Goal: Task Accomplishment & Management: Manage account settings

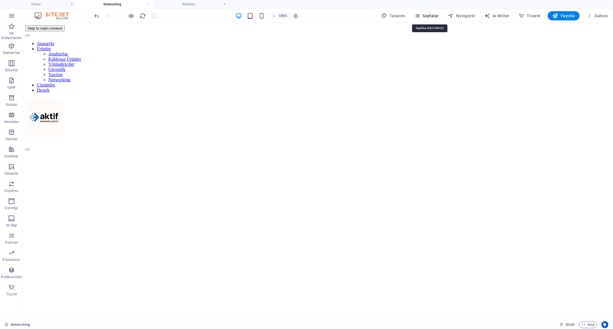
click at [435, 16] on span "Sayfalar" at bounding box center [426, 16] width 24 height 6
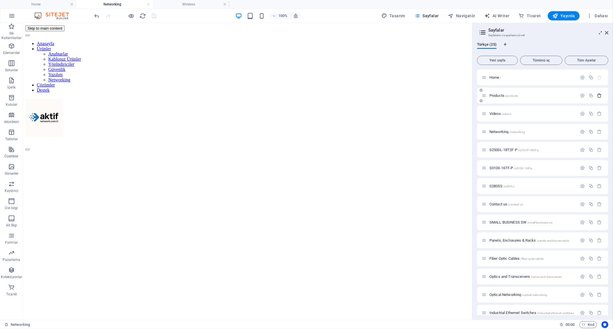
click at [598, 96] on icon "button" at bounding box center [599, 95] width 5 height 5
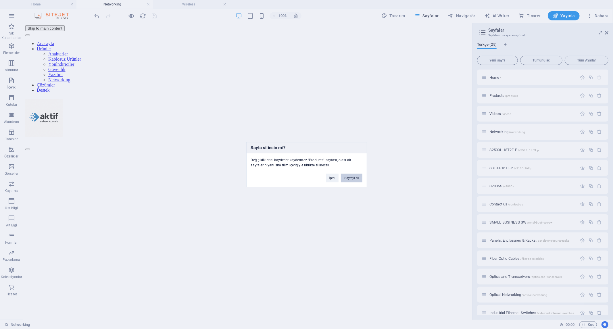
drag, startPoint x: 353, startPoint y: 177, endPoint x: 439, endPoint y: 140, distance: 93.8
click at [353, 177] on button "Sayfayı sil" at bounding box center [351, 177] width 21 height 9
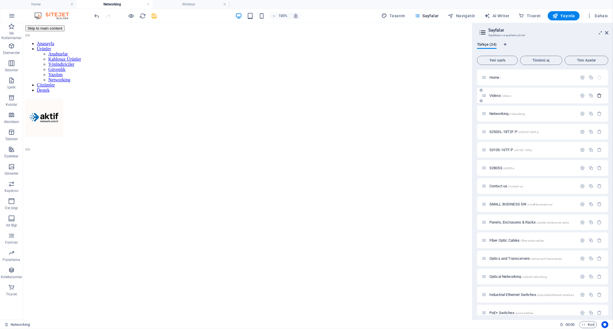
click at [598, 96] on icon "button" at bounding box center [599, 95] width 5 height 5
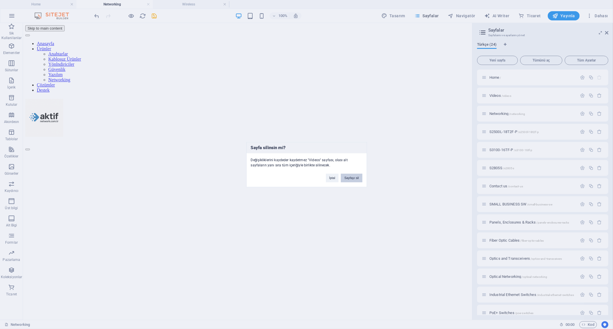
click at [352, 178] on button "Sayfayı sil" at bounding box center [351, 177] width 21 height 9
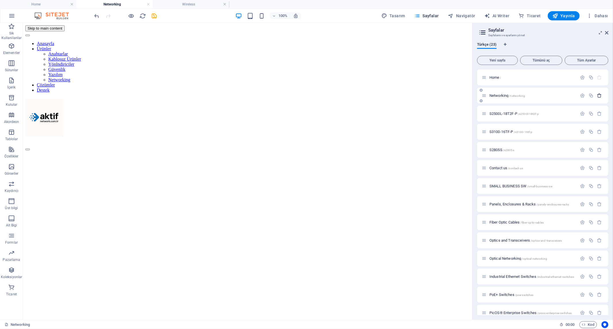
click at [600, 94] on icon "button" at bounding box center [599, 95] width 5 height 5
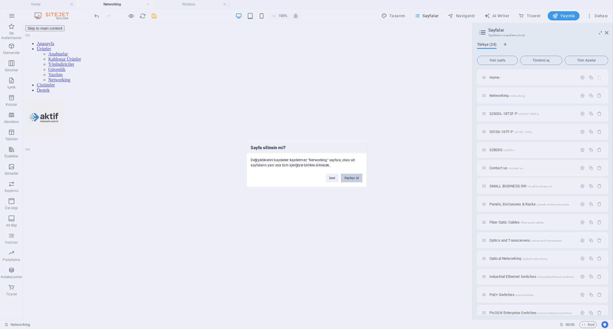
click at [360, 178] on button "Sayfayı sil" at bounding box center [351, 177] width 21 height 9
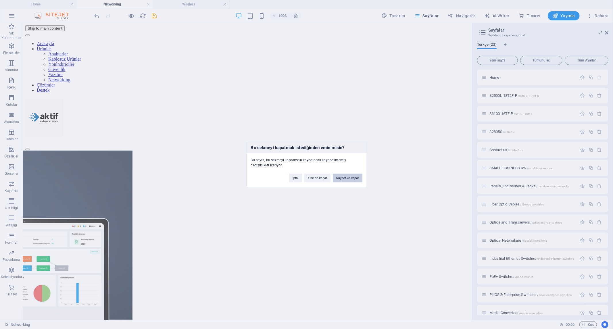
click at [345, 177] on button "Kaydet ve kapat" at bounding box center [348, 177] width 30 height 9
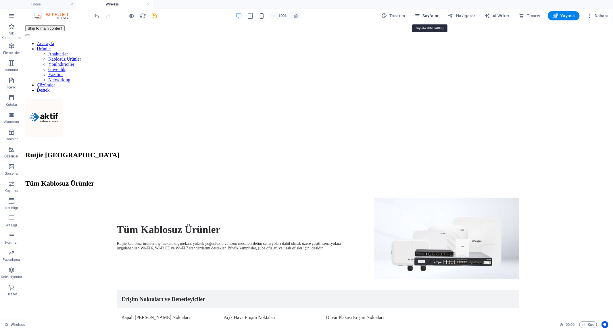
click at [432, 16] on span "Sayfalar" at bounding box center [426, 16] width 24 height 6
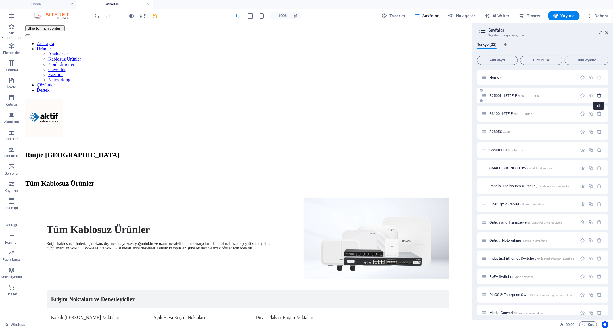
click at [600, 95] on icon "button" at bounding box center [599, 95] width 5 height 5
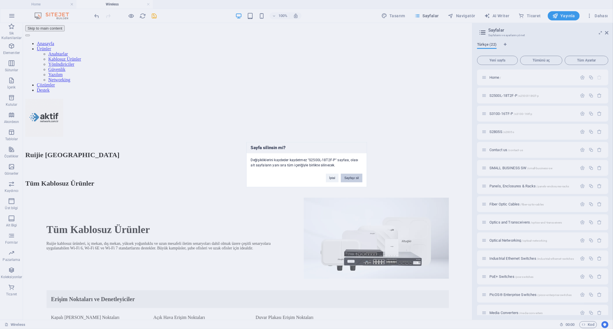
click at [350, 179] on button "Sayfayı sil" at bounding box center [351, 177] width 21 height 9
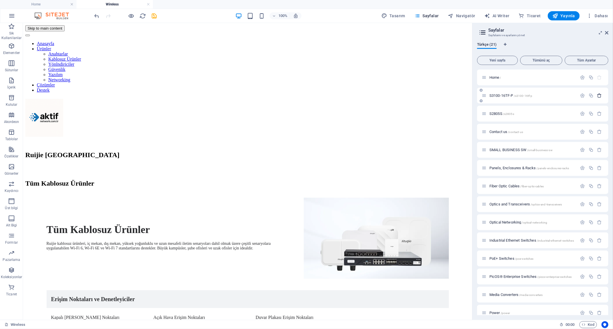
click at [597, 95] on icon "button" at bounding box center [599, 95] width 5 height 5
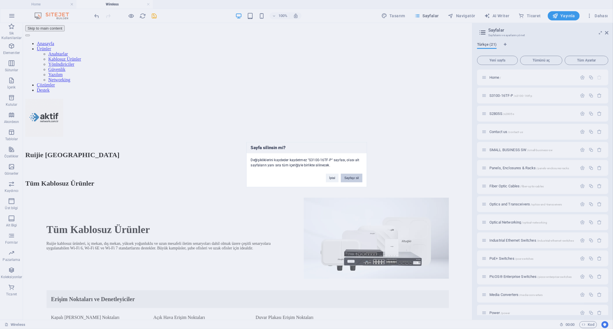
drag, startPoint x: 355, startPoint y: 177, endPoint x: 431, endPoint y: 144, distance: 82.6
click at [355, 177] on button "Sayfayı sil" at bounding box center [351, 177] width 21 height 9
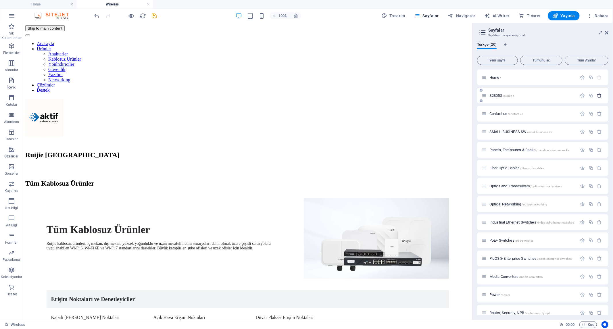
click at [599, 96] on icon "button" at bounding box center [599, 95] width 5 height 5
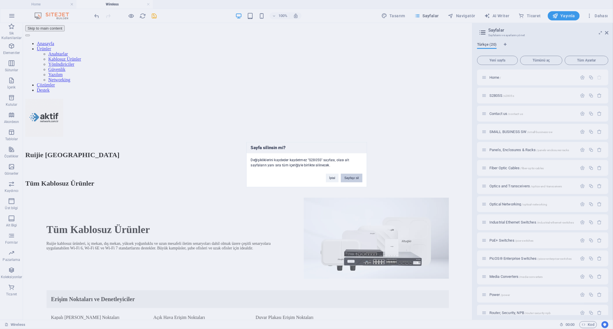
drag, startPoint x: 356, startPoint y: 178, endPoint x: 335, endPoint y: 154, distance: 31.9
click at [356, 178] on button "Sayfayı sil" at bounding box center [351, 177] width 21 height 9
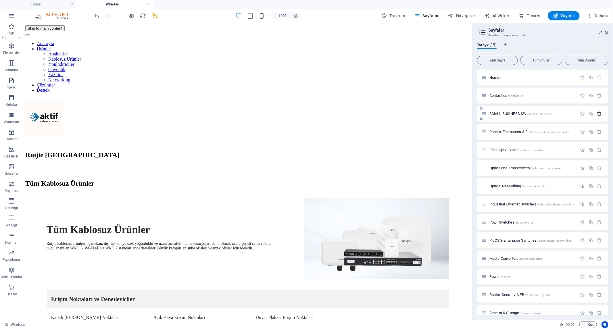
click at [597, 114] on icon "button" at bounding box center [599, 113] width 5 height 5
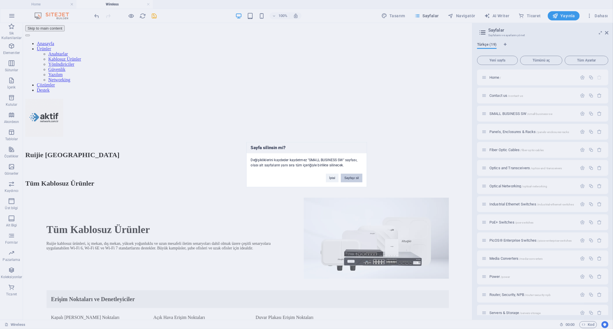
click at [349, 180] on button "Sayfayı sil" at bounding box center [351, 177] width 21 height 9
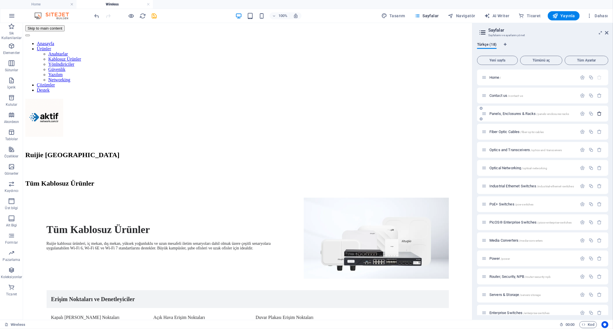
click at [597, 114] on icon "button" at bounding box center [599, 113] width 5 height 5
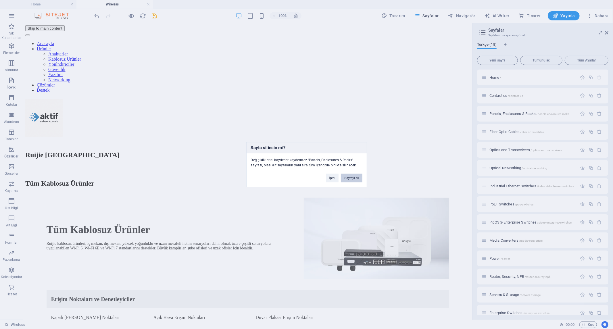
click at [354, 179] on button "Sayfayı sil" at bounding box center [351, 177] width 21 height 9
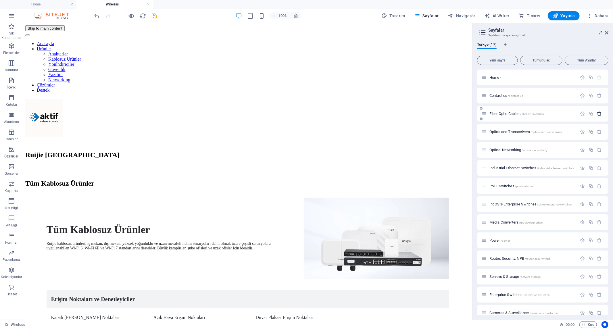
click at [597, 114] on icon "button" at bounding box center [599, 113] width 5 height 5
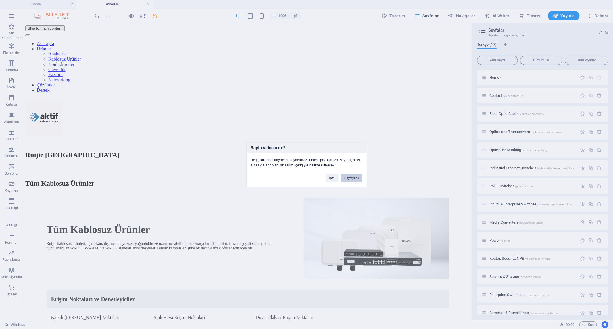
click at [357, 180] on button "Sayfayı sil" at bounding box center [351, 177] width 21 height 9
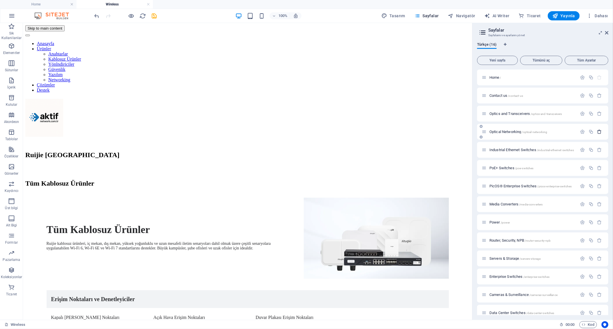
click at [599, 131] on icon "button" at bounding box center [599, 131] width 5 height 5
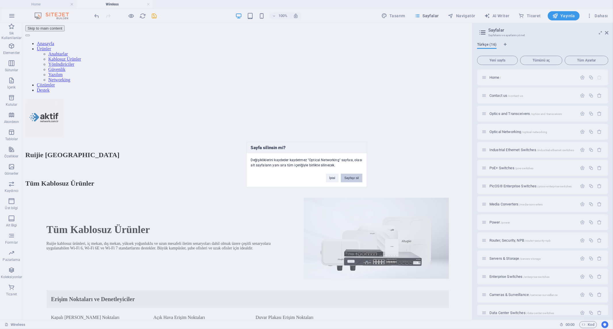
click at [352, 177] on button "Sayfayı sil" at bounding box center [351, 177] width 21 height 9
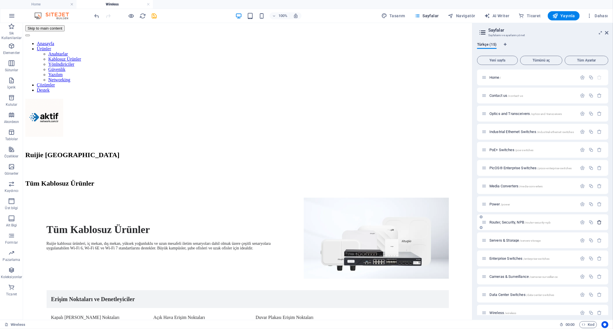
click at [600, 220] on icon "button" at bounding box center [599, 222] width 5 height 5
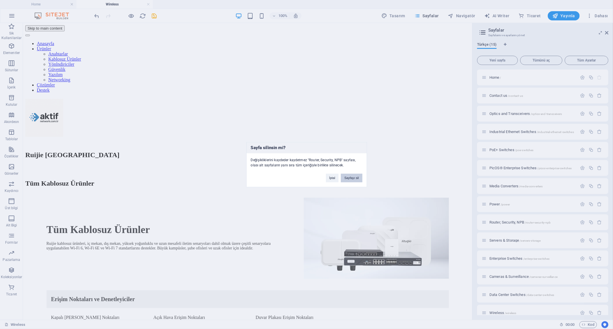
click at [358, 175] on button "Sayfayı sil" at bounding box center [351, 177] width 21 height 9
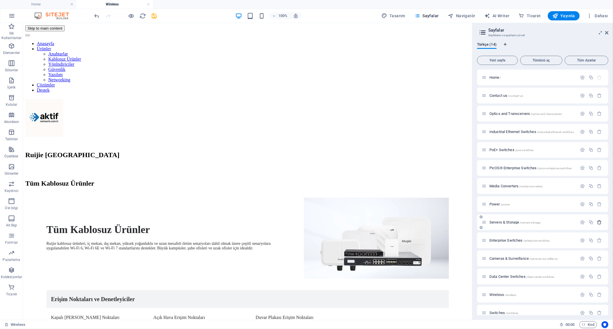
click at [598, 222] on icon "button" at bounding box center [599, 222] width 5 height 5
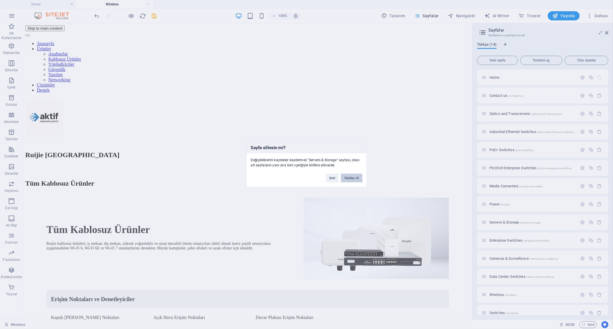
drag, startPoint x: 355, startPoint y: 177, endPoint x: 335, endPoint y: 155, distance: 29.5
click at [355, 177] on button "Sayfayı sil" at bounding box center [351, 177] width 21 height 9
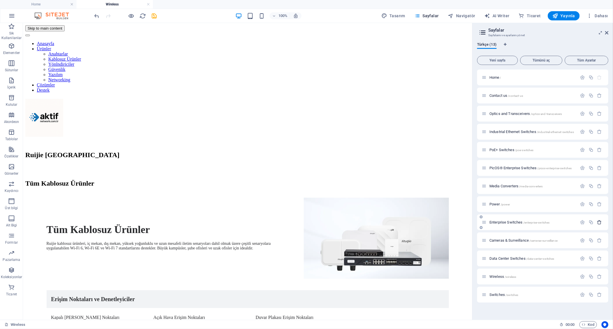
click at [598, 221] on icon "button" at bounding box center [599, 222] width 5 height 5
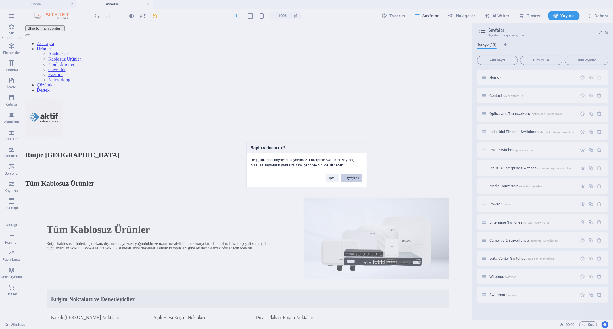
click at [354, 176] on button "Sayfayı sil" at bounding box center [351, 177] width 21 height 9
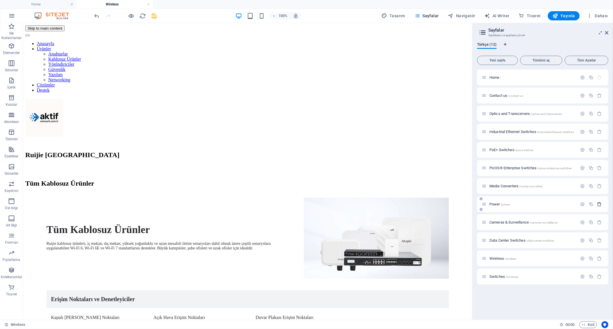
click at [599, 202] on icon "button" at bounding box center [599, 204] width 5 height 5
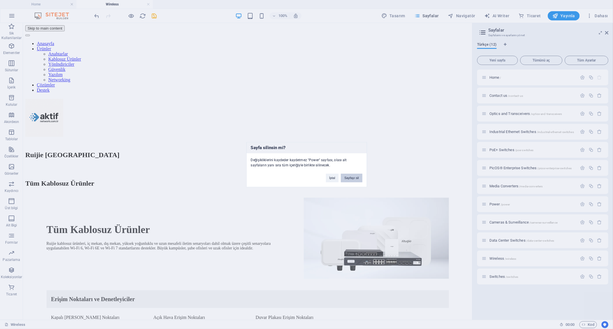
click at [353, 177] on button "Sayfayı sil" at bounding box center [351, 177] width 21 height 9
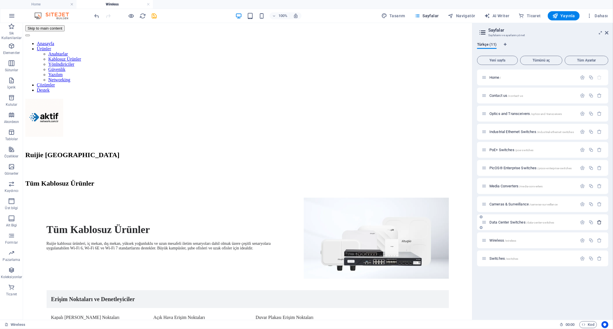
click at [597, 223] on icon "button" at bounding box center [599, 222] width 5 height 5
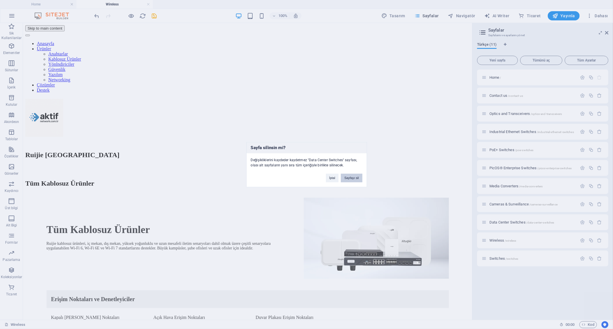
click at [356, 178] on button "Sayfayı sil" at bounding box center [351, 177] width 21 height 9
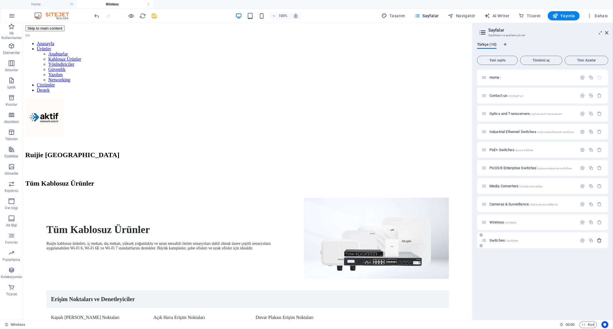
click at [598, 240] on icon "button" at bounding box center [599, 240] width 5 height 5
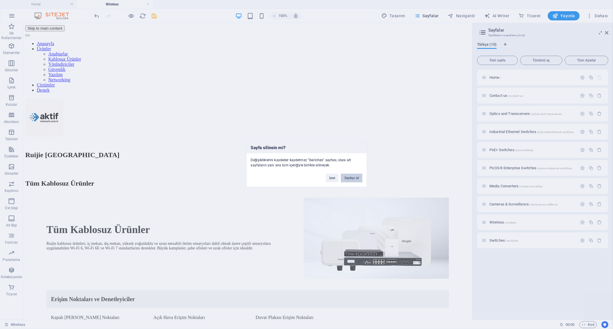
click at [355, 178] on button "Sayfayı sil" at bounding box center [351, 177] width 21 height 9
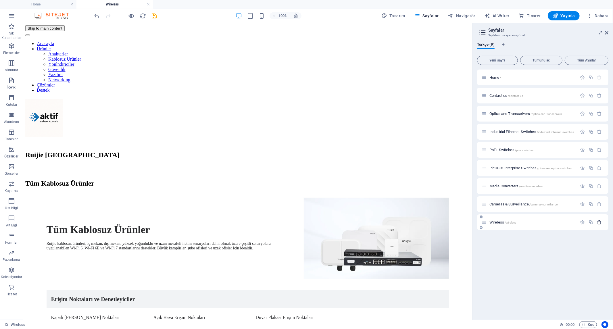
click at [599, 222] on icon "button" at bounding box center [599, 222] width 5 height 5
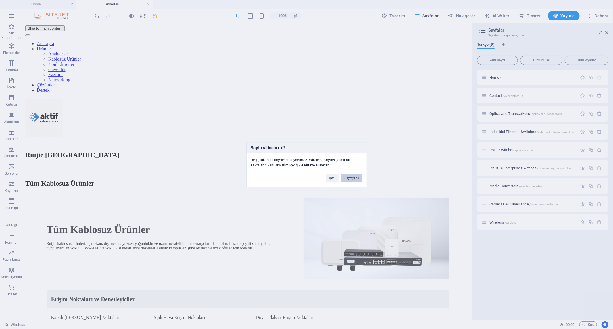
click at [352, 176] on button "Sayfayı sil" at bounding box center [351, 177] width 21 height 9
click at [599, 203] on div "Bu sekmeyi kapatmak istediğinden emin misin? Bu sayfa, bu sekmeyi kapatırsan ka…" at bounding box center [306, 164] width 613 height 329
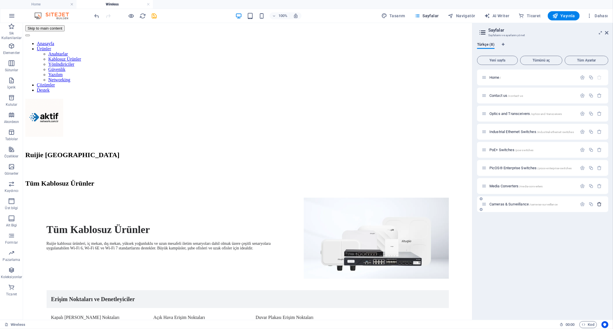
click at [601, 204] on icon "button" at bounding box center [599, 204] width 5 height 5
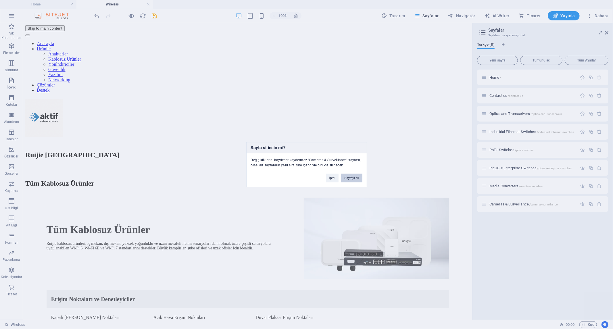
click at [354, 177] on button "Sayfayı sil" at bounding box center [351, 177] width 21 height 9
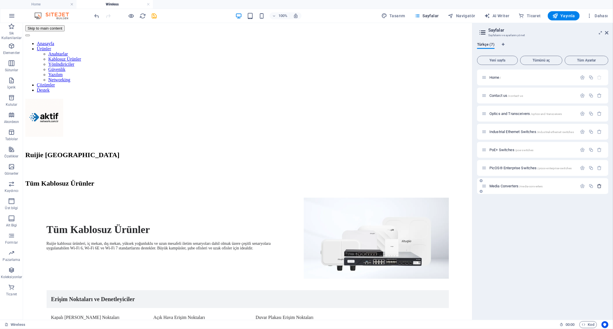
click at [601, 187] on icon "button" at bounding box center [599, 186] width 5 height 5
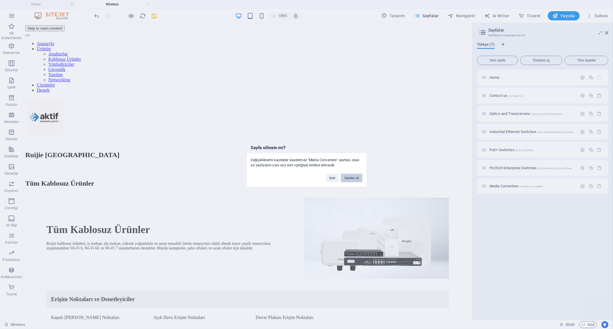
click at [351, 179] on button "Sayfayı sil" at bounding box center [351, 177] width 21 height 9
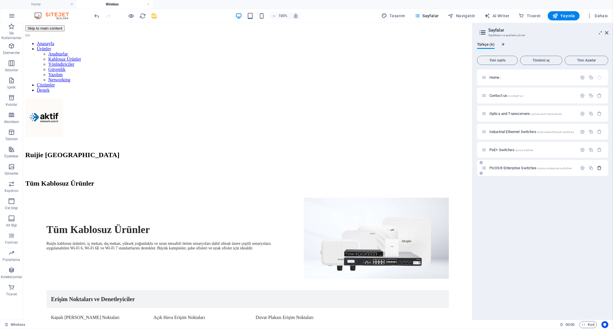
click at [599, 169] on icon "button" at bounding box center [599, 167] width 5 height 5
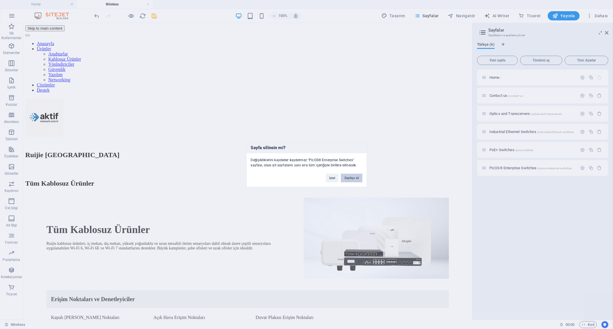
click at [356, 176] on button "Sayfayı sil" at bounding box center [351, 177] width 21 height 9
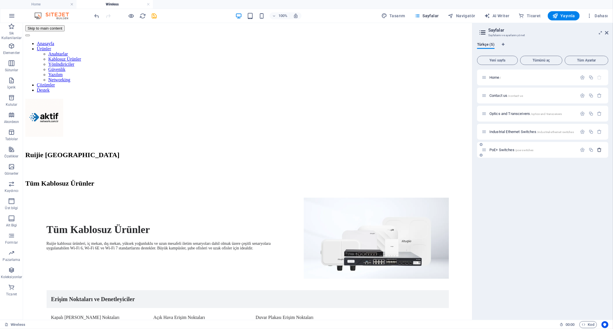
click at [600, 149] on icon "button" at bounding box center [599, 149] width 5 height 5
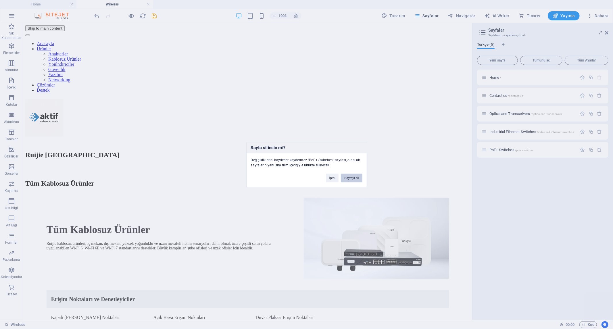
click at [354, 177] on button "Sayfayı sil" at bounding box center [351, 177] width 21 height 9
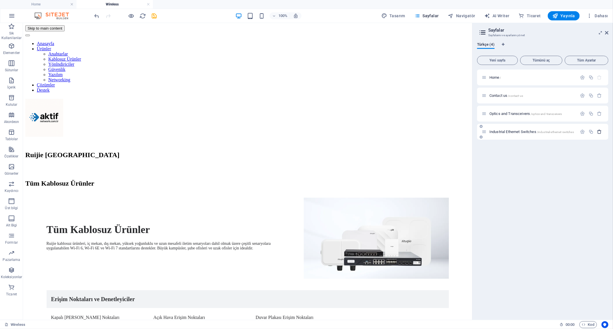
click at [599, 132] on icon "button" at bounding box center [599, 131] width 5 height 5
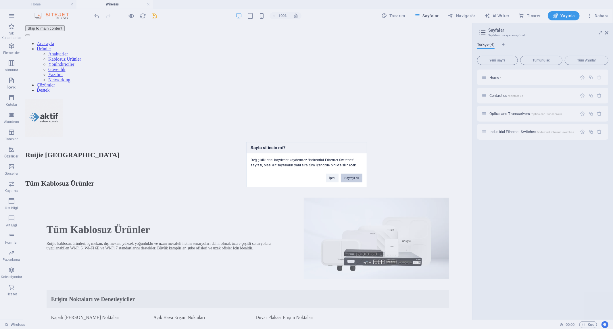
click at [352, 174] on button "Sayfayı sil" at bounding box center [351, 177] width 21 height 9
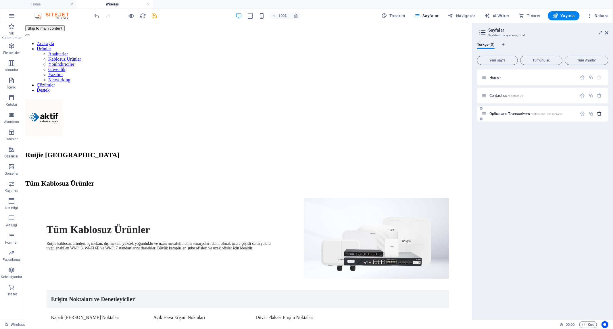
click at [596, 113] on button "button" at bounding box center [599, 113] width 8 height 5
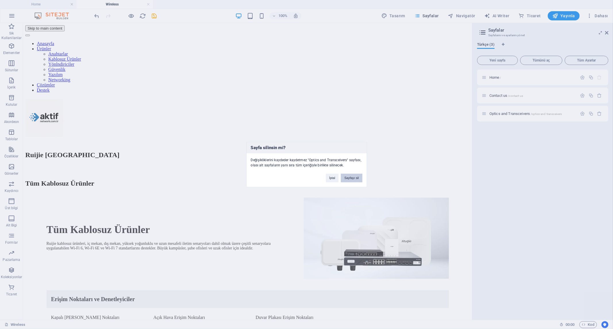
click at [356, 176] on button "Sayfayı sil" at bounding box center [351, 177] width 21 height 9
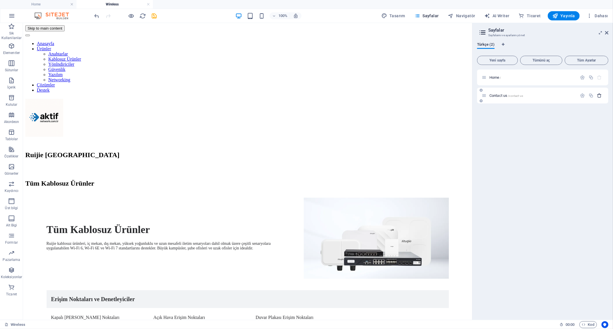
click at [597, 96] on icon "button" at bounding box center [599, 95] width 5 height 5
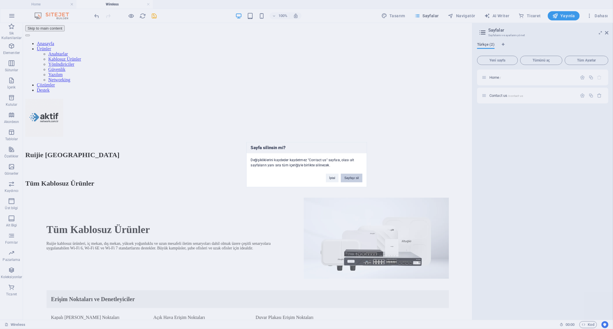
click at [351, 178] on button "Sayfayı sil" at bounding box center [351, 177] width 21 height 9
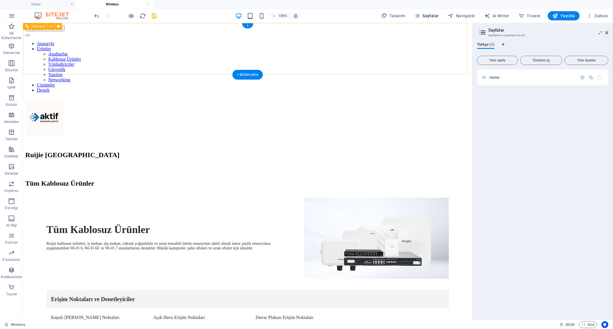
click at [159, 47] on nav "Anasayfa Ürünler Anahtarlar Kablosuz Ürünler Yönlndiriciler Güvenlik Yazılım Ne…" at bounding box center [247, 67] width 444 height 52
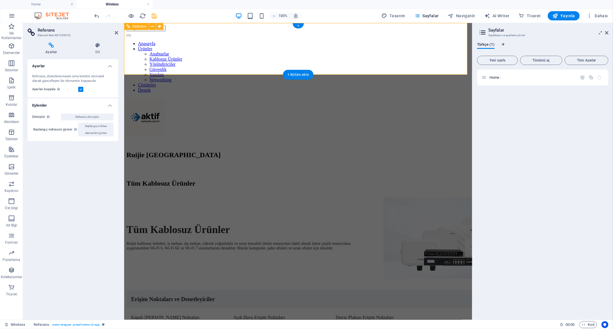
click at [205, 52] on nav "Anasayfa Ürünler Anahtarlar Kablosuz Ürünler Yönlndiriciler Güvenlik Yazılım Ne…" at bounding box center [297, 67] width 343 height 52
click at [147, 4] on link at bounding box center [147, 4] width 3 height 5
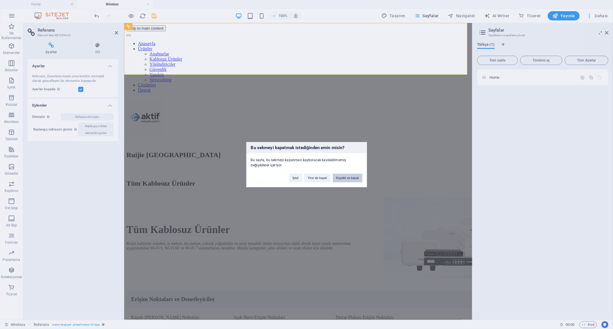
click at [351, 177] on button "Kaydet ve kapat" at bounding box center [348, 177] width 30 height 9
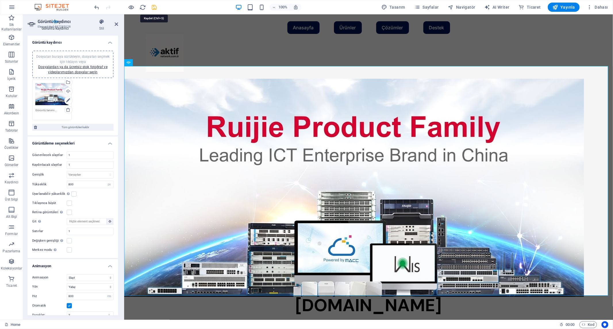
click at [154, 6] on icon "save" at bounding box center [154, 7] width 7 height 7
select select "px"
select select "ms"
select select "s"
select select "progressive"
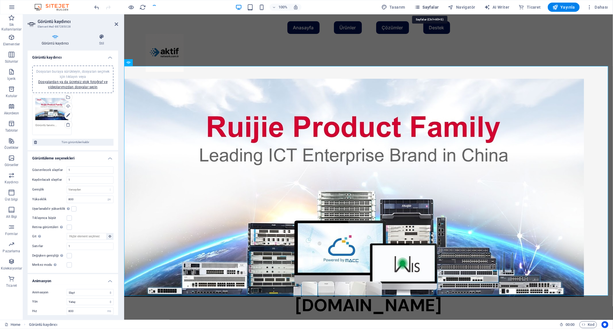
click at [433, 5] on span "Sayfalar" at bounding box center [426, 7] width 24 height 6
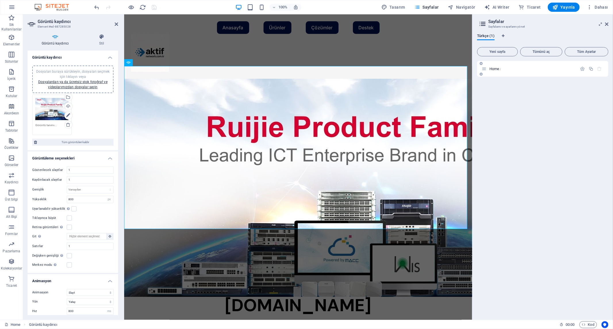
click at [519, 72] on div "Home /" at bounding box center [529, 68] width 96 height 7
click at [492, 70] on span "Home /" at bounding box center [495, 69] width 12 height 4
click at [529, 149] on div "Home /" at bounding box center [542, 188] width 131 height 254
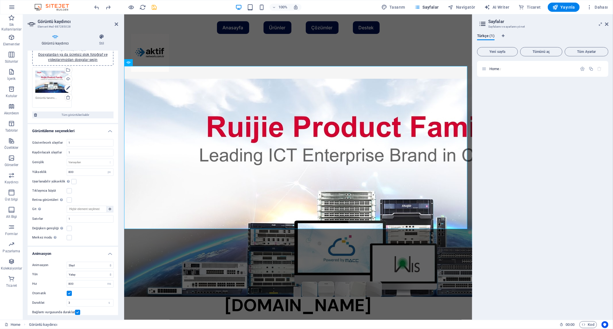
scroll to position [68, 0]
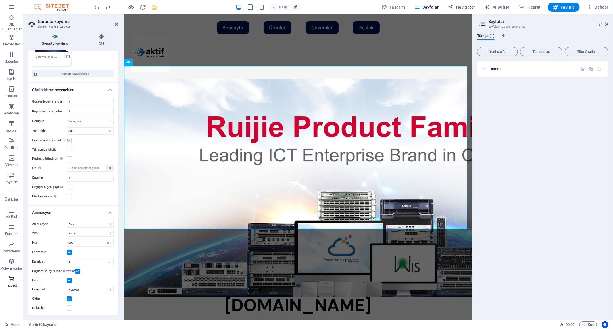
click at [13, 281] on icon "button" at bounding box center [11, 278] width 7 height 7
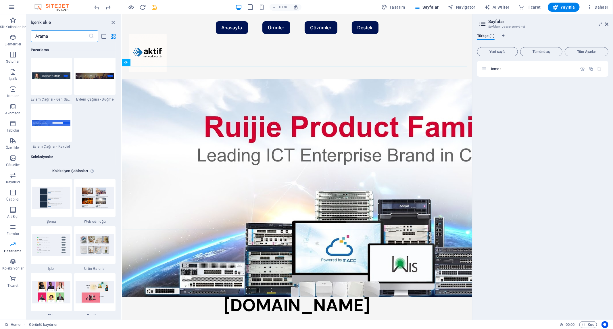
scroll to position [5183, 0]
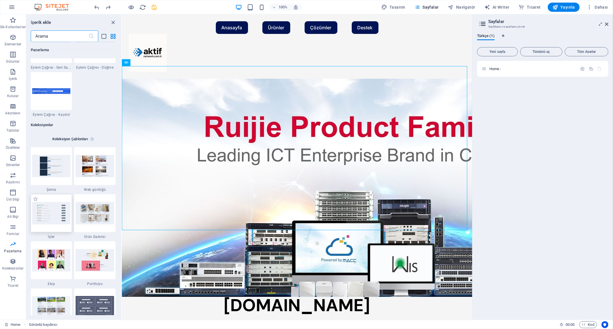
click at [57, 217] on img at bounding box center [51, 213] width 38 height 22
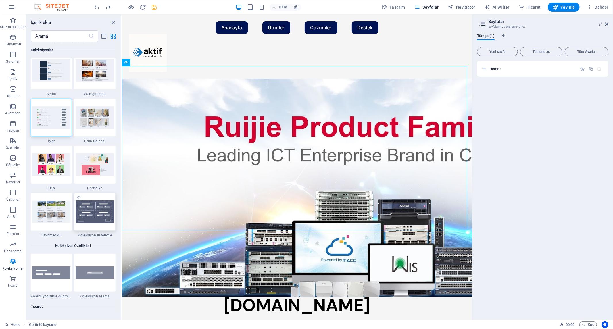
scroll to position [5311, 0]
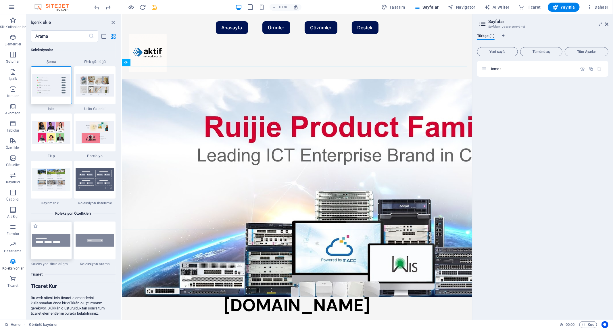
click at [56, 239] on img at bounding box center [51, 240] width 38 height 12
click at [122, 239] on div "Dosyayı eklemek için sürükleyip bırakın H2 Metin Metin Görüntü kaydırıcı Menü Ç…" at bounding box center [297, 166] width 350 height 305
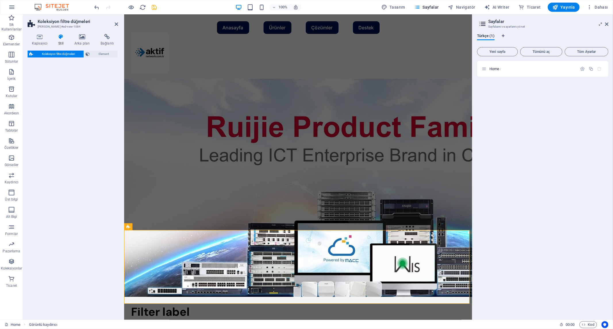
select select "rem"
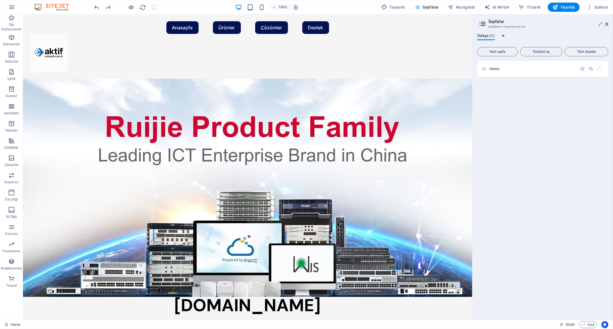
click at [564, 88] on div "Home /" at bounding box center [542, 188] width 131 height 254
click at [492, 52] on span "Yeni sayfa" at bounding box center [497, 51] width 36 height 3
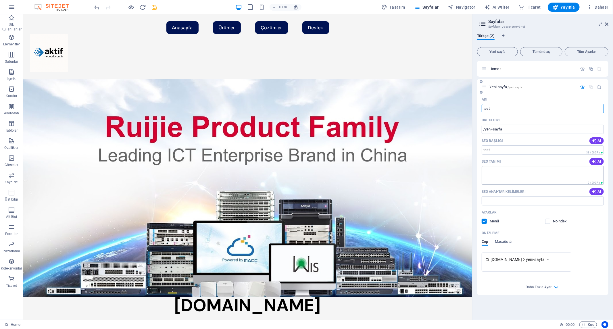
type input "test"
type input "/test"
type input "test"
click at [507, 69] on p "Home /" at bounding box center [532, 69] width 86 height 4
click at [505, 69] on p "Home /" at bounding box center [532, 69] width 86 height 4
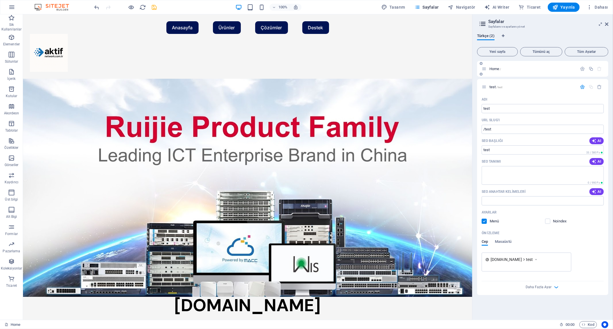
click at [531, 67] on p "Home /" at bounding box center [532, 69] width 86 height 4
click at [530, 66] on div "Home /" at bounding box center [529, 68] width 96 height 7
click at [437, 63] on div "Anasayfa Ürünler Anahtarlar Kablosuz Ürünler Yönlndiriciler Güvenlik Yazılım Ne…" at bounding box center [247, 46] width 449 height 64
click at [156, 6] on icon "save" at bounding box center [154, 7] width 7 height 7
select select "px"
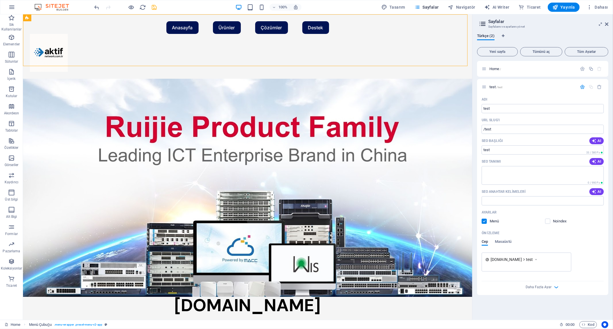
select select "ms"
select select "s"
select select "progressive"
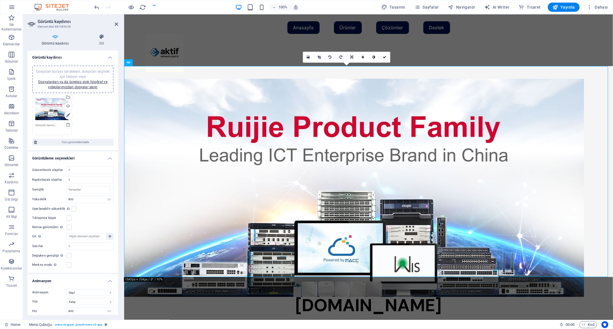
checkbox input "false"
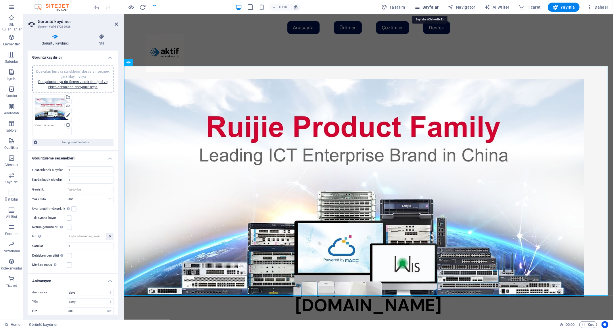
click at [432, 6] on span "Sayfalar" at bounding box center [426, 7] width 24 height 6
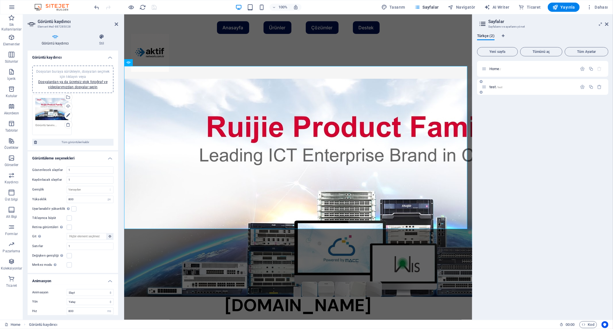
click at [497, 84] on div "test /test" at bounding box center [529, 87] width 96 height 7
click at [493, 86] on span "test /test" at bounding box center [495, 87] width 13 height 4
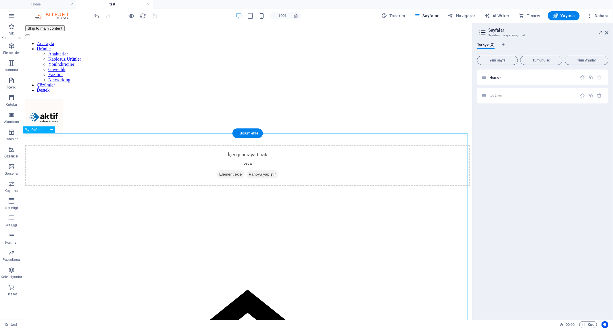
scroll to position [0, 0]
click at [16, 26] on span "Sik Kullanilanlar" at bounding box center [11, 32] width 23 height 18
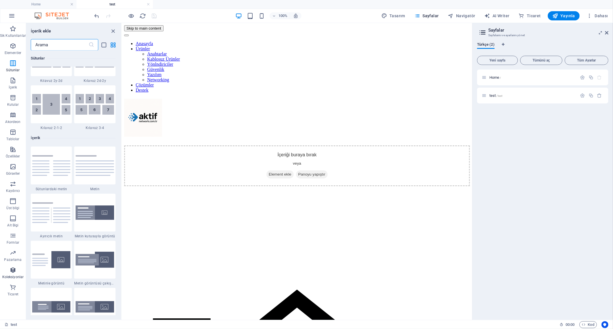
click at [13, 272] on icon "button" at bounding box center [12, 270] width 7 height 7
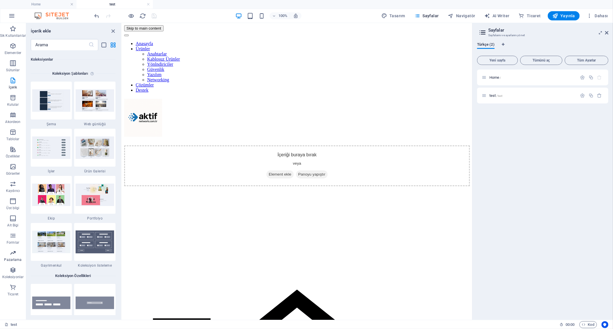
click at [11, 254] on icon "button" at bounding box center [12, 252] width 7 height 7
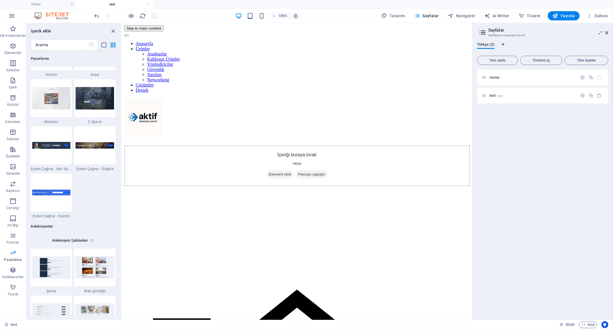
scroll to position [5093, 0]
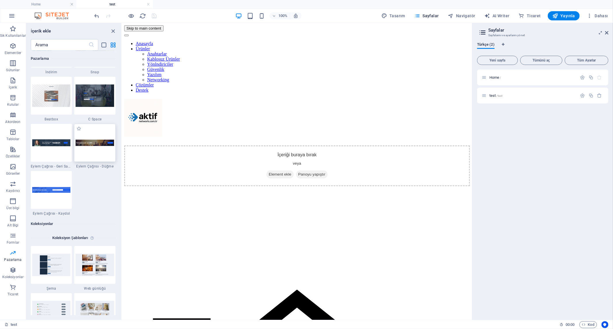
click at [90, 144] on img at bounding box center [95, 143] width 38 height 6
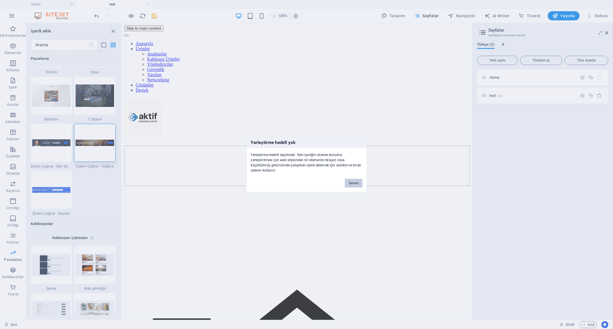
drag, startPoint x: 90, startPoint y: 144, endPoint x: 70, endPoint y: 82, distance: 64.4
click at [192, 105] on div "Yerleştirme hedefi yok Yerleştirme hedefi [GEOGRAPHIC_DATA]. Yeni içeriğin [DEM…" at bounding box center [306, 164] width 613 height 329
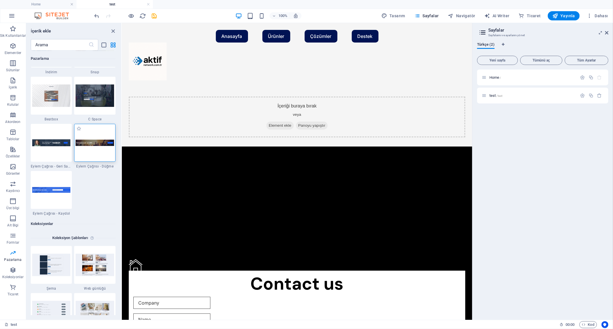
click at [99, 140] on img at bounding box center [95, 143] width 38 height 6
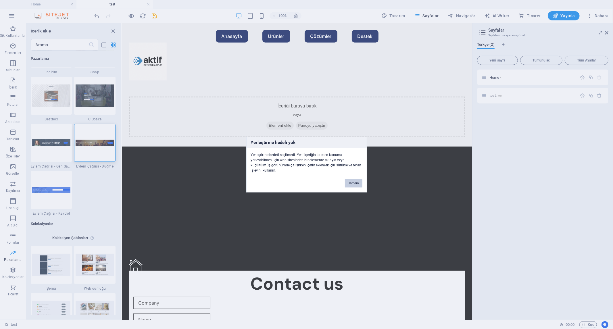
click at [352, 180] on button "Tamam" at bounding box center [353, 183] width 17 height 9
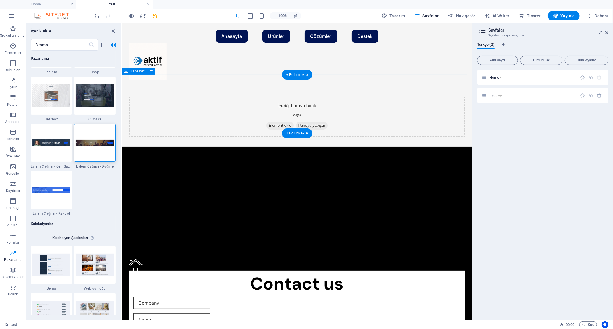
click at [270, 121] on span "Element ekle" at bounding box center [279, 125] width 27 height 8
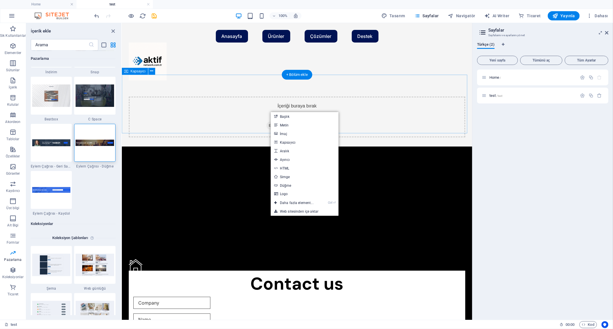
click at [268, 125] on icon at bounding box center [268, 125] width 0 height 0
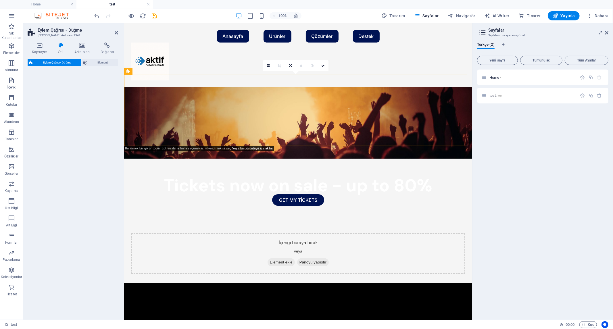
select select "rem"
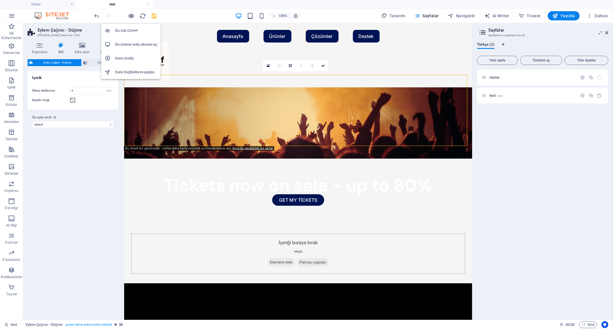
click at [132, 15] on icon "button" at bounding box center [131, 16] width 7 height 7
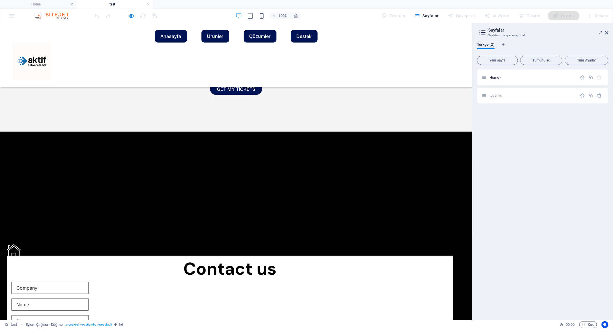
scroll to position [0, 0]
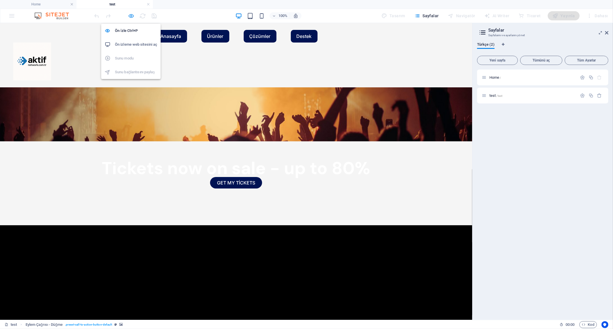
click at [130, 15] on icon "button" at bounding box center [131, 16] width 7 height 7
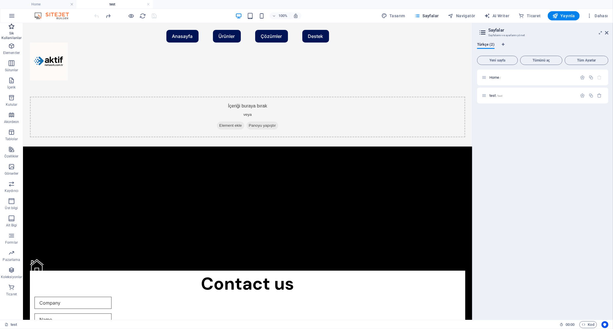
click at [12, 29] on icon "button" at bounding box center [11, 26] width 7 height 7
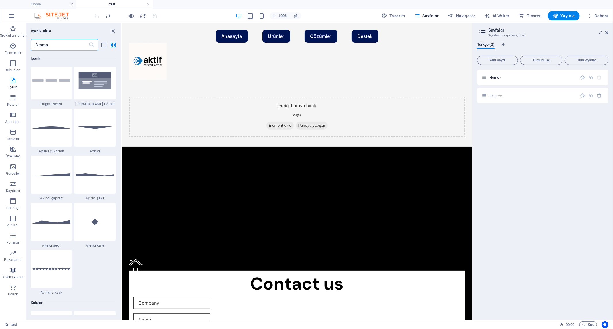
click at [17, 267] on span "Koleksiyonlar" at bounding box center [13, 274] width 26 height 14
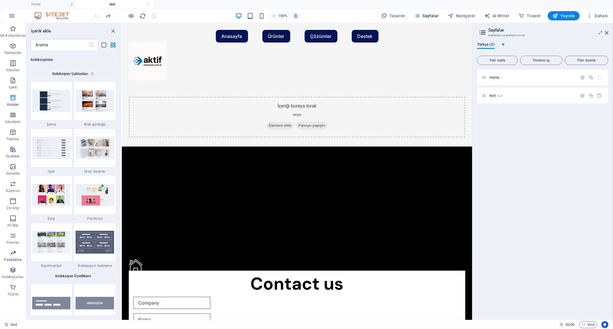
click at [12, 255] on icon "button" at bounding box center [12, 252] width 7 height 7
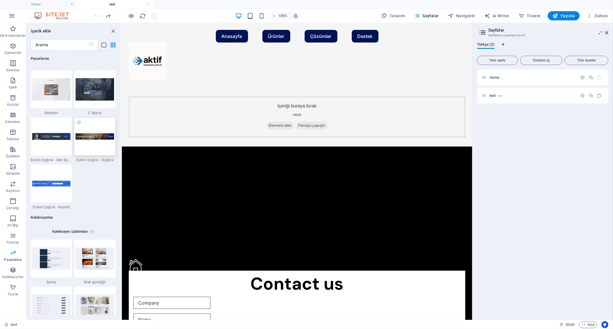
scroll to position [5125, 0]
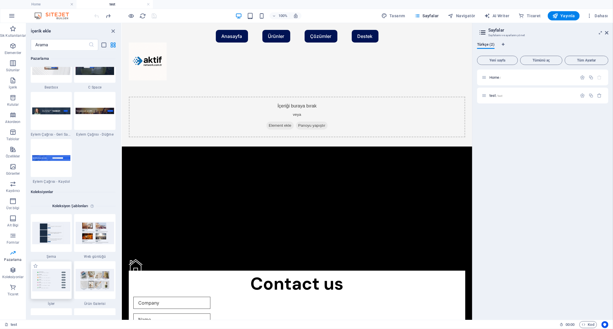
click at [52, 278] on img at bounding box center [51, 280] width 38 height 22
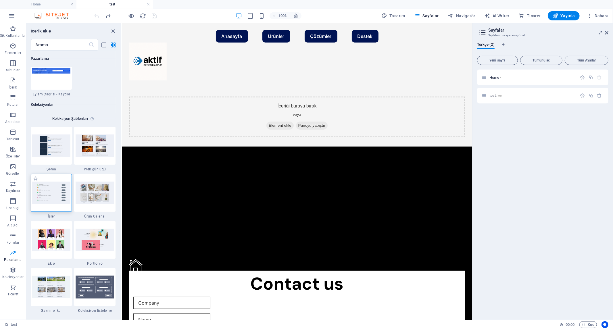
scroll to position [5221, 0]
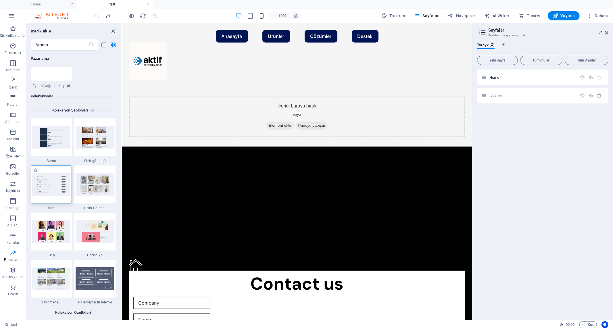
click at [63, 185] on img at bounding box center [51, 184] width 38 height 22
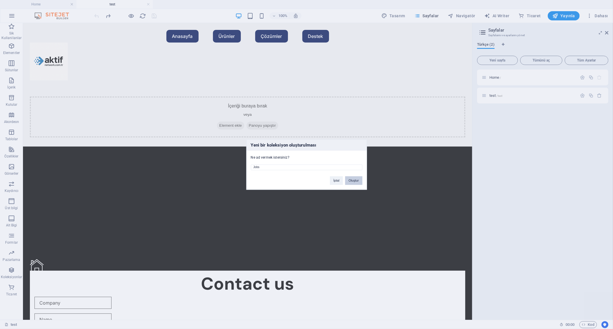
click at [353, 180] on button "Oluştur" at bounding box center [353, 180] width 17 height 9
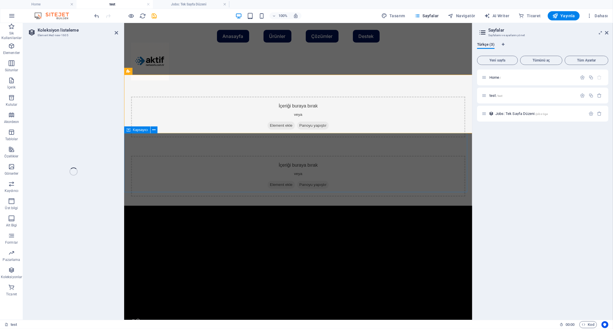
select select "68dfcca1114be22bff0c6984"
select select
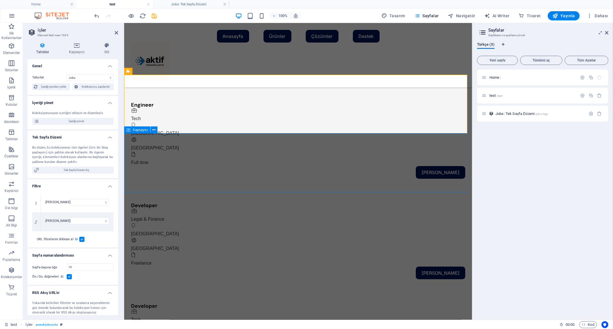
select select "columns.status"
select select "Published"
select select "columns.publishing_date"
select select "past"
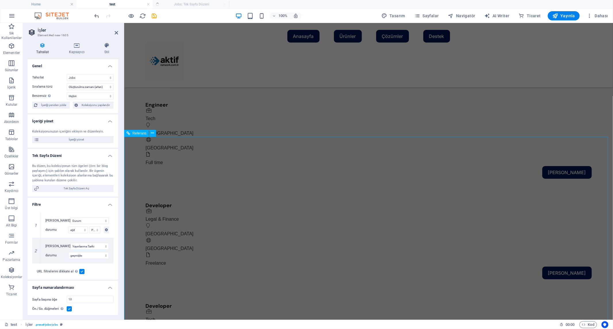
select select "columns.publishing_date_DESC"
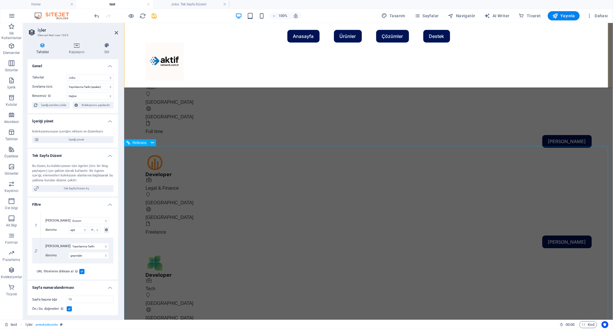
scroll to position [0, 0]
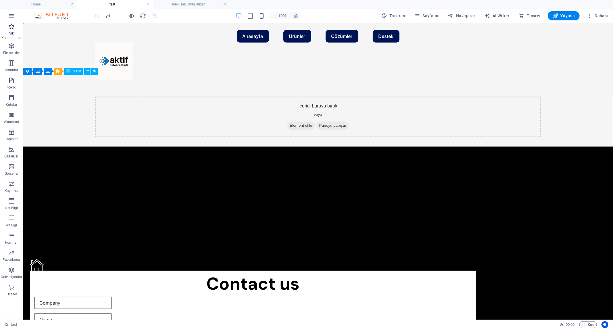
click at [15, 31] on p "Sik Kullanilanlar" at bounding box center [11, 35] width 23 height 9
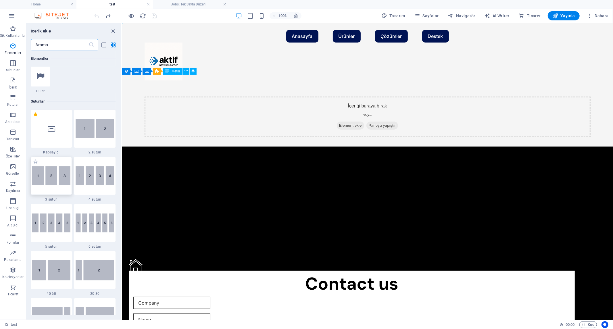
scroll to position [255, 0]
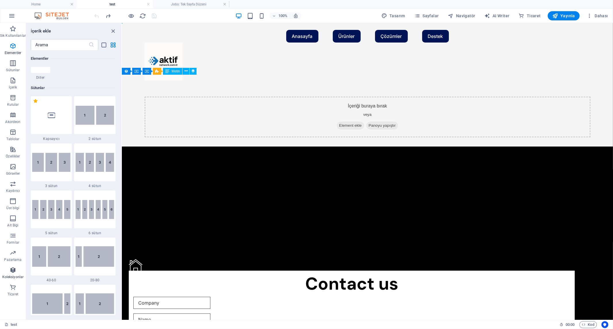
click at [15, 275] on p "Koleksiyonlar" at bounding box center [12, 277] width 21 height 5
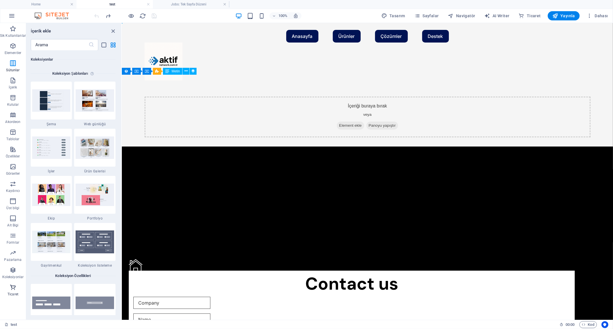
click at [12, 294] on p "Ticaret" at bounding box center [12, 294] width 11 height 5
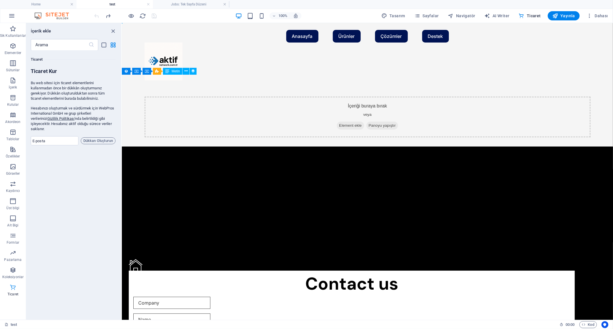
scroll to position [5535, 0]
click at [56, 136] on input "email" at bounding box center [55, 140] width 48 height 9
type input "tuncaygokdemir@gmail.com"
click at [96, 137] on span "Dükkan Oluşturun" at bounding box center [98, 140] width 30 height 7
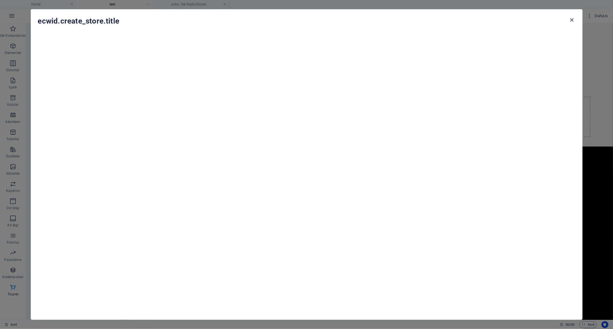
click at [573, 19] on icon "button" at bounding box center [571, 20] width 7 height 7
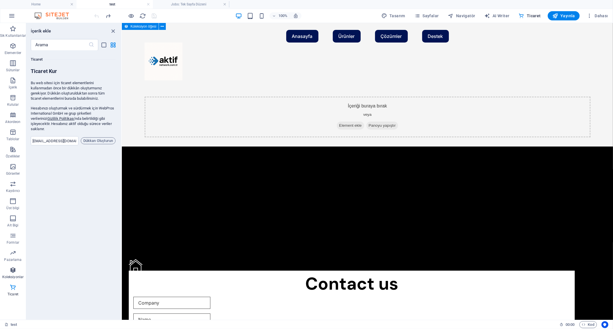
click at [11, 272] on icon "button" at bounding box center [12, 270] width 7 height 7
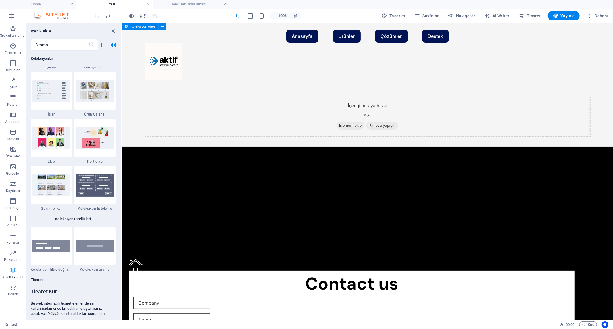
scroll to position [5257, 0]
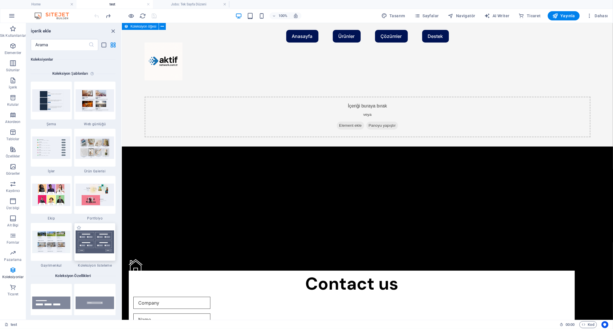
click at [95, 240] on img at bounding box center [95, 241] width 38 height 23
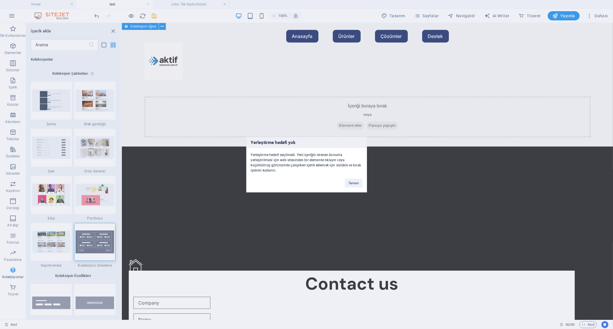
drag, startPoint x: 133, startPoint y: 102, endPoint x: 322, endPoint y: 102, distance: 189.0
click at [322, 102] on div "Yerleştirme hedefi yok Yerleştirme hedefi seçilmedi. Yeni içeriğin istenen konu…" at bounding box center [306, 164] width 613 height 329
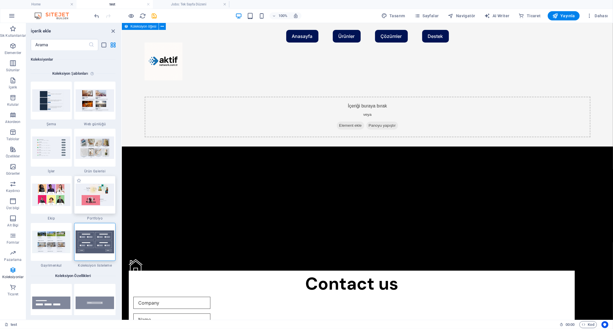
click at [87, 196] on img at bounding box center [95, 195] width 38 height 22
click at [92, 231] on img at bounding box center [95, 241] width 38 height 23
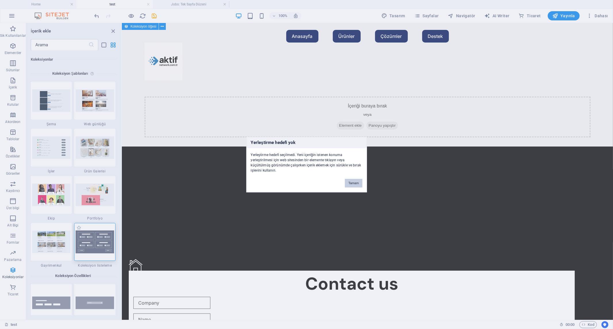
click at [302, 108] on div "Yerleştirme hedefi yok Yerleştirme hedefi seçilmedi. Yeni içeriğin istenen konu…" at bounding box center [306, 164] width 613 height 329
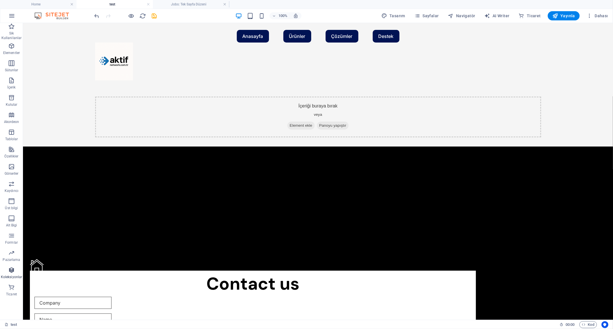
click at [15, 273] on icon "button" at bounding box center [11, 270] width 7 height 7
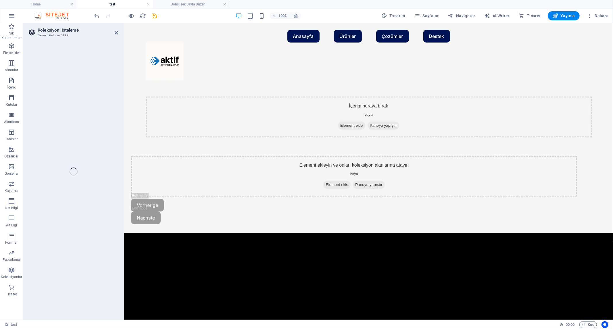
select select
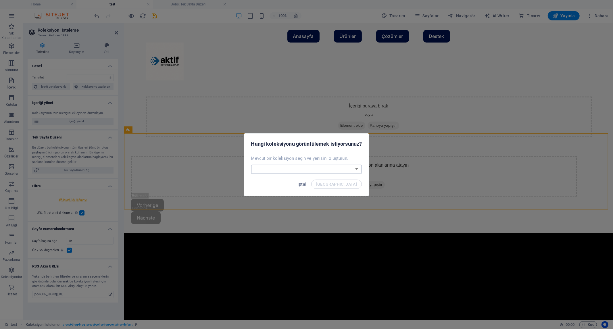
click at [312, 167] on select "cctv Jobs Posts Real Estate Yeni bir koleksiyon oluşturun" at bounding box center [306, 169] width 111 height 9
select select "68dfcca1114be22bff0c6984"
click at [251, 165] on select "cctv Jobs Posts Real Estate Yeni bir koleksiyon oluşturun" at bounding box center [306, 169] width 111 height 9
click at [354, 184] on span "Bağla" at bounding box center [336, 184] width 41 height 5
select select "68dfcca1114be22bff0c6984"
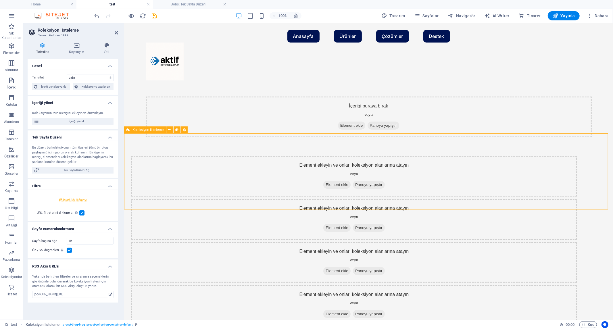
select select "createdAt_DESC"
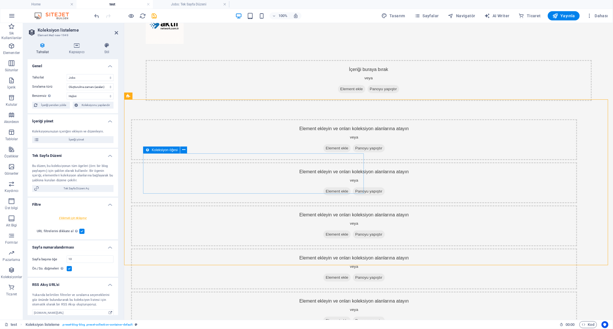
scroll to position [32, 0]
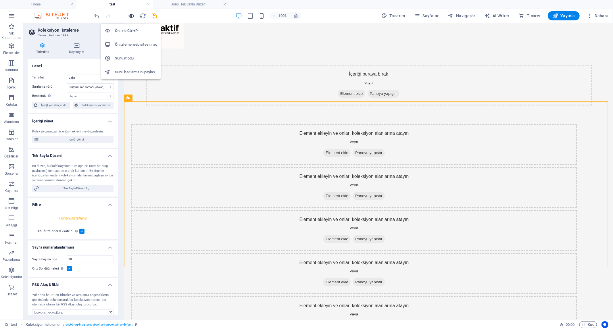
click at [133, 15] on icon "button" at bounding box center [131, 16] width 7 height 7
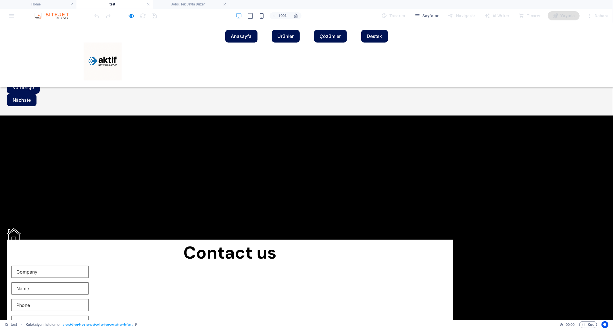
scroll to position [0, 0]
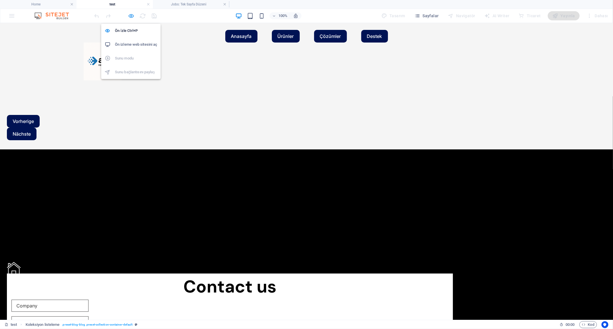
click at [130, 14] on icon "button" at bounding box center [131, 16] width 7 height 7
select select "68dfcca1114be22bff0c6984"
select select "createdAt_DESC"
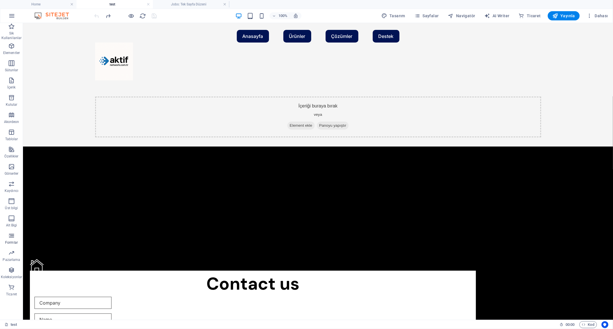
click at [12, 236] on icon "button" at bounding box center [11, 235] width 7 height 7
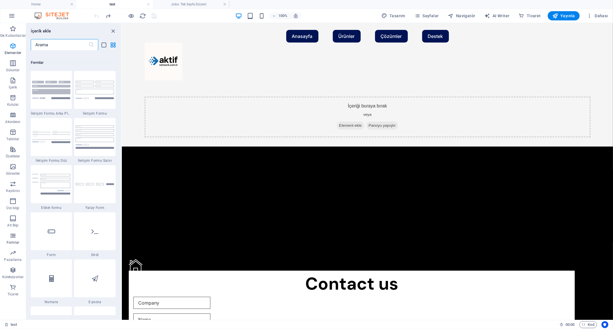
scroll to position [4193, 0]
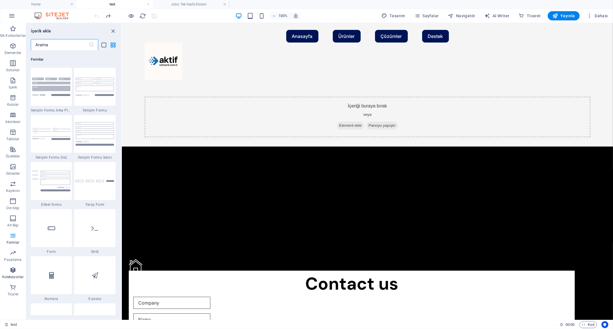
click at [13, 270] on icon "button" at bounding box center [12, 270] width 7 height 7
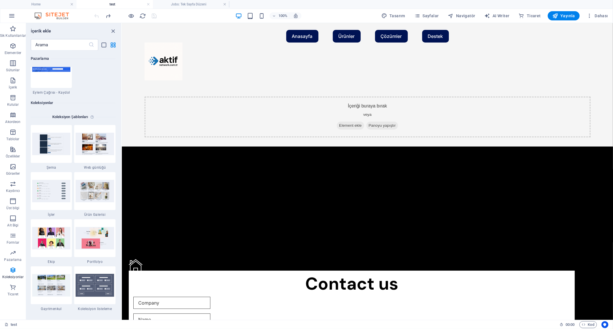
scroll to position [5257, 0]
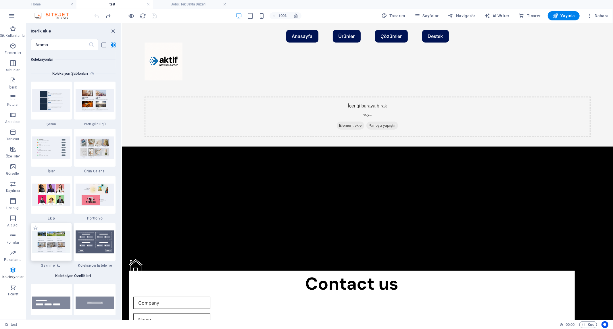
click at [46, 242] on img at bounding box center [51, 242] width 38 height 22
click at [55, 237] on img at bounding box center [51, 242] width 38 height 22
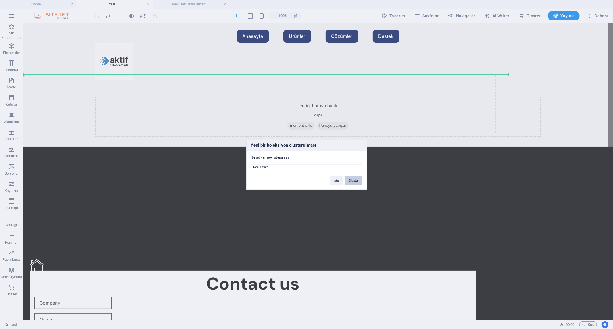
click at [354, 181] on button "Oluştur" at bounding box center [353, 180] width 17 height 9
click at [340, 181] on button "Sil ve yeniden oluştur" at bounding box center [343, 180] width 37 height 9
click at [346, 178] on button "Sil ve yeniden oluştur" at bounding box center [343, 180] width 37 height 9
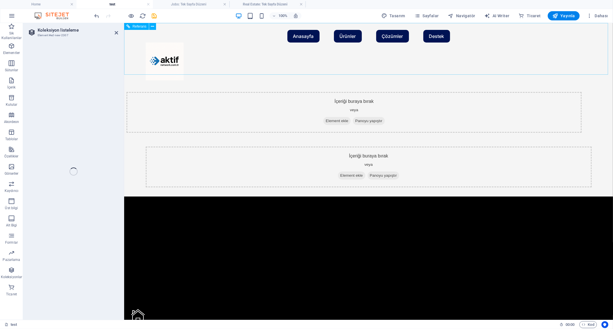
select select "68dfcd5fa57454b2dd0777d1"
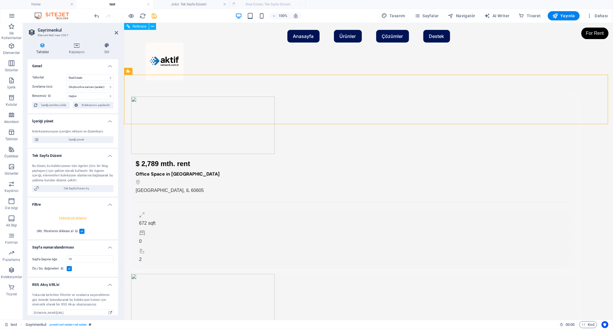
select select "createdAt_DESC"
select select "68dfcd6046b2f7391105ad8c"
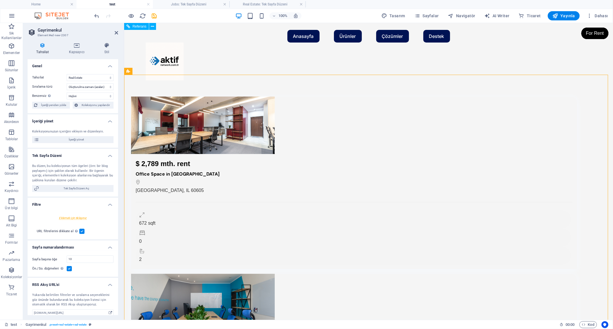
scroll to position [0, 0]
click at [271, 2] on h4 "Real Estate: Tek Sayfa Düzeni" at bounding box center [267, 4] width 76 height 6
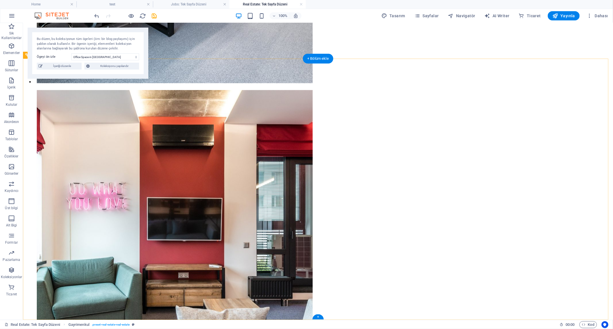
scroll to position [980, 0]
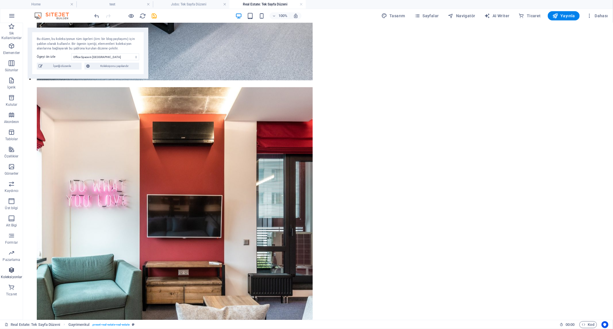
click at [11, 273] on icon "button" at bounding box center [11, 270] width 7 height 7
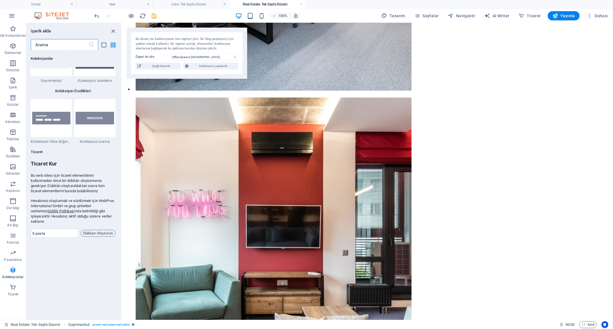
scroll to position [5449, 0]
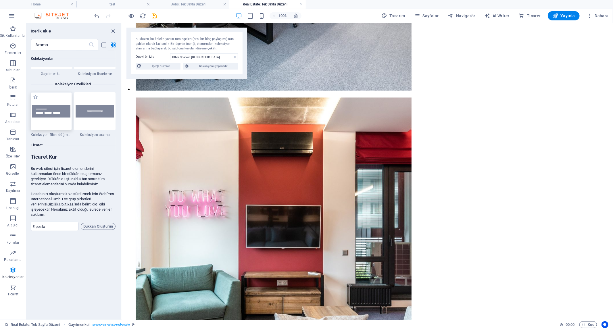
click at [57, 120] on div at bounding box center [51, 111] width 41 height 38
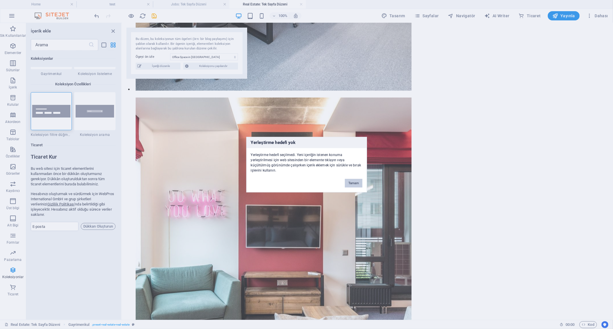
click at [352, 185] on button "Tamam" at bounding box center [353, 183] width 17 height 9
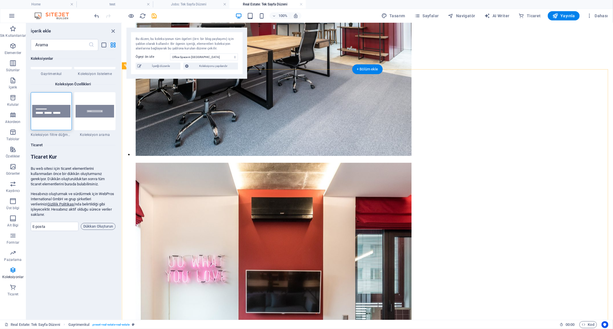
scroll to position [820, 0]
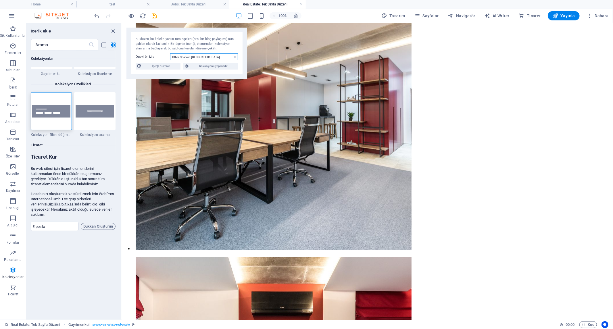
click at [203, 58] on select "Office Space in Chicago Executive Office in Anaheim Serviced Office in Denver L…" at bounding box center [204, 56] width 68 height 7
click at [221, 67] on span "Koleksiyonu yapılandır" at bounding box center [213, 66] width 46 height 7
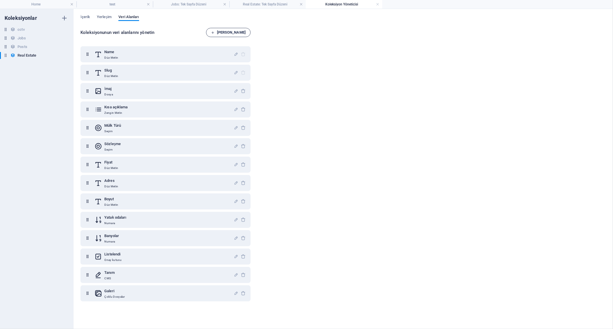
click at [215, 33] on icon "button" at bounding box center [213, 33] width 4 height 4
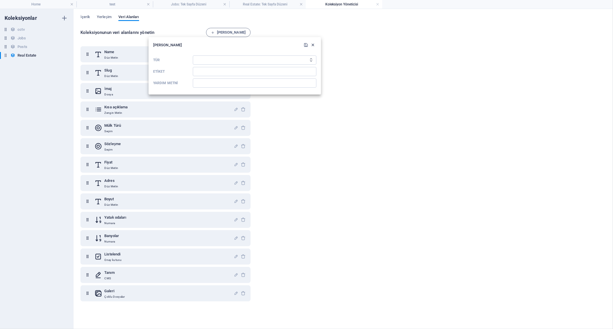
click at [315, 45] on icon "button" at bounding box center [313, 45] width 5 height 5
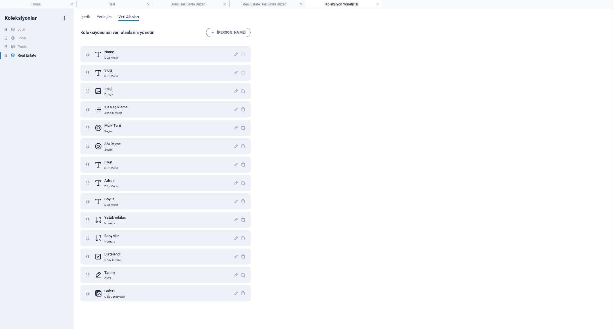
click at [304, 45] on div "Koleksiyonunun veri alanlarını yönetin Alan Ekle Name Düz Metin Slug Düz Metin …" at bounding box center [342, 175] width 525 height 295
click at [283, 5] on h4 "Real Estate: Tek Sayfa Düzeni" at bounding box center [267, 4] width 76 height 6
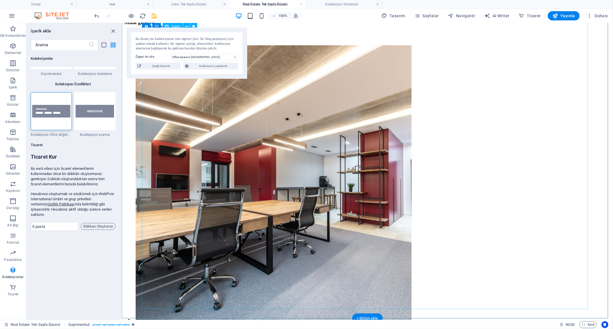
scroll to position [693, 0]
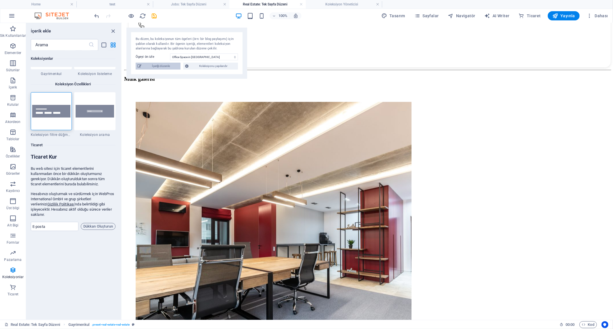
click at [162, 65] on span "İçeriği düzenle" at bounding box center [161, 66] width 36 height 7
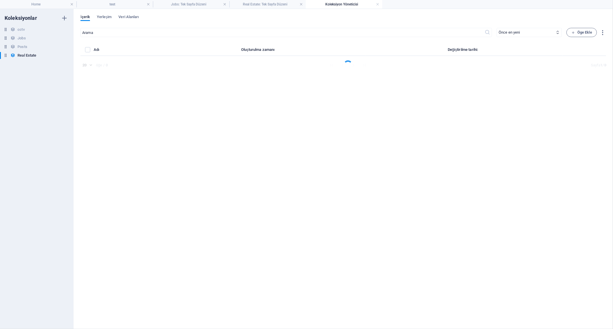
select select "Office"
select select "For Rent"
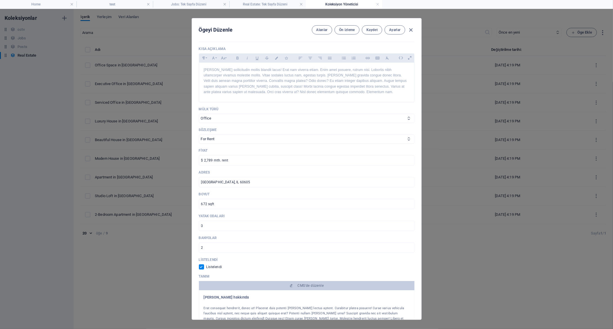
scroll to position [128, 0]
click at [258, 119] on select "House Apartment Office" at bounding box center [306, 118] width 215 height 9
click at [253, 137] on select "For Rent For Sale" at bounding box center [306, 139] width 215 height 9
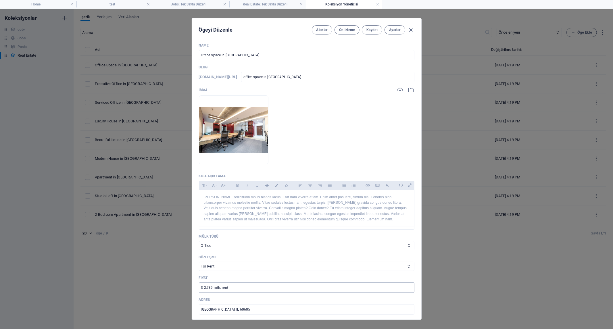
scroll to position [0, 0]
click at [411, 30] on icon "button" at bounding box center [410, 30] width 7 height 7
checkbox input "false"
type input "office-space-in-chicago"
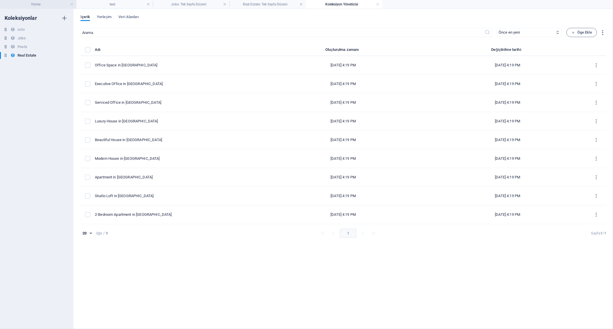
click at [45, 3] on h4 "Home" at bounding box center [38, 4] width 76 height 6
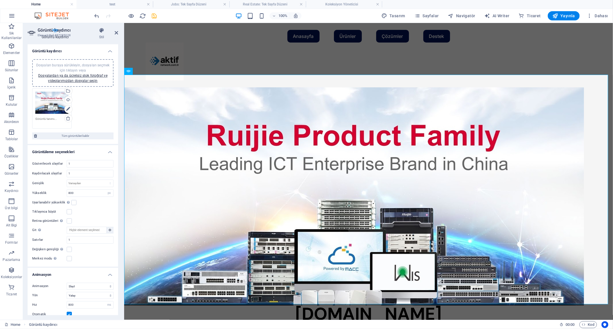
click at [336, 3] on h4 "Koleksiyon Yöneticisi" at bounding box center [344, 4] width 76 height 6
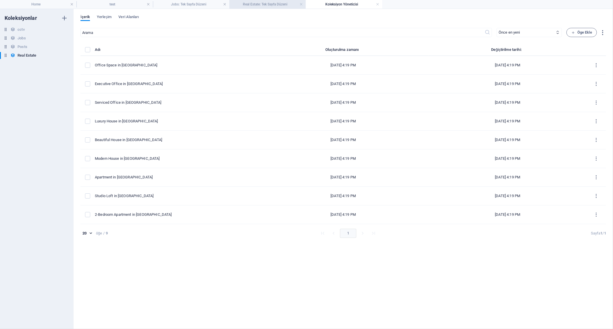
click at [268, 3] on h4 "Real Estate: Tek Sayfa Düzeni" at bounding box center [267, 4] width 76 height 6
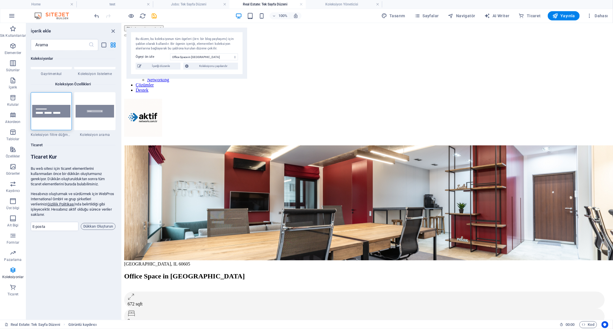
scroll to position [693, 0]
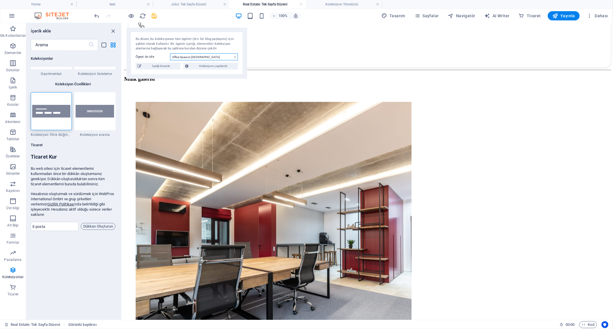
click at [197, 56] on select "Office Space in Chicago Executive Office in Anaheim Serviced Office in Denver L…" at bounding box center [204, 56] width 68 height 7
click at [153, 56] on label "Ögeyi ön izle" at bounding box center [153, 56] width 34 height 7
click at [170, 56] on select "Office Space in Chicago Executive Office in Anaheim Serviced Office in Denver L…" at bounding box center [204, 56] width 68 height 7
click at [211, 65] on span "Koleksiyonu yapılandır" at bounding box center [213, 66] width 46 height 7
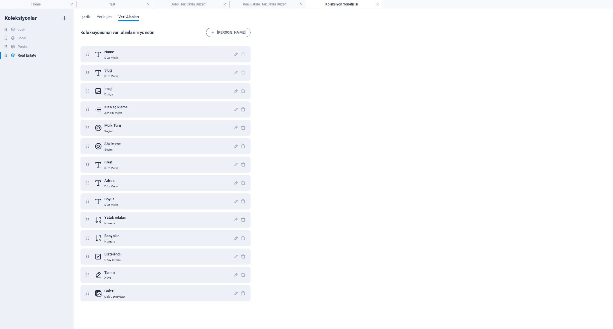
scroll to position [0, 0]
click at [22, 29] on h6 "cctv" at bounding box center [21, 29] width 7 height 7
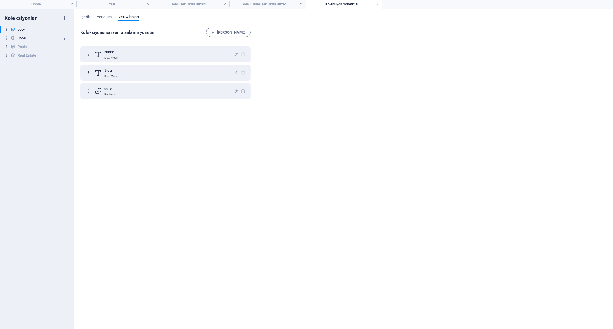
click at [22, 38] on h6 "Jobs" at bounding box center [22, 38] width 8 height 7
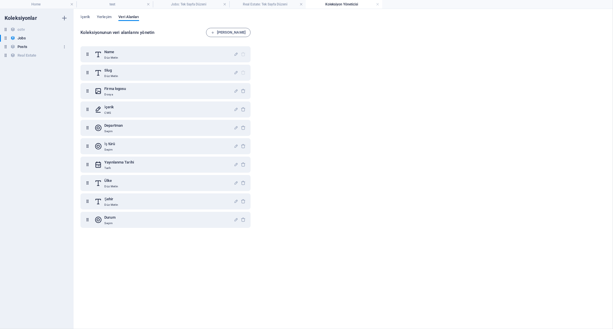
click at [24, 44] on h6 "Posts" at bounding box center [22, 46] width 9 height 7
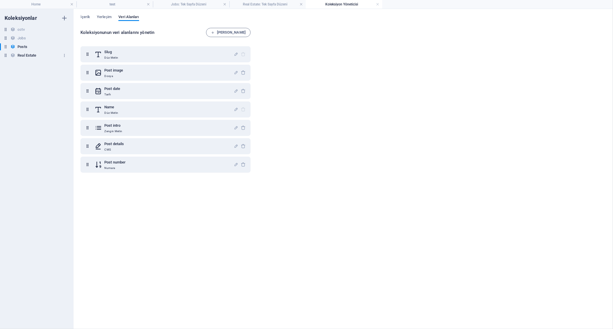
click at [25, 55] on h6 "Real Estate" at bounding box center [27, 55] width 19 height 7
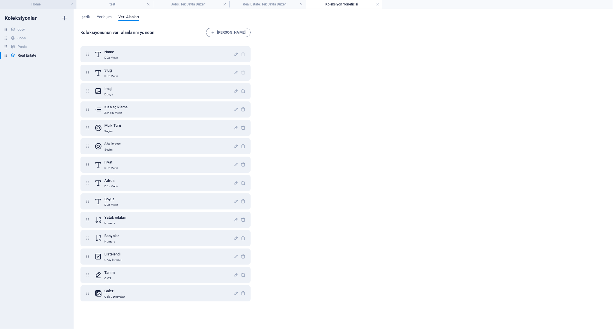
click at [42, 6] on h4 "Home" at bounding box center [38, 4] width 76 height 6
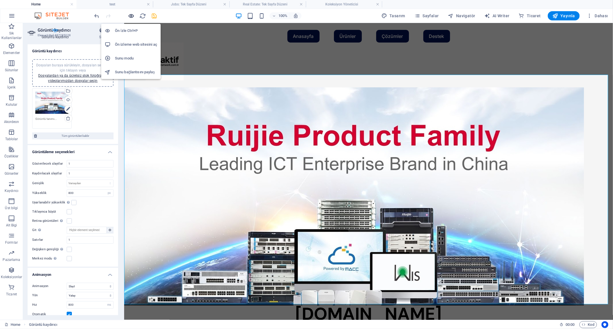
click at [132, 16] on icon "button" at bounding box center [131, 16] width 7 height 7
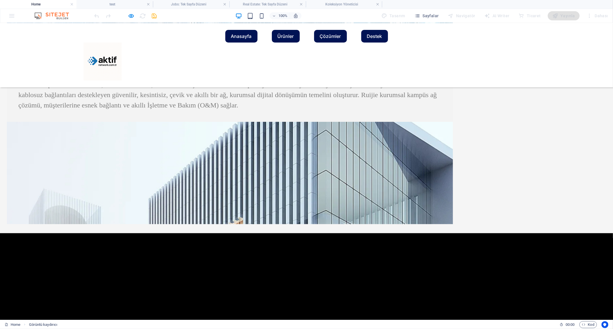
scroll to position [827, 0]
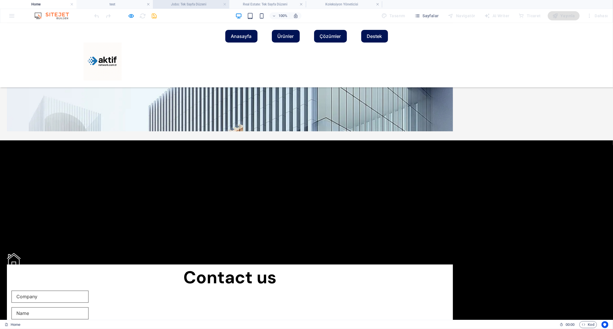
click at [187, 6] on h4 "Jobs: Tek Sayfa Düzeni" at bounding box center [191, 4] width 76 height 6
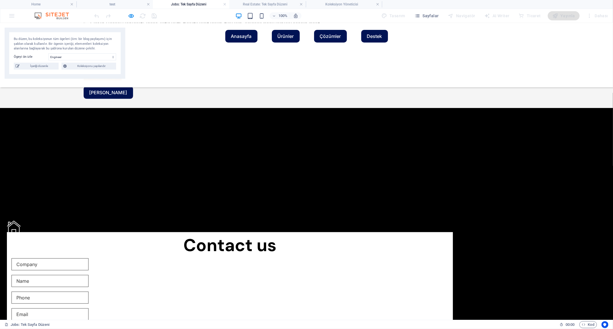
scroll to position [0, 0]
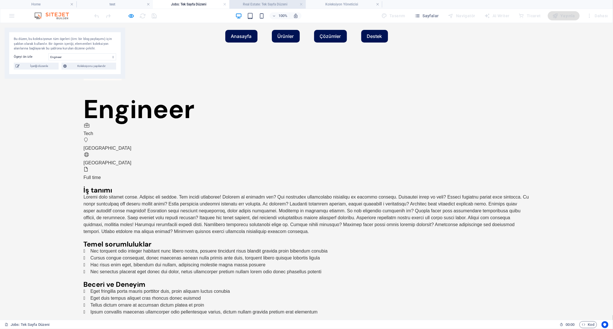
click at [273, 3] on h4 "Real Estate: Tek Sayfa Düzeni" at bounding box center [267, 4] width 76 height 6
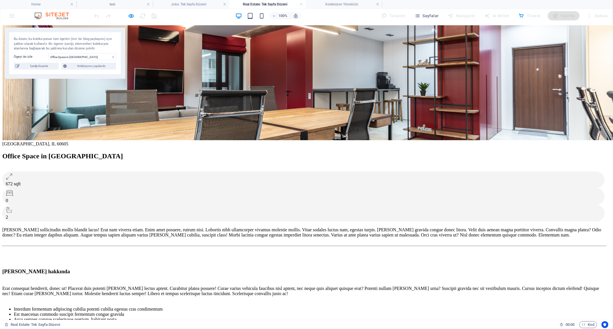
scroll to position [32, 0]
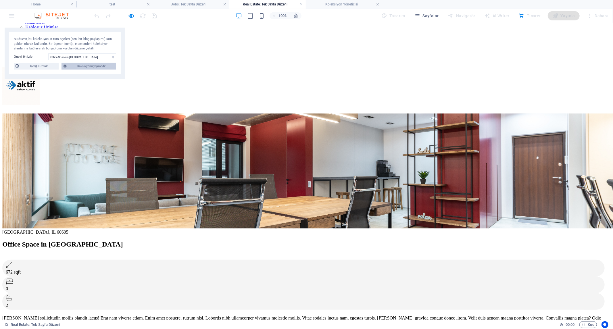
click at [90, 65] on span "Koleksiyonu yapılandır" at bounding box center [91, 66] width 46 height 7
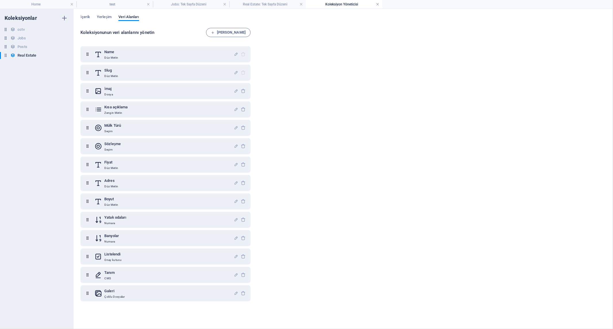
click at [377, 5] on link at bounding box center [377, 4] width 3 height 5
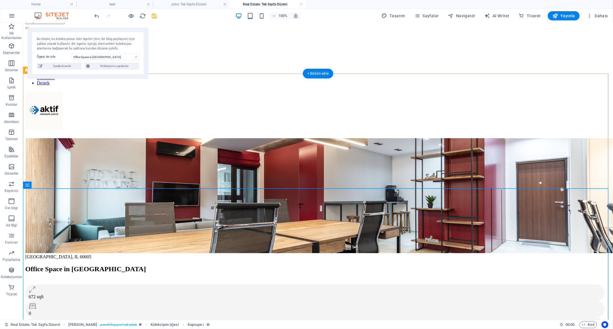
scroll to position [0, 0]
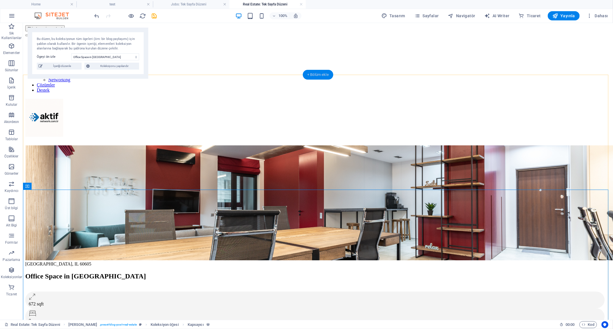
click at [307, 74] on div "+ Bölüm ekle" at bounding box center [317, 75] width 31 height 10
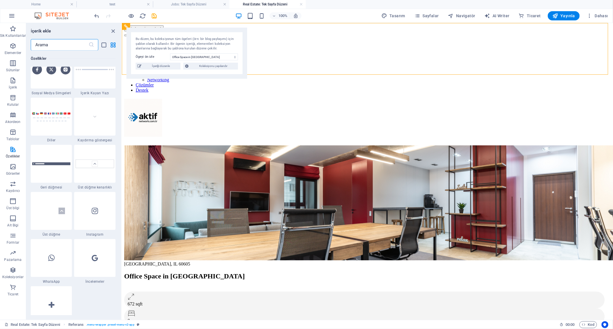
scroll to position [2888, 0]
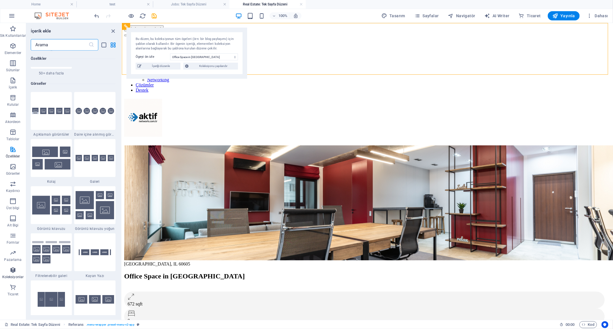
click at [12, 272] on icon "button" at bounding box center [12, 270] width 7 height 7
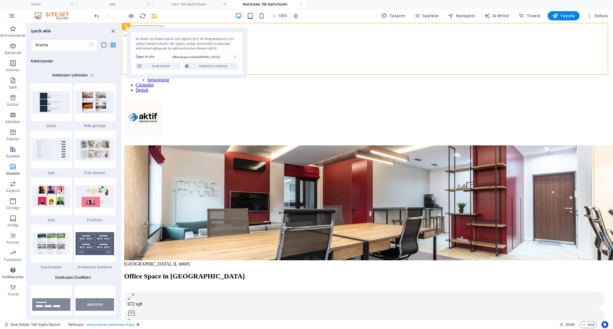
scroll to position [5257, 0]
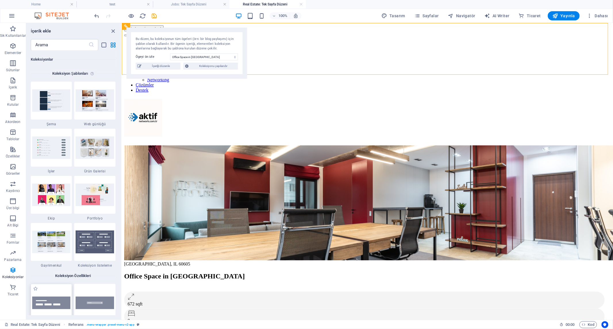
click at [50, 302] on img at bounding box center [51, 302] width 38 height 12
click at [122, 300] on div "Mevcut içeriği değiştirmek için buraya sürükleyin. Yeni bir element oluşturmak …" at bounding box center [367, 171] width 491 height 297
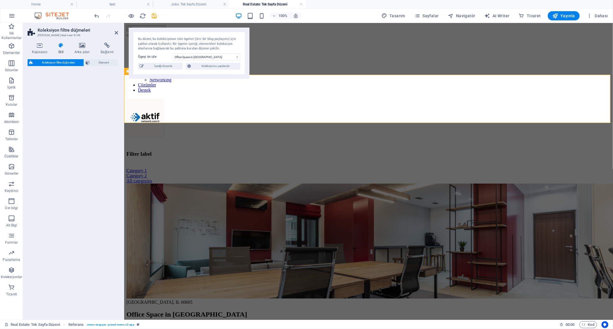
select select "rem"
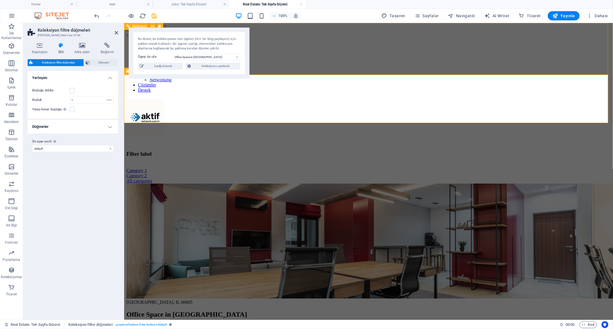
click at [277, 45] on nav "Anasayfa Ürünler Anahtarlar Kablosuz Ürünler Yönlndiriciler Güvenlik Yazılım Ne…" at bounding box center [368, 67] width 484 height 52
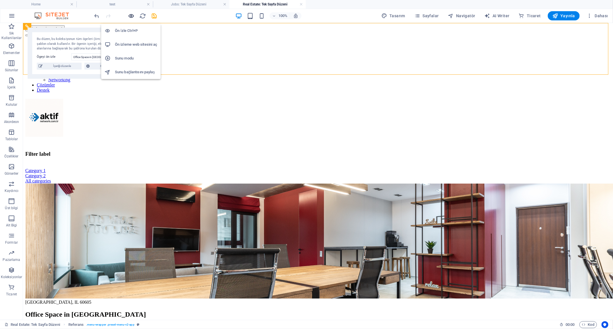
click at [132, 16] on icon "button" at bounding box center [131, 16] width 7 height 7
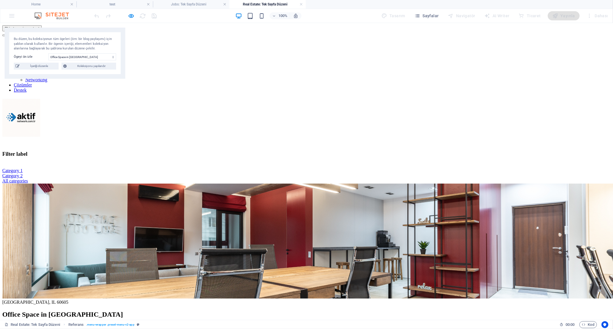
click at [23, 168] on link "Category 1" at bounding box center [12, 170] width 20 height 5
click at [28, 178] on link "All categories" at bounding box center [15, 180] width 26 height 5
click at [23, 173] on link "Category 2" at bounding box center [12, 175] width 20 height 5
click at [133, 16] on icon "button" at bounding box center [131, 16] width 7 height 7
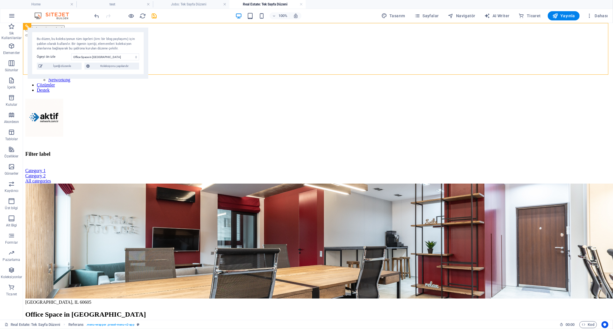
click at [192, 1] on h4 "Jobs: Tek Sayfa Düzeni" at bounding box center [191, 4] width 76 height 6
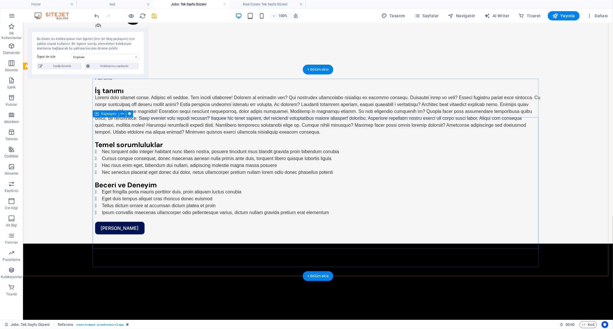
scroll to position [0, 0]
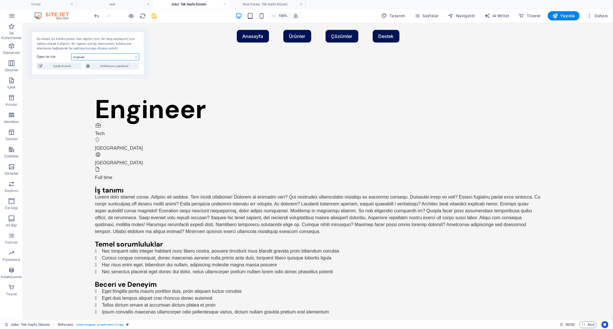
click at [114, 57] on select "Engineer Developer Developer Assistant Engineer Developer" at bounding box center [105, 56] width 68 height 7
click at [124, 66] on span "Koleksiyonu yapılandır" at bounding box center [114, 66] width 46 height 7
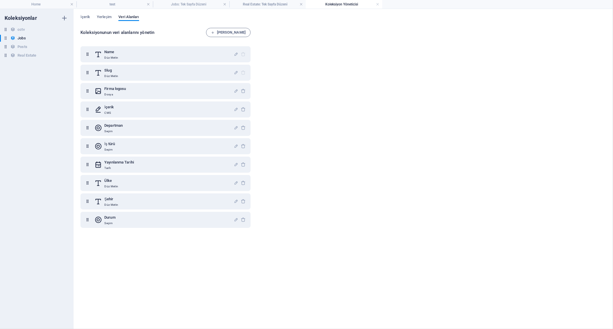
click at [325, 4] on h4 "Koleksiyon Yöneticisi" at bounding box center [344, 4] width 76 height 6
click at [265, 3] on h4 "Real Estate: Tek Sayfa Düzeni" at bounding box center [267, 4] width 76 height 6
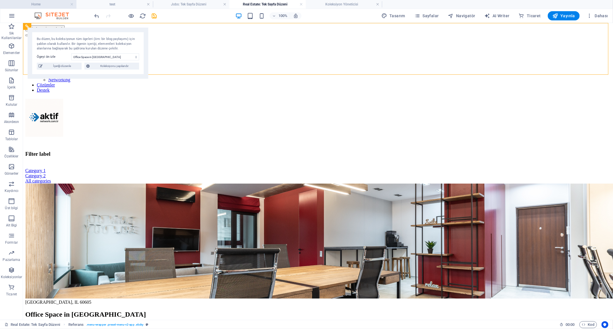
click at [52, 3] on h4 "Home" at bounding box center [38, 4] width 76 height 6
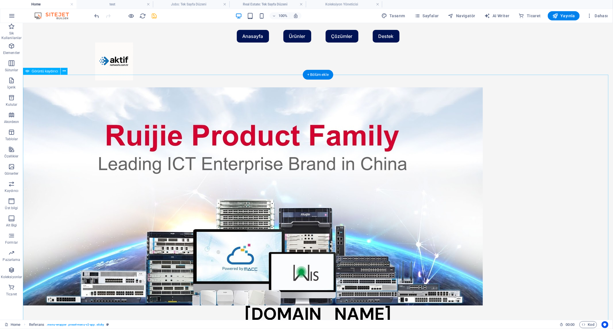
scroll to position [191, 0]
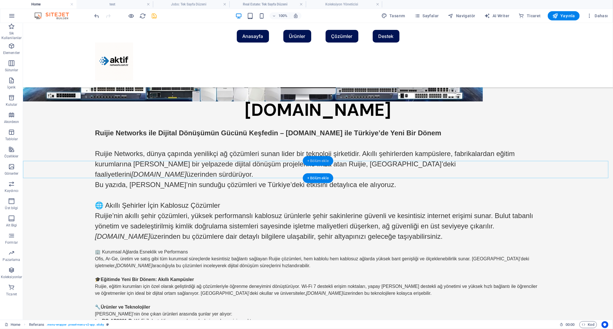
click at [308, 160] on div "+ Bölüm ekle" at bounding box center [317, 161] width 31 height 10
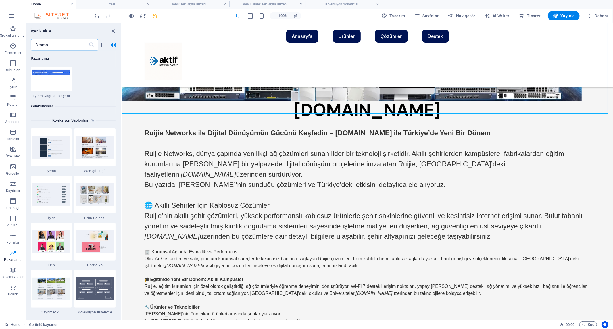
scroll to position [5345, 0]
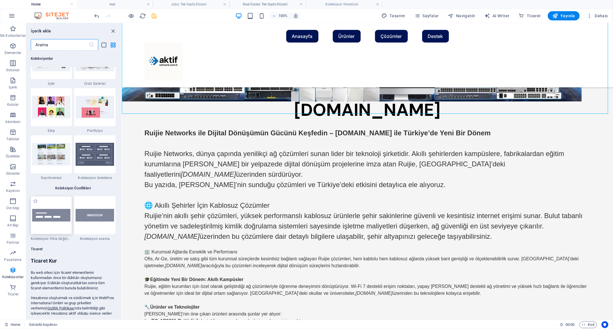
click at [53, 215] on img at bounding box center [51, 215] width 38 height 12
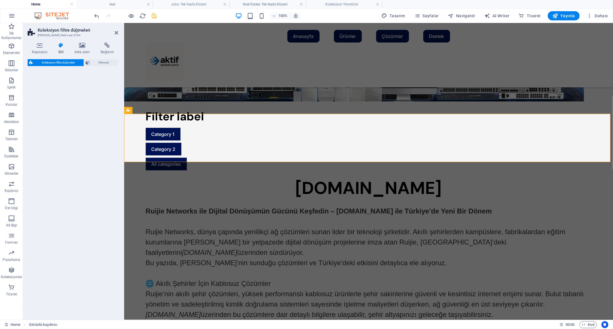
select select "rem"
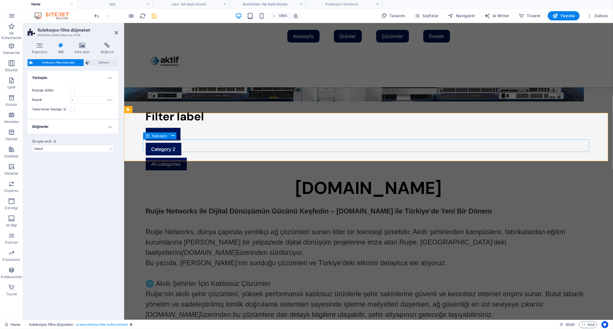
click at [283, 142] on div "Category 1 Category 2 All categories" at bounding box center [368, 149] width 446 height 43
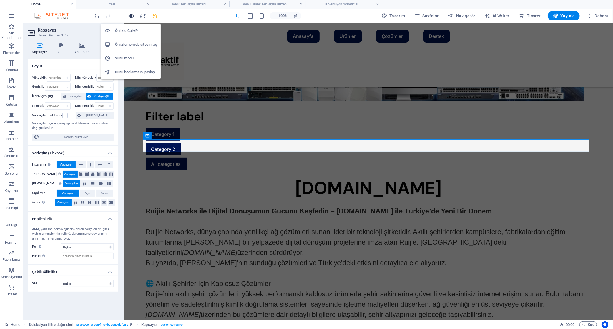
click at [131, 16] on icon "button" at bounding box center [131, 16] width 7 height 7
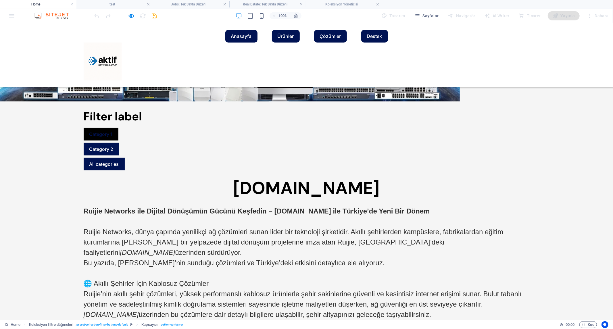
click at [101, 140] on link "Category 1" at bounding box center [101, 134] width 35 height 13
click at [119, 155] on link "Category 2" at bounding box center [102, 148] width 36 height 13
click at [125, 170] on link "All categories" at bounding box center [104, 163] width 41 height 13
click at [135, 15] on div at bounding box center [125, 15] width 64 height 9
drag, startPoint x: 124, startPoint y: 17, endPoint x: 128, endPoint y: 16, distance: 4.2
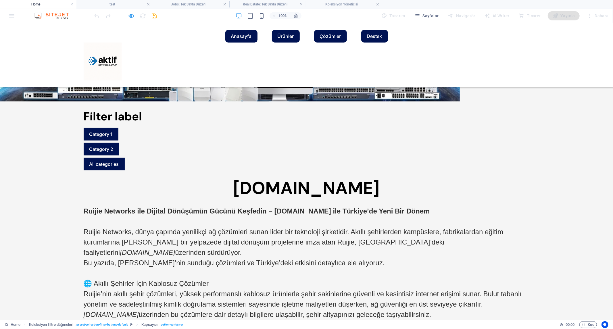
click at [124, 17] on div at bounding box center [125, 15] width 64 height 9
click at [130, 15] on icon "button" at bounding box center [131, 16] width 7 height 7
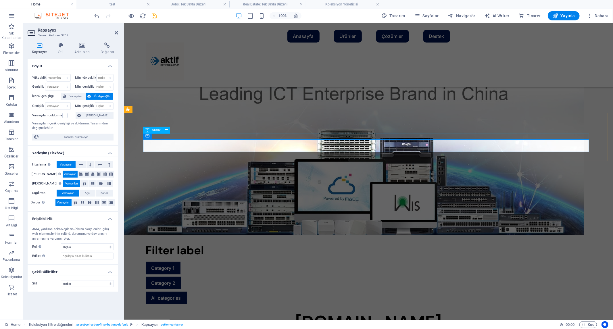
scroll to position [0, 0]
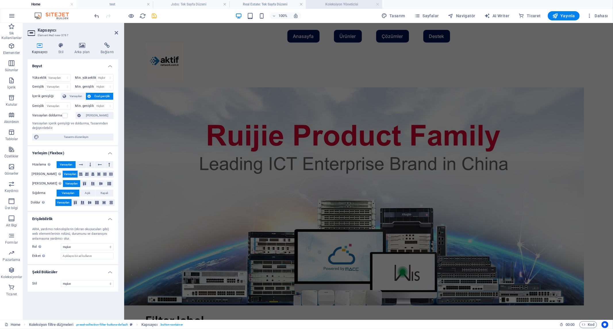
click at [332, 3] on h4 "Koleksiyon Yöneticisi" at bounding box center [344, 4] width 76 height 6
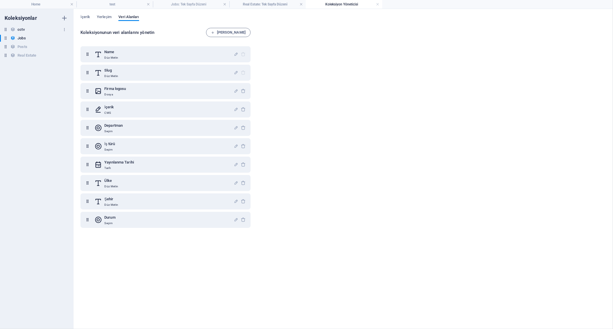
click at [22, 28] on h6 "cctv" at bounding box center [21, 29] width 7 height 7
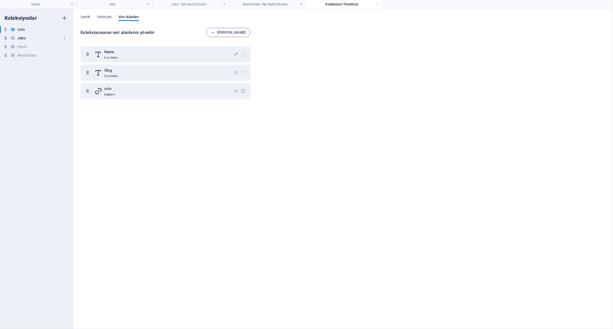
click at [24, 35] on h6 "Jobs" at bounding box center [22, 38] width 8 height 7
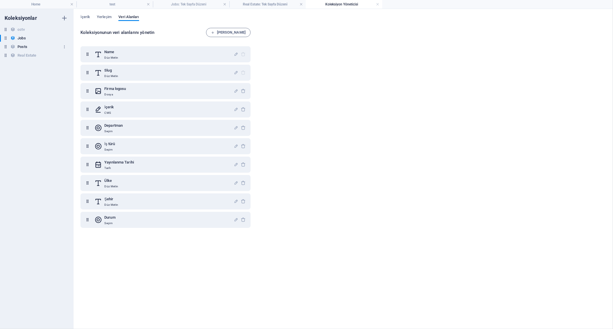
click at [24, 46] on h6 "Posts" at bounding box center [22, 46] width 9 height 7
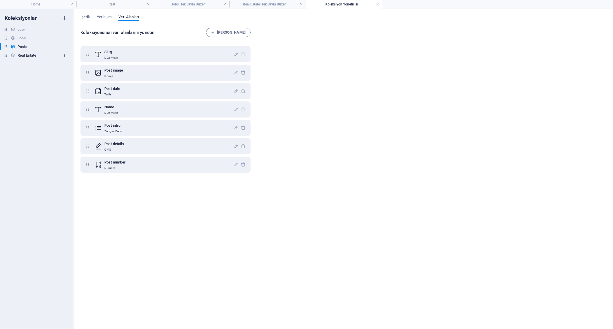
click at [31, 55] on h6 "Real Estate" at bounding box center [27, 55] width 19 height 7
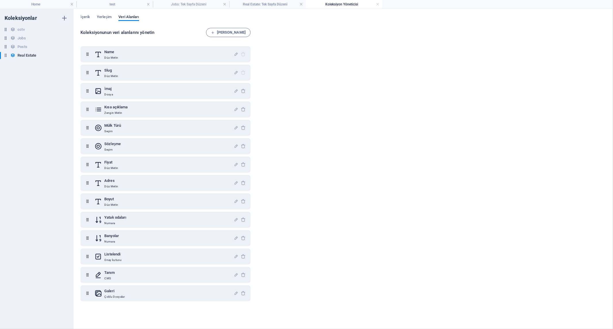
click at [324, 59] on div "Koleksiyonunun veri alanlarını yönetin Alan Ekle Name Düz Metin Slug Düz Metin …" at bounding box center [342, 175] width 525 height 295
click at [263, 6] on h4 "Real Estate: Tek Sayfa Düzeni" at bounding box center [267, 4] width 76 height 6
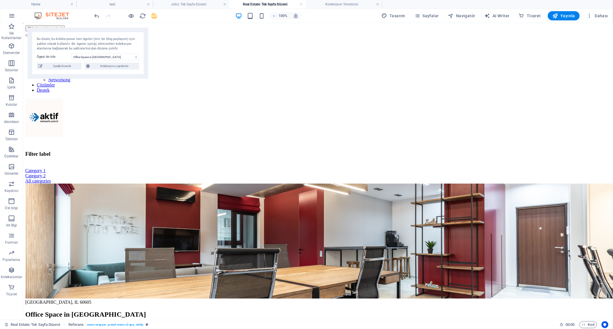
click at [267, 1] on h4 "Real Estate: Tek Sayfa Düzeni" at bounding box center [267, 4] width 76 height 6
click at [109, 59] on select "Office Space in Chicago Executive Office in Anaheim Serviced Office in Denver L…" at bounding box center [105, 56] width 68 height 7
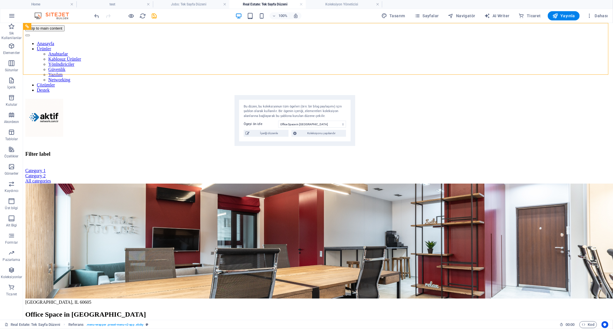
drag, startPoint x: 88, startPoint y: 38, endPoint x: 302, endPoint y: 92, distance: 220.4
click at [302, 104] on div "Bu düzen, bu koleksiyonun tüm ögeleri (örn: bir blog paylaşımı) için şablon ola…" at bounding box center [295, 111] width 102 height 14
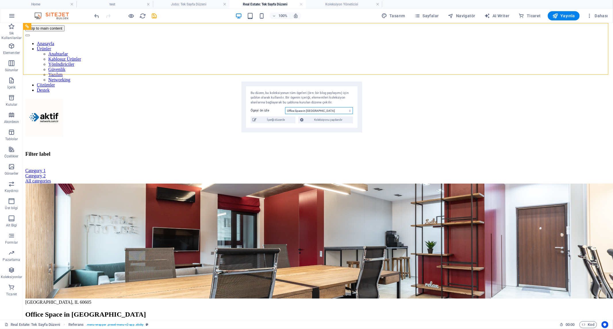
click at [306, 111] on select "Office Space in Chicago Executive Office in Anaheim Serviced Office in Denver L…" at bounding box center [319, 110] width 68 height 7
click at [285, 107] on select "Office Space in Chicago Executive Office in Anaheim Serviced Office in Denver L…" at bounding box center [319, 110] width 68 height 7
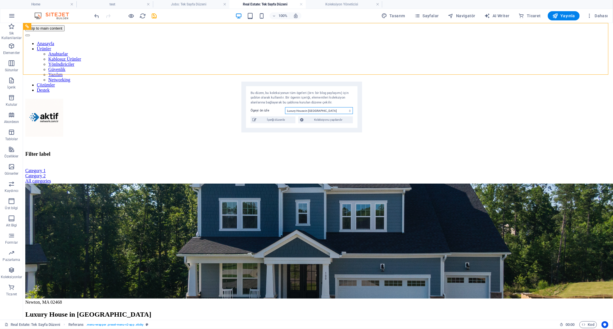
click at [311, 111] on select "Office Space in Chicago Executive Office in Anaheim Serviced Office in Denver L…" at bounding box center [319, 110] width 68 height 7
click at [285, 107] on select "Office Space in Chicago Executive Office in Anaheim Serviced Office in Denver L…" at bounding box center [319, 110] width 68 height 7
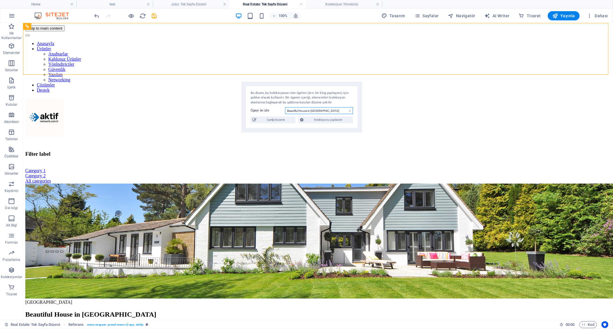
click at [300, 111] on select "Office Space in Chicago Executive Office in Anaheim Serviced Office in Denver L…" at bounding box center [319, 110] width 68 height 7
select select "68dfcd6046b2f7391105ad87"
click at [285, 107] on select "Office Space in Chicago Executive Office in Anaheim Serviced Office in Denver L…" at bounding box center [319, 110] width 68 height 7
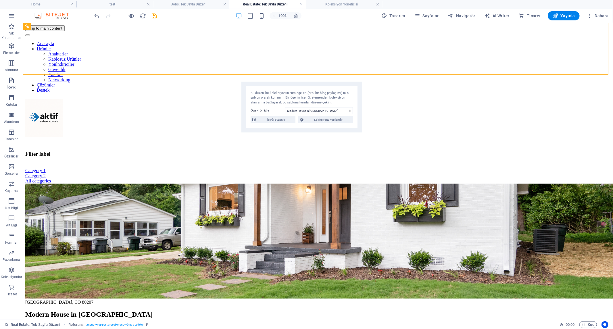
click at [263, 110] on label "Ögeyi ön izle" at bounding box center [267, 110] width 34 height 7
click at [285, 110] on select "Office Space in Chicago Executive Office in Anaheim Serviced Office in Denver L…" at bounding box center [319, 110] width 68 height 7
click at [276, 121] on span "İçeriği düzenle" at bounding box center [276, 119] width 36 height 7
select select "House"
select select "For Sale"
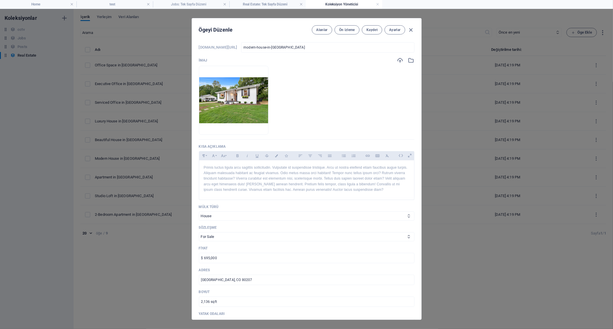
scroll to position [159, 0]
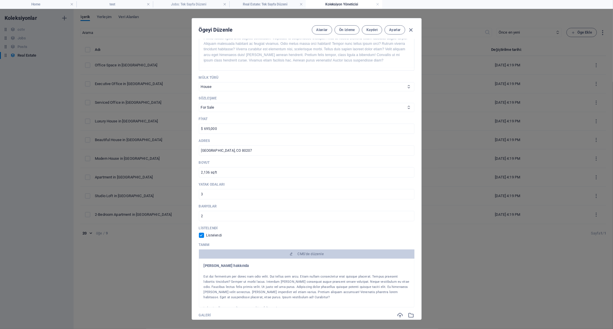
click at [243, 91] on div "Name Modern House in Denver ​ Slug www.example.com/real-estate-öge/ modern-hous…" at bounding box center [306, 144] width 215 height 520
click at [243, 88] on select "House Apartment Office" at bounding box center [306, 86] width 215 height 9
click at [372, 30] on span "Kaydet" at bounding box center [371, 30] width 11 height 5
click at [412, 29] on icon "button" at bounding box center [410, 30] width 7 height 7
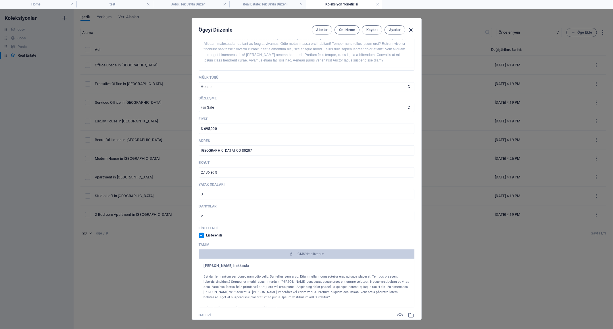
checkbox input "false"
type input "modern-house-in-denver"
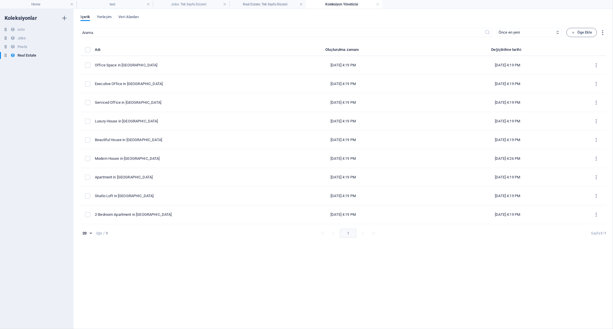
scroll to position [137, 0]
click at [286, 4] on h4 "Real Estate: Tek Sayfa Düzeni" at bounding box center [267, 4] width 76 height 6
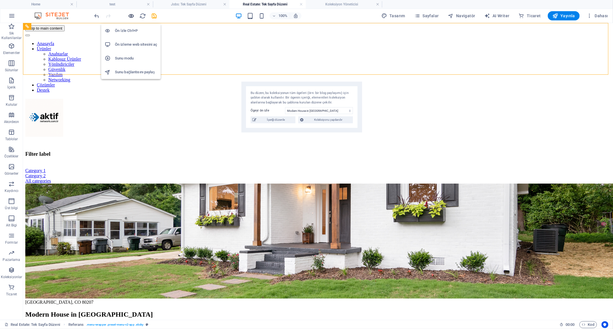
click at [132, 18] on icon "button" at bounding box center [131, 16] width 7 height 7
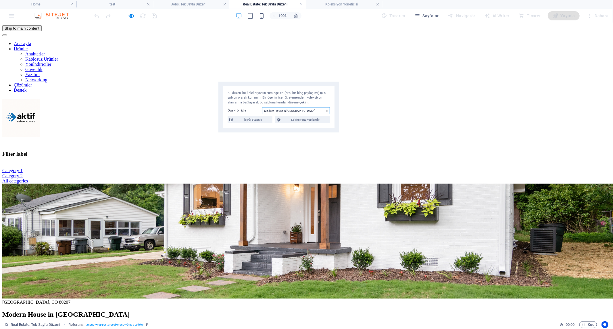
click at [312, 113] on select "Office Space in Chicago Executive Office in Anaheim Serviced Office in Denver L…" at bounding box center [296, 110] width 68 height 7
select select "68dfcd6046b2f7391105ad89"
click at [262, 107] on select "Office Space in Chicago Executive Office in Anaheim Serviced Office in Denver L…" at bounding box center [296, 110] width 68 height 7
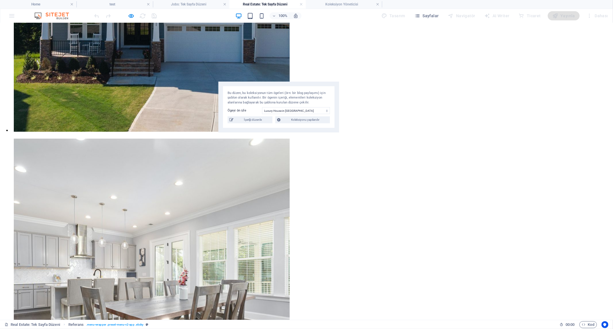
scroll to position [1035, 0]
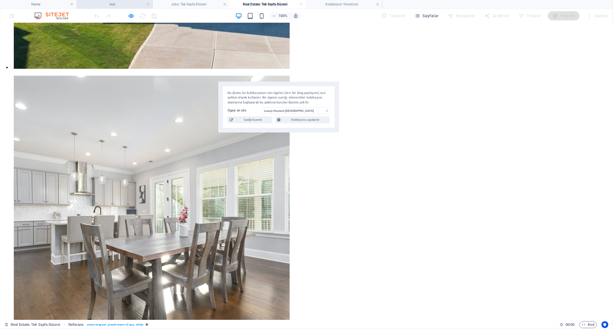
click at [116, 5] on h4 "test" at bounding box center [114, 4] width 76 height 6
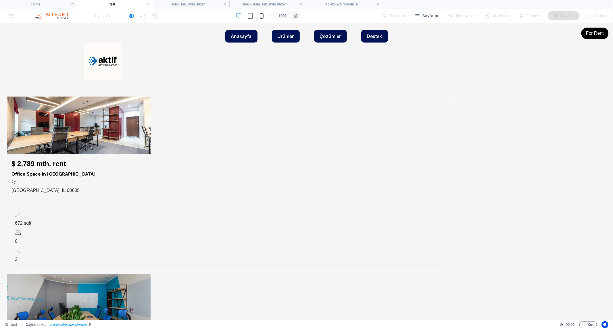
scroll to position [0, 0]
click at [130, 5] on h4 "test" at bounding box center [114, 4] width 76 height 6
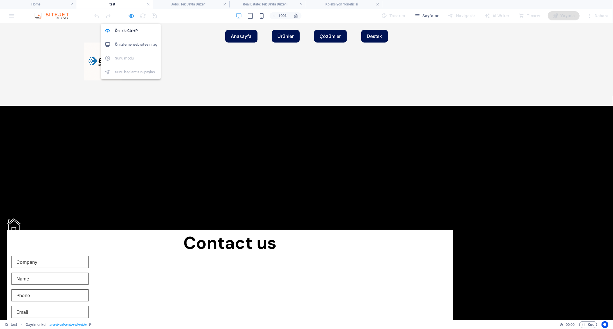
click at [131, 16] on icon "button" at bounding box center [131, 16] width 7 height 7
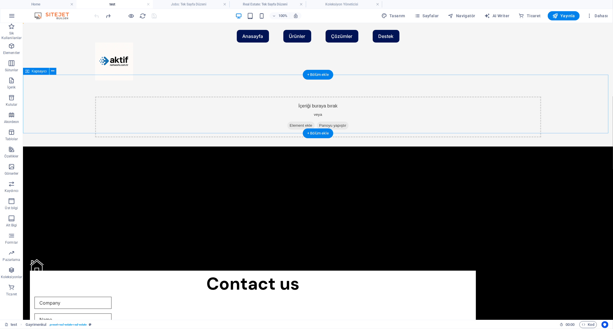
click at [289, 125] on icon at bounding box center [289, 125] width 0 height 0
click at [12, 273] on icon "button" at bounding box center [11, 270] width 7 height 7
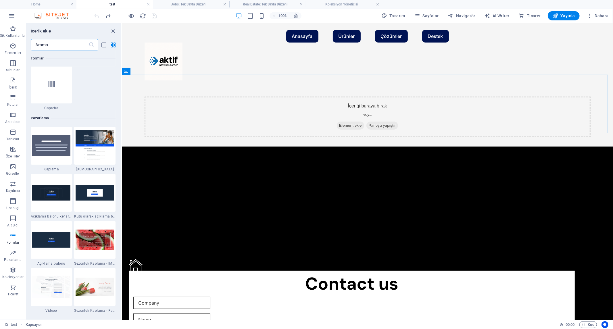
scroll to position [4587, 0]
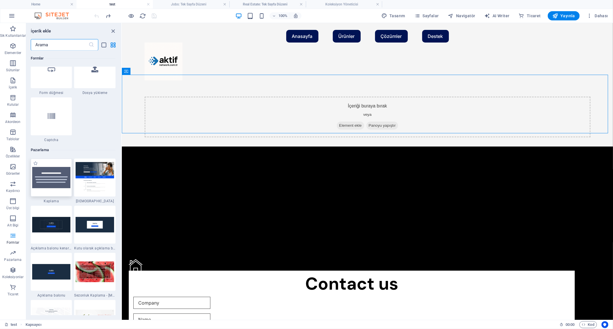
click at [50, 185] on img at bounding box center [51, 178] width 38 height 22
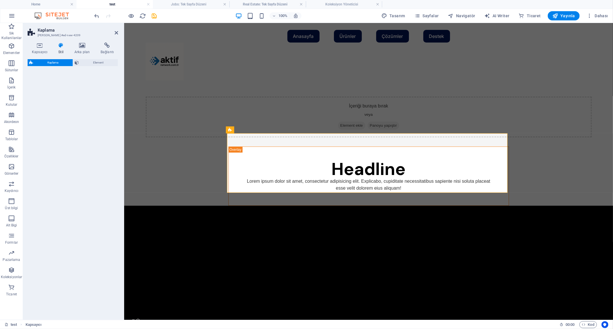
select select "rem"
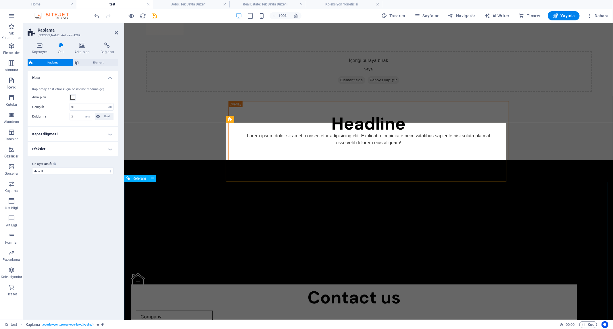
scroll to position [0, 0]
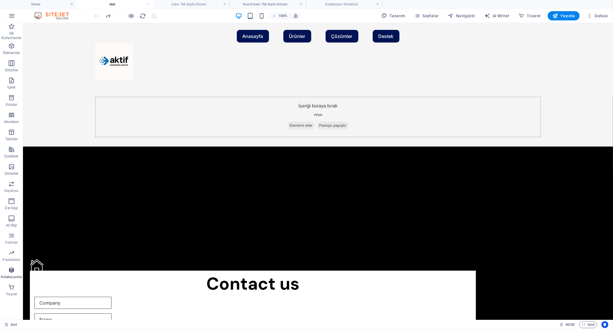
click at [13, 271] on icon "button" at bounding box center [11, 270] width 7 height 7
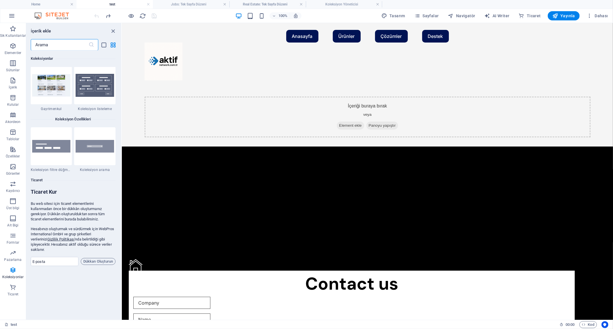
scroll to position [5417, 0]
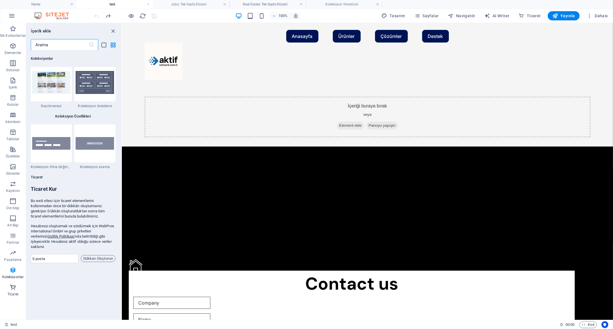
click at [13, 286] on icon "button" at bounding box center [12, 287] width 7 height 7
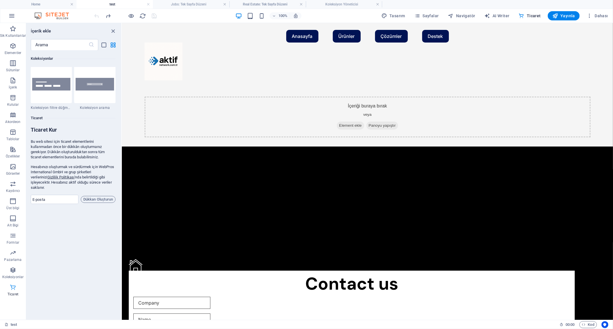
scroll to position [5534, 0]
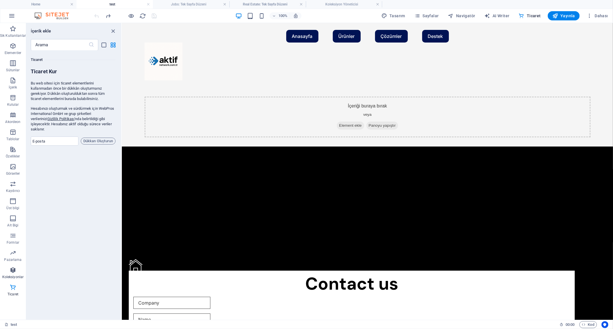
click at [11, 269] on icon "button" at bounding box center [12, 270] width 7 height 7
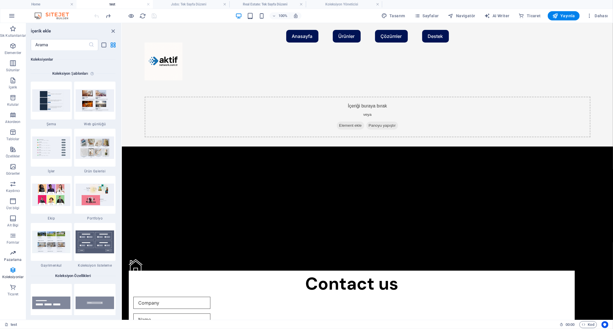
click at [11, 258] on p "Pazarlama" at bounding box center [13, 259] width 18 height 5
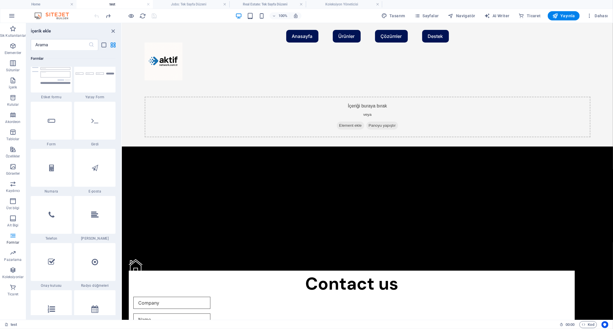
scroll to position [4295, 0]
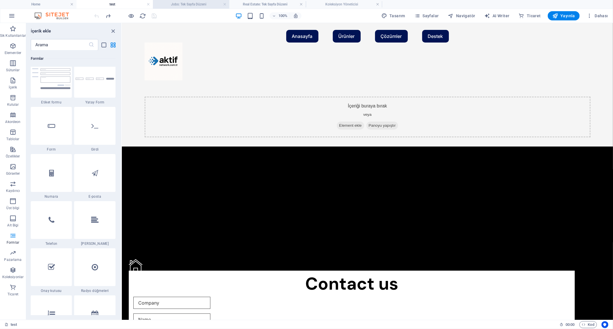
click at [210, 2] on h4 "Jobs: Tek Sayfa Düzeni" at bounding box center [191, 4] width 76 height 6
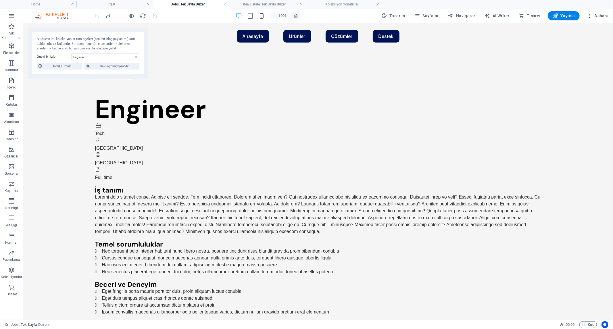
click at [226, 3] on h4 "Jobs: Tek Sayfa Düzeni" at bounding box center [191, 4] width 76 height 6
click at [223, 3] on link at bounding box center [224, 4] width 3 height 5
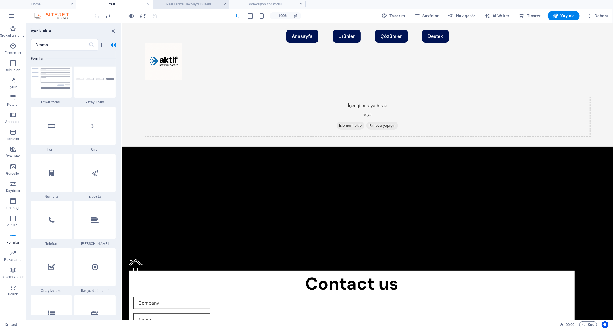
click at [223, 3] on link at bounding box center [224, 4] width 3 height 5
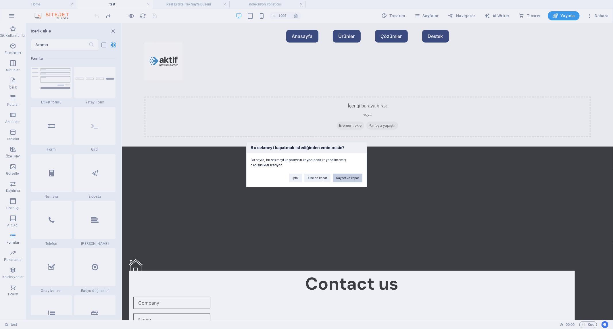
click at [345, 179] on button "Kaydet ve kapat" at bounding box center [348, 177] width 30 height 9
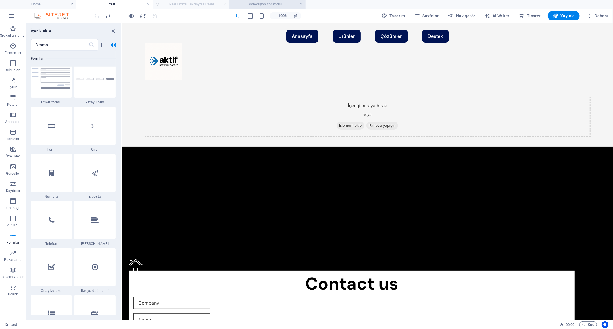
click at [229, 4] on h4 "Koleksiyon Yöneticisi" at bounding box center [267, 4] width 76 height 6
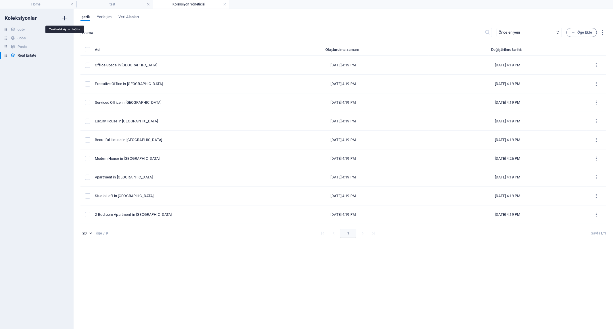
click at [64, 17] on icon "button" at bounding box center [64, 18] width 7 height 7
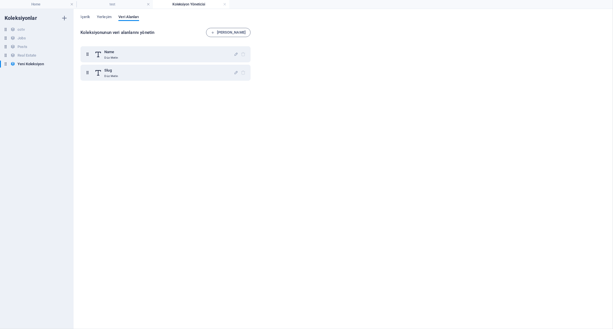
click at [191, 3] on h4 "Koleksiyon Yöneticisi" at bounding box center [191, 4] width 76 height 6
click at [122, 4] on h4 "test" at bounding box center [114, 4] width 76 height 6
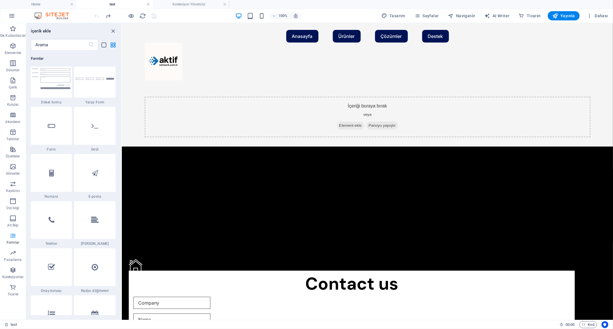
click at [148, 3] on link at bounding box center [147, 4] width 3 height 5
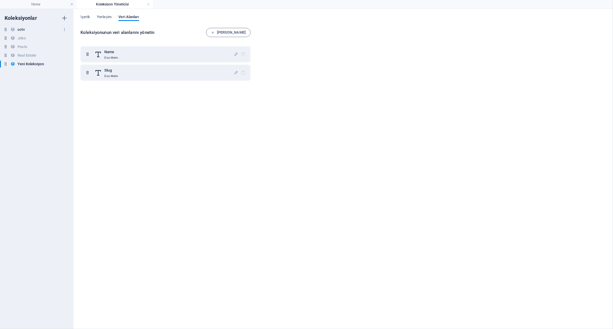
click at [20, 30] on h6 "cctv" at bounding box center [21, 29] width 7 height 7
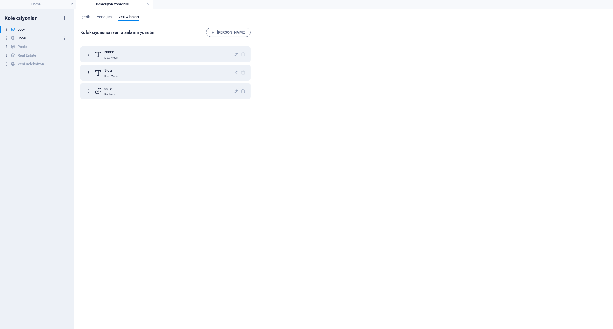
click at [23, 37] on h6 "Jobs" at bounding box center [22, 38] width 8 height 7
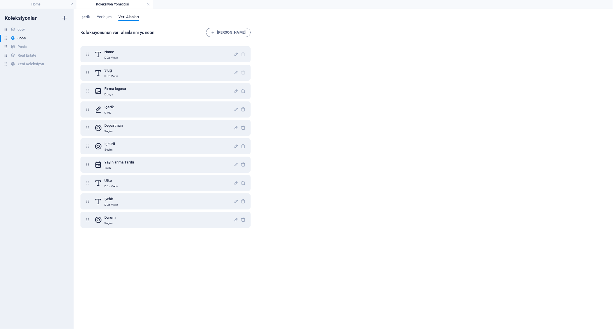
drag, startPoint x: 282, startPoint y: 245, endPoint x: 96, endPoint y: 42, distance: 275.5
click at [96, 42] on div "Koleksiyonunun veri alanlarını yönetin Alan Ekle Name Düz Metin Slug Düz Metin …" at bounding box center [342, 175] width 525 height 295
click at [343, 115] on div "Koleksiyonunun veri alanlarını yönetin Alan Ekle Name Düz Metin Slug Düz Metin …" at bounding box center [342, 175] width 525 height 295
click at [312, 94] on div "Koleksiyonunun veri alanlarını yönetin Alan Ekle Name Düz Metin Slug Düz Metin …" at bounding box center [342, 175] width 525 height 295
click at [102, 18] on span "Yerleşim" at bounding box center [104, 18] width 15 height 8
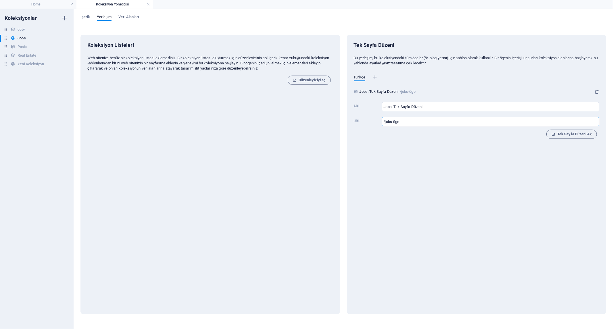
click at [421, 124] on input "/jobs-öge" at bounding box center [490, 121] width 217 height 9
click at [436, 153] on div "Tek Sayfa Düzeni Bu yerleşim, bu koleksiyondaki tüm ögeler (ör. blog yazısı) iç…" at bounding box center [476, 174] width 259 height 279
click at [432, 107] on input "Jobs: Tek Sayfa Düzeni" at bounding box center [490, 106] width 217 height 9
click at [375, 77] on icon "button" at bounding box center [375, 77] width 6 height 6
select select "164"
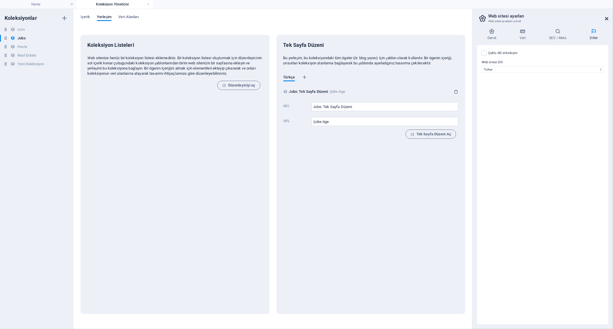
click at [606, 17] on icon at bounding box center [606, 18] width 3 height 5
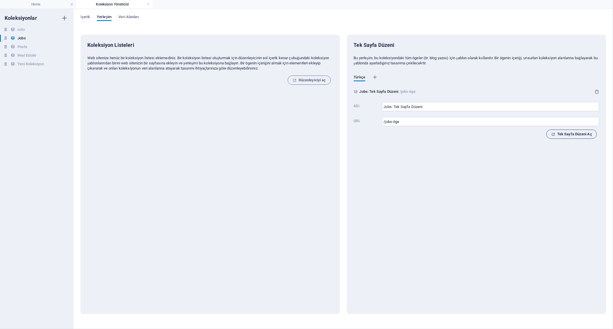
click at [562, 134] on span "Tek Sayfa Düzeni Aç" at bounding box center [571, 134] width 41 height 7
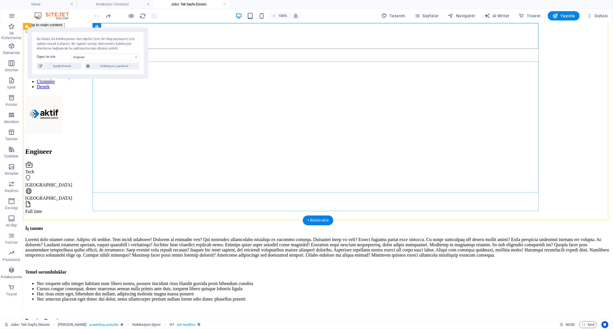
scroll to position [0, 0]
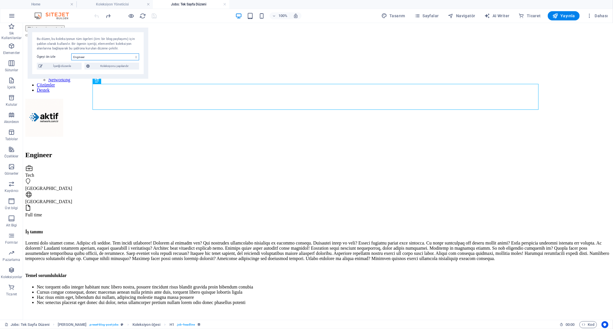
click at [115, 59] on select "Engineer Developer Developer Assistant Engineer Developer" at bounding box center [105, 56] width 68 height 7
click at [71, 53] on select "Engineer Developer Developer Assistant Engineer Developer" at bounding box center [105, 56] width 68 height 7
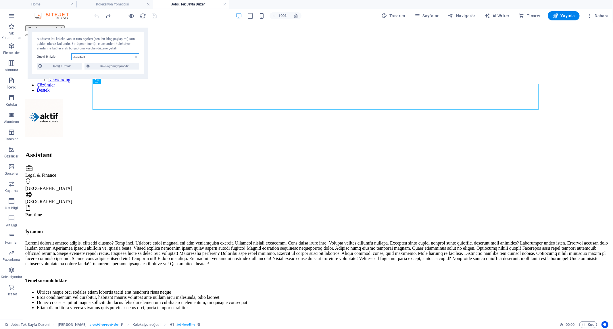
click at [103, 58] on select "Engineer Developer Developer Assistant Engineer Developer" at bounding box center [105, 56] width 68 height 7
click at [71, 53] on select "Engineer Developer Developer Assistant Engineer Developer" at bounding box center [105, 56] width 68 height 7
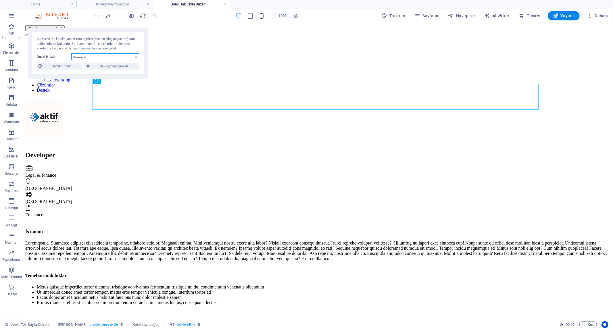
click at [104, 55] on select "Engineer Developer Developer Assistant Engineer Developer" at bounding box center [105, 56] width 68 height 7
select select "68dfcca1cc8d58773b0a5937"
click at [71, 53] on select "Engineer Developer Developer Assistant Engineer Developer" at bounding box center [105, 56] width 68 height 7
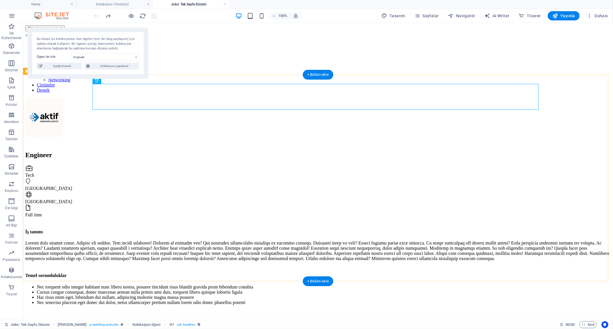
click at [62, 151] on div "Engineer Tech Berlin Germany Full time İş tanımı Temel sorumluluklar Nec torque…" at bounding box center [317, 260] width 585 height 218
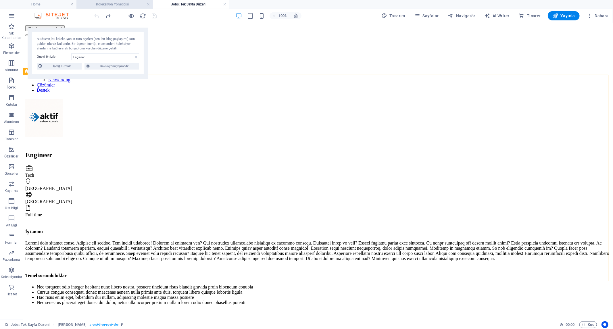
click at [124, 4] on h4 "Koleksiyon Yöneticisi" at bounding box center [114, 4] width 76 height 6
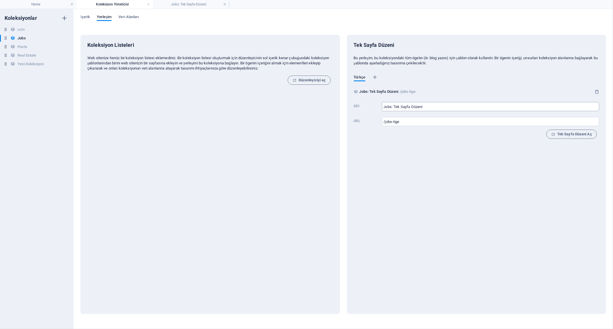
click at [491, 109] on input "Jobs: Tek Sayfa Düzeni" at bounding box center [490, 106] width 217 height 9
click at [431, 121] on input "/jobs-öge" at bounding box center [490, 121] width 217 height 9
click at [32, 63] on h6 "Yeni Koleksiyon" at bounding box center [31, 64] width 26 height 7
type input "Yeni Koleksiyon: Tek Sayfa Düzeni"
type input "/yeni-koleksiyon-öge"
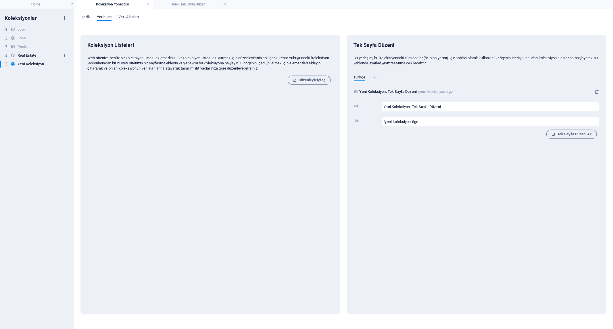
click at [28, 53] on h6 "Real Estate" at bounding box center [27, 55] width 19 height 7
type input "Real Estate: Tek Sayfa Düzeni"
type input "/real-estate-öge"
click at [567, 134] on span "Tek Sayfa Düzeni Aç" at bounding box center [571, 134] width 41 height 7
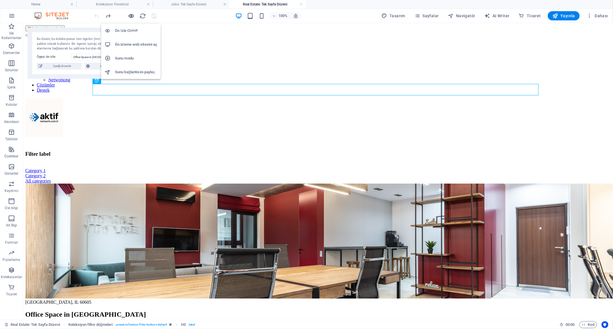
click at [132, 15] on icon "button" at bounding box center [131, 16] width 7 height 7
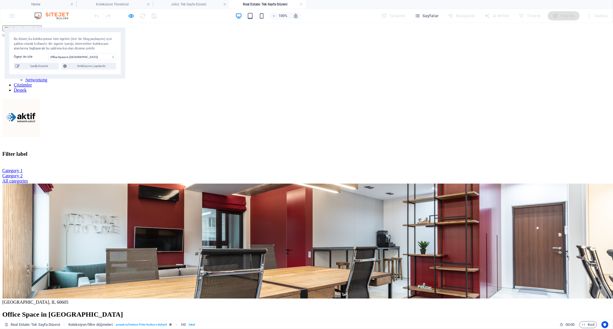
click at [136, 151] on h3 "Filter label" at bounding box center [306, 154] width 608 height 6
click at [165, 151] on h3 "Filter label" at bounding box center [306, 154] width 608 height 6
click at [130, 16] on icon "button" at bounding box center [131, 16] width 7 height 7
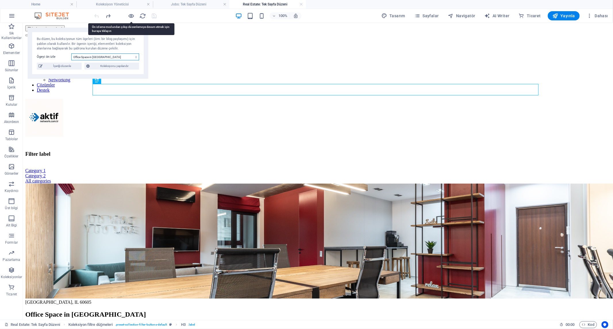
click at [126, 57] on select "Office Space in Chicago Executive Office in Anaheim Serviced Office in Denver L…" at bounding box center [105, 56] width 68 height 7
select select "68dfcd6046b2f7391105ad8b"
click at [71, 53] on select "Office Space in Chicago Executive Office in Anaheim Serviced Office in Denver L…" at bounding box center [105, 56] width 68 height 7
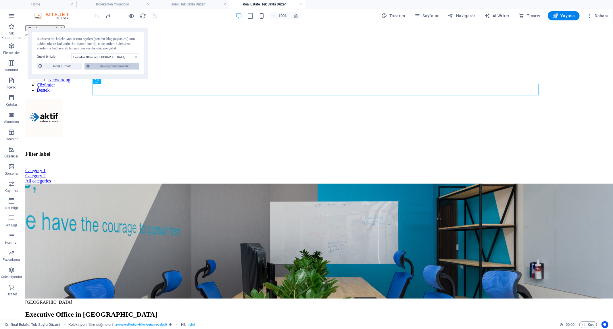
click at [119, 66] on span "Koleksiyonu yapılandır" at bounding box center [114, 66] width 46 height 7
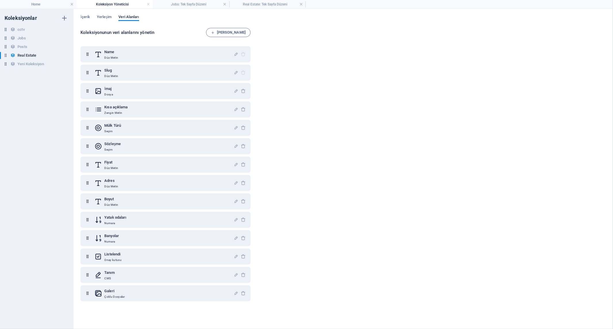
click at [36, 98] on div "Koleksiyonlar cctv cctv Jobs Jobs Posts Posts Real Estate Real Estate Yeni Kole…" at bounding box center [37, 169] width 74 height 320
click at [149, 4] on link at bounding box center [147, 4] width 3 height 5
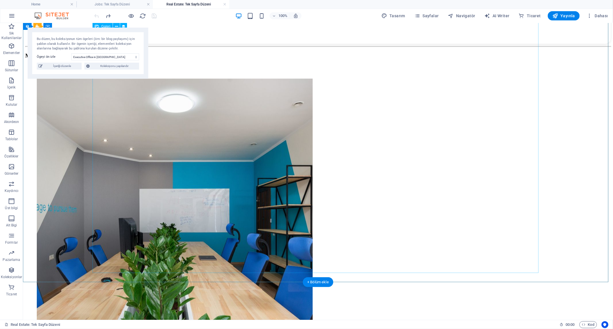
scroll to position [630, 0]
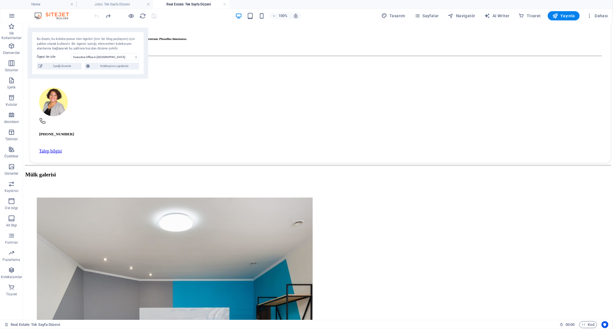
click at [226, 4] on h4 "Real Estate: Tek Sayfa Düzeni" at bounding box center [191, 4] width 76 height 6
click at [225, 4] on link at bounding box center [224, 4] width 3 height 5
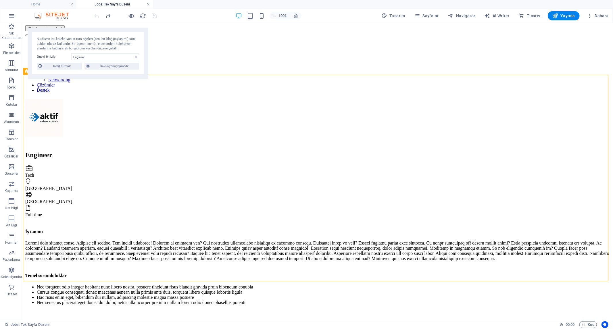
click at [147, 4] on link at bounding box center [147, 4] width 3 height 5
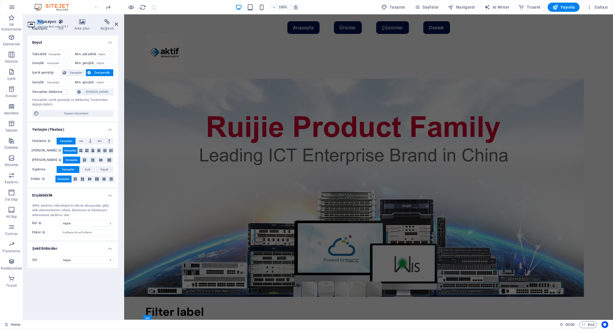
scroll to position [161, 0]
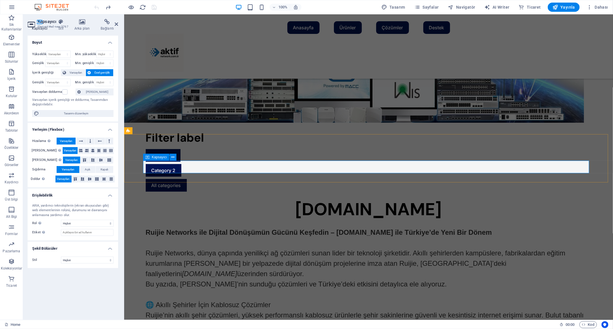
click at [314, 164] on div "Category 1 Category 2 All categories" at bounding box center [368, 170] width 446 height 43
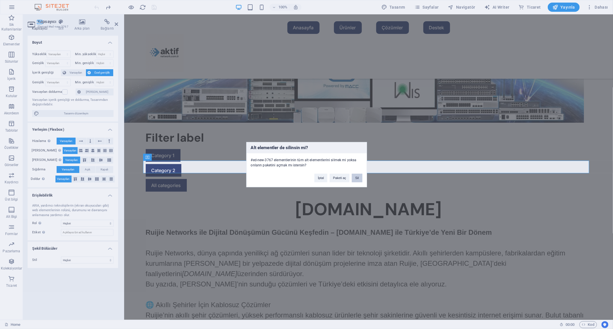
click at [359, 180] on button "Sil" at bounding box center [357, 177] width 10 height 9
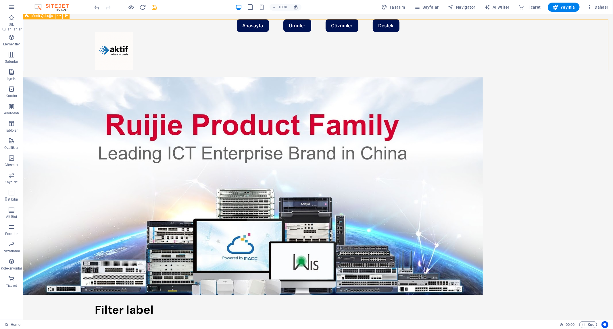
scroll to position [0, 0]
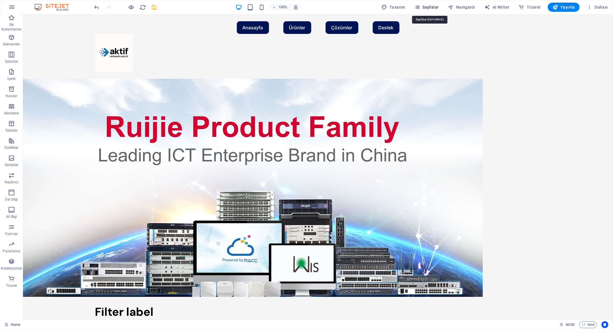
click at [431, 7] on span "Sayfalar" at bounding box center [426, 7] width 24 height 6
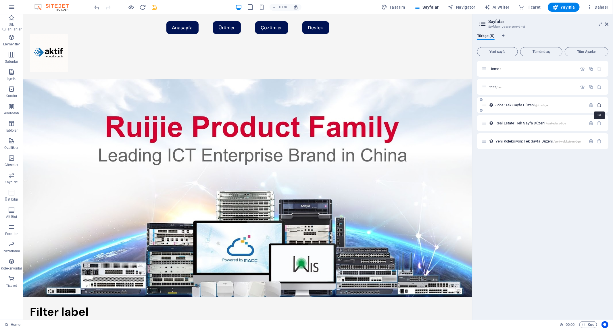
click at [600, 105] on icon "button" at bounding box center [599, 105] width 5 height 5
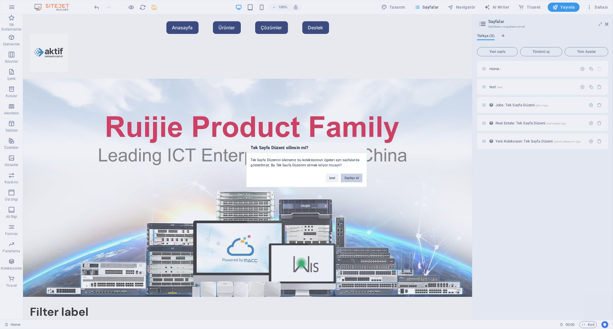
drag, startPoint x: 350, startPoint y: 177, endPoint x: 328, endPoint y: 162, distance: 26.4
click at [350, 177] on button "Sayfayı sil" at bounding box center [351, 177] width 21 height 9
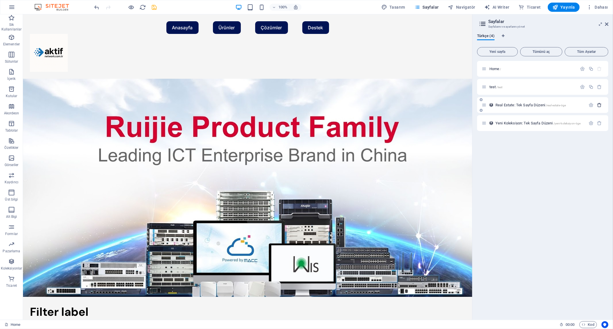
click at [599, 105] on icon "button" at bounding box center [599, 105] width 5 height 5
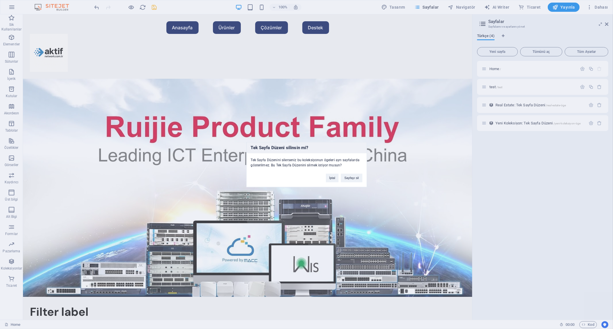
click at [598, 104] on div "Tek Sayfa Düzeni silinsin mi? Tek Sayfa Düzenini silerseniz bu koleksiyonun öge…" at bounding box center [306, 164] width 613 height 329
click at [353, 177] on button "Sayfayı sil" at bounding box center [351, 177] width 21 height 9
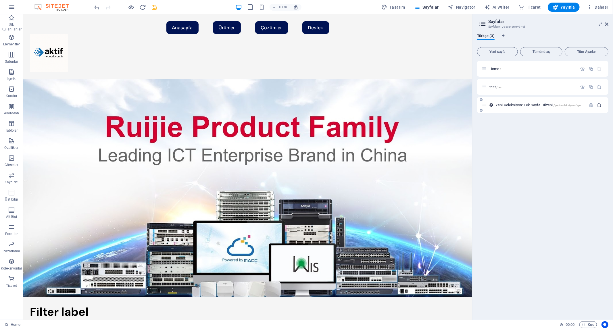
click at [599, 105] on icon "button" at bounding box center [599, 105] width 5 height 5
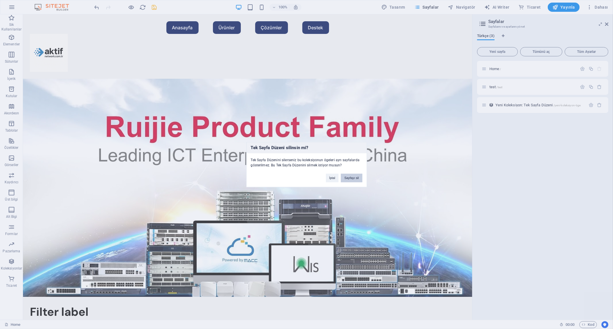
click at [350, 176] on button "Sayfayı sil" at bounding box center [351, 177] width 21 height 9
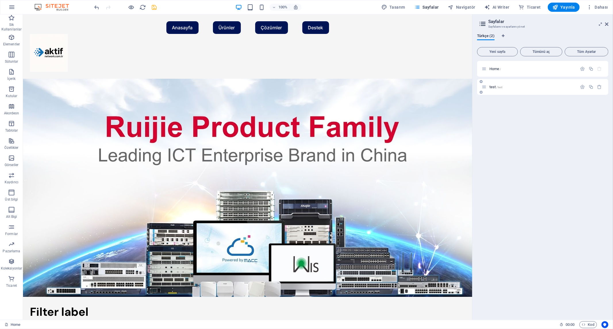
click at [493, 87] on span "test /test" at bounding box center [495, 87] width 13 height 4
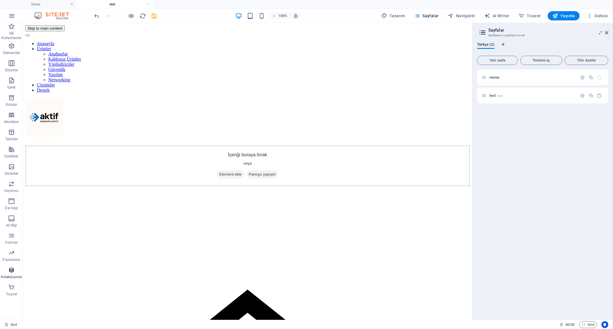
click at [12, 273] on icon "button" at bounding box center [11, 270] width 7 height 7
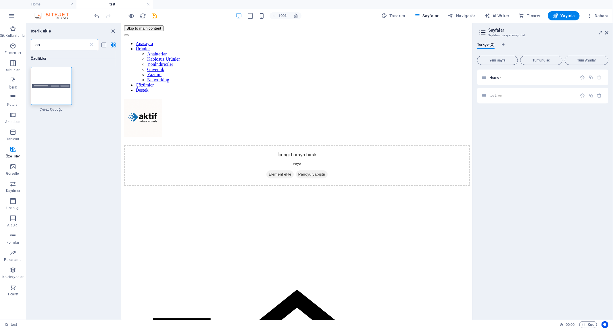
type input "c"
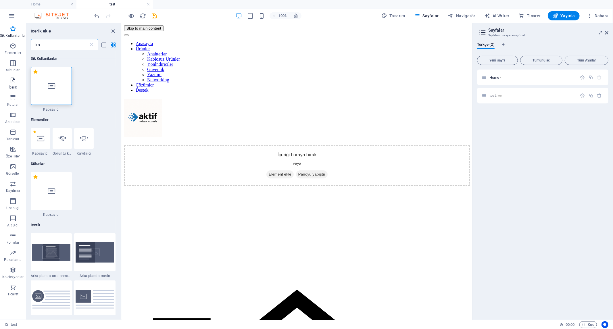
type input "ka"
click at [16, 80] on span "İçerik" at bounding box center [13, 84] width 26 height 14
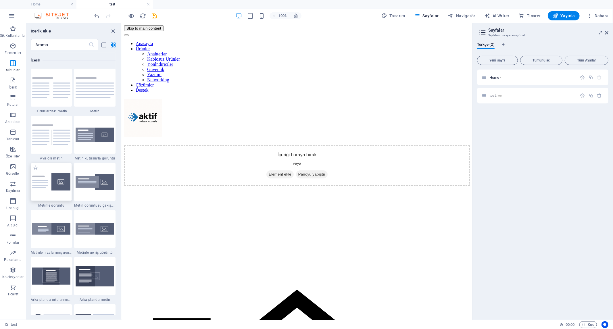
scroll to position [973, 0]
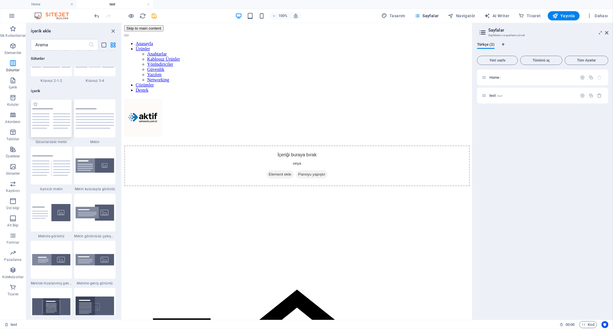
click at [53, 122] on img at bounding box center [51, 118] width 38 height 20
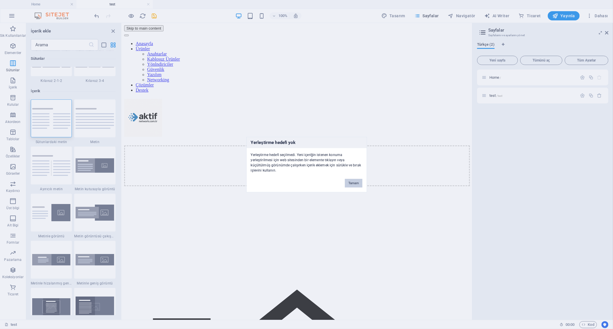
click at [350, 182] on button "Tamam" at bounding box center [353, 183] width 17 height 9
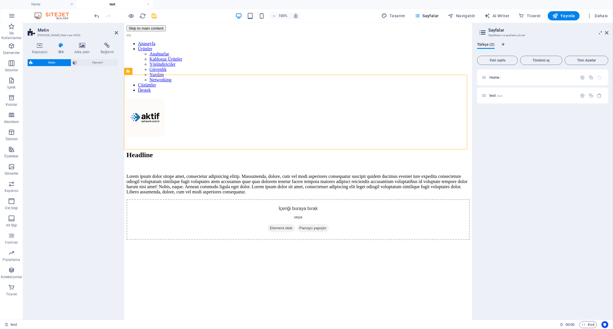
select select "rem"
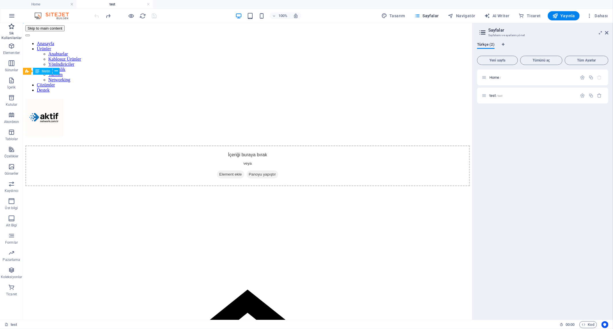
click at [11, 32] on p "Sik Kullanilanlar" at bounding box center [11, 35] width 23 height 9
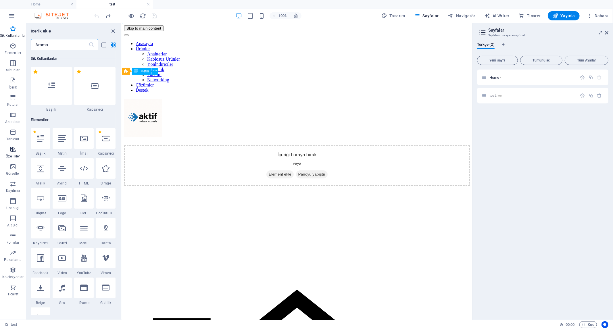
click at [11, 151] on icon "button" at bounding box center [12, 149] width 7 height 7
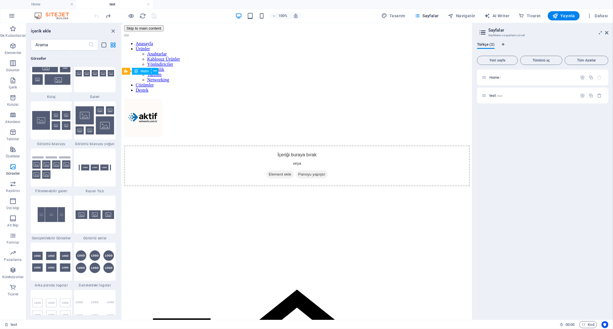
scroll to position [2973, 0]
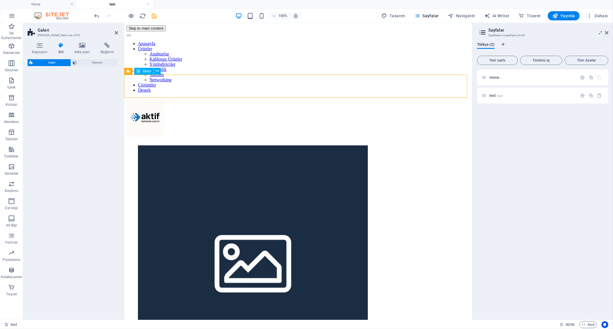
select select "rem"
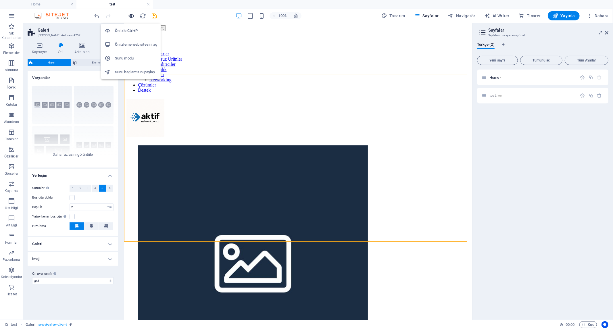
click at [133, 14] on icon "button" at bounding box center [131, 16] width 7 height 7
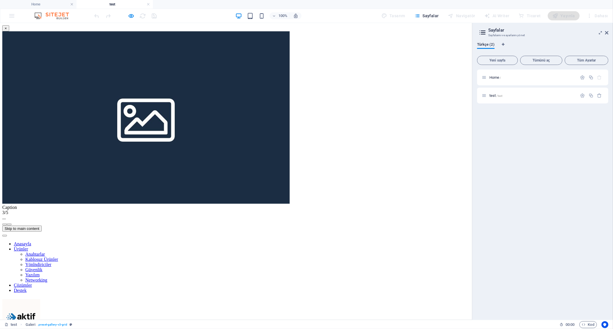
click at [9, 31] on button "×" at bounding box center [5, 28] width 7 height 6
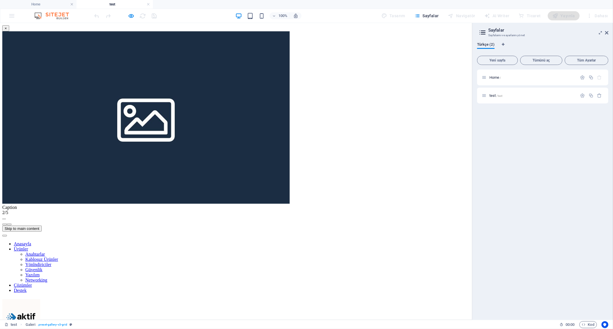
click at [9, 31] on button "×" at bounding box center [5, 28] width 7 height 6
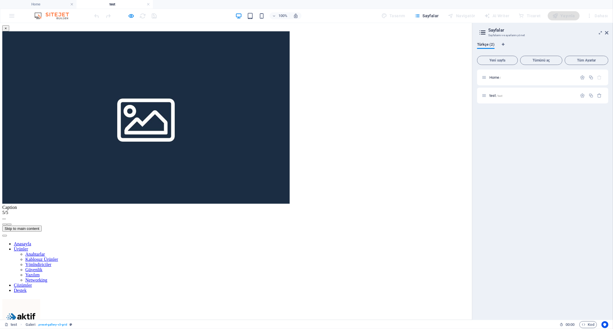
click at [227, 161] on img at bounding box center [145, 117] width 287 height 172
click at [9, 31] on button "×" at bounding box center [5, 28] width 7 height 6
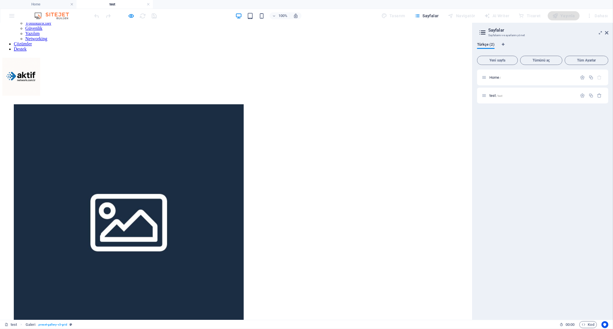
scroll to position [32, 0]
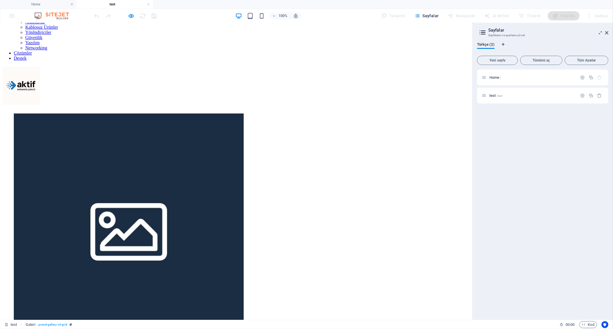
click at [177, 154] on img at bounding box center [129, 228] width 230 height 230
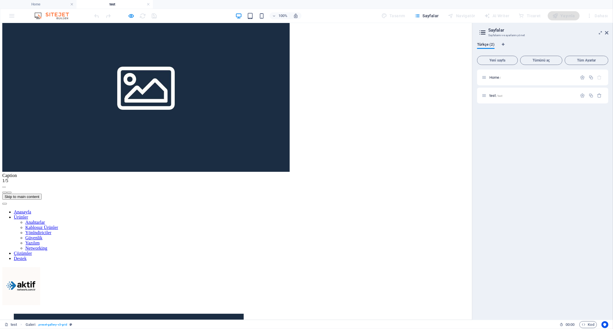
click at [177, 154] on img at bounding box center [145, 85] width 287 height 172
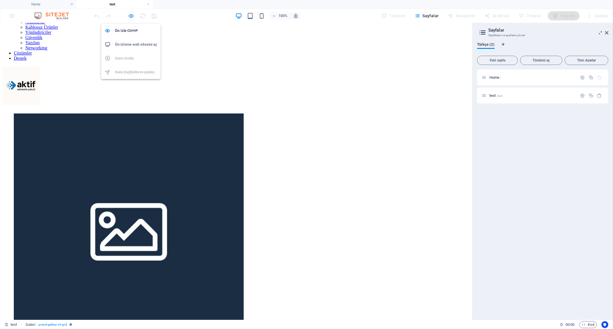
click at [131, 16] on icon "button" at bounding box center [131, 16] width 7 height 7
select select "rem"
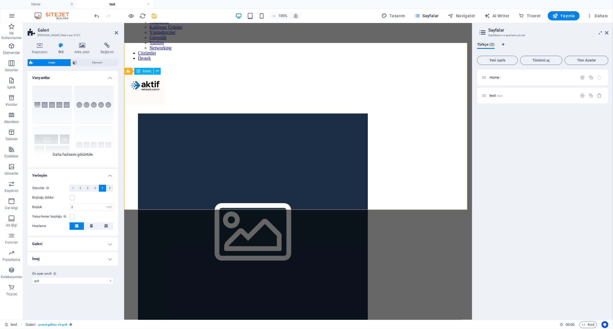
click at [89, 154] on div "Açıklamalar Daire Kolaj Varsayılan Kılavuz Kılavuz kaydırıldı" at bounding box center [73, 124] width 90 height 86
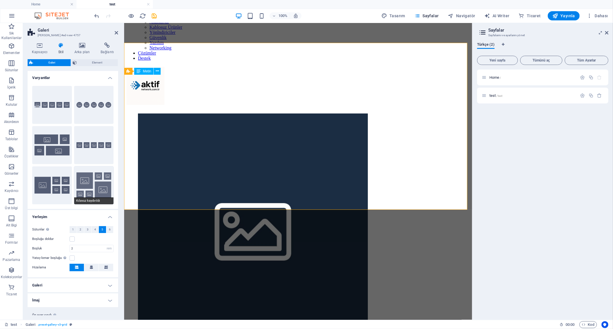
click at [101, 179] on button "Kılavuz kaydırıldı" at bounding box center [94, 185] width 40 height 38
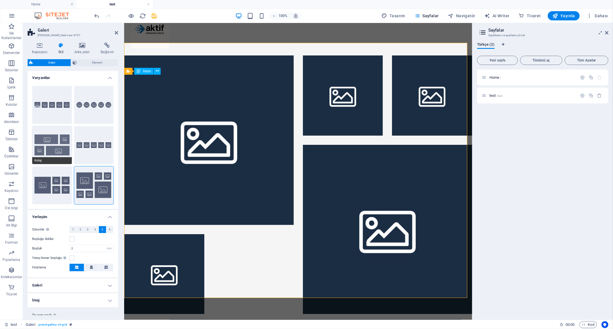
click at [61, 150] on button "Kolaj" at bounding box center [52, 145] width 40 height 38
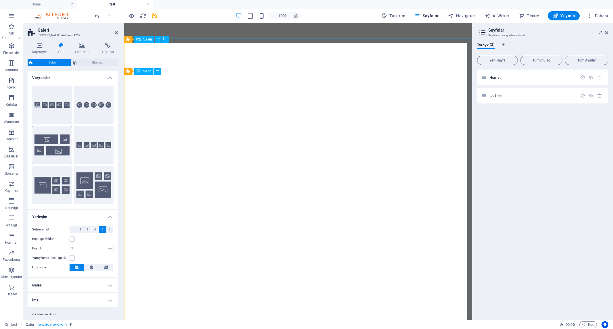
select select "rem"
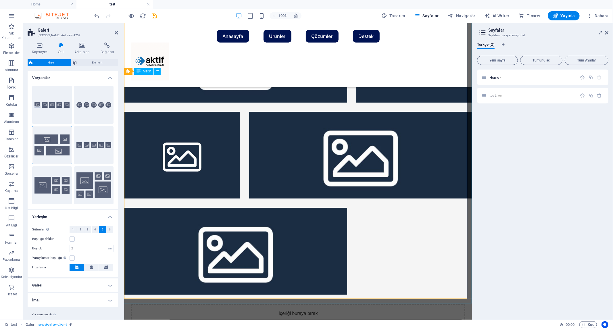
scroll to position [64, 0]
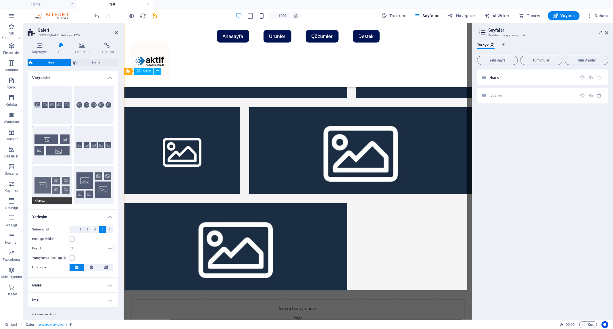
click at [57, 183] on button "Kılavuz" at bounding box center [52, 185] width 40 height 38
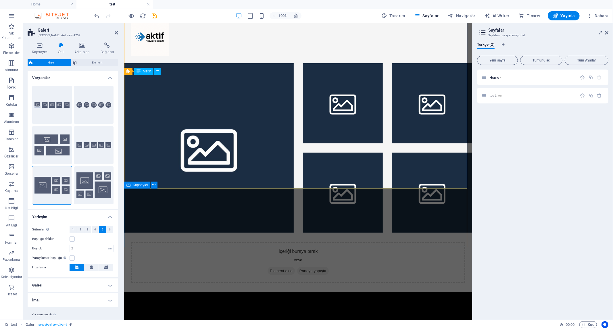
scroll to position [0, 0]
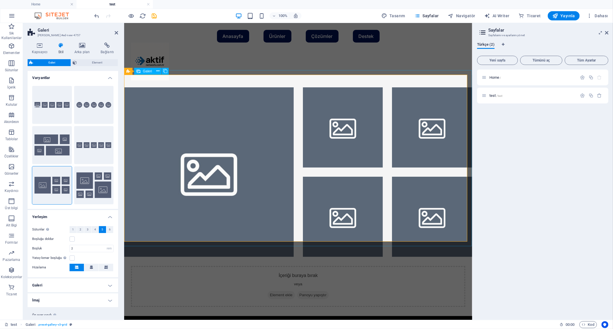
click at [192, 119] on li at bounding box center [208, 171] width 169 height 169
select select "4"
select select "px"
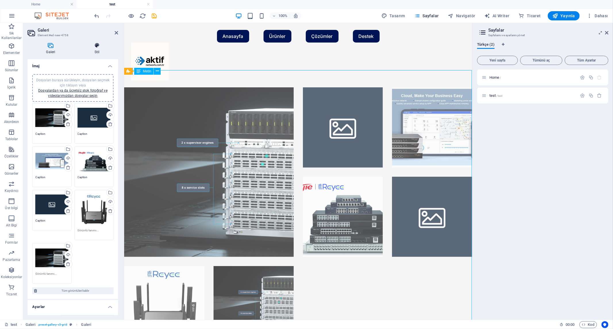
click at [98, 49] on h4 "Stil" at bounding box center [97, 49] width 42 height 12
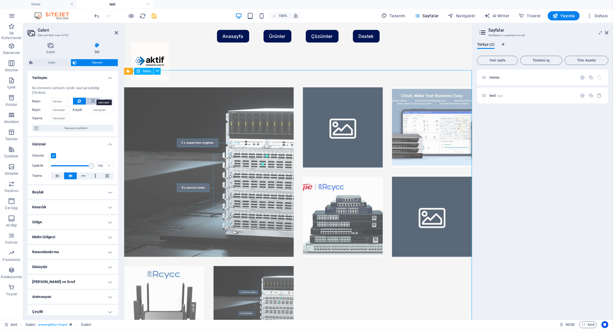
click at [94, 98] on icon at bounding box center [93, 101] width 4 height 7
click at [80, 98] on icon at bounding box center [79, 101] width 3 height 7
click at [107, 98] on icon at bounding box center [106, 101] width 3 height 7
type input "100"
select select "%"
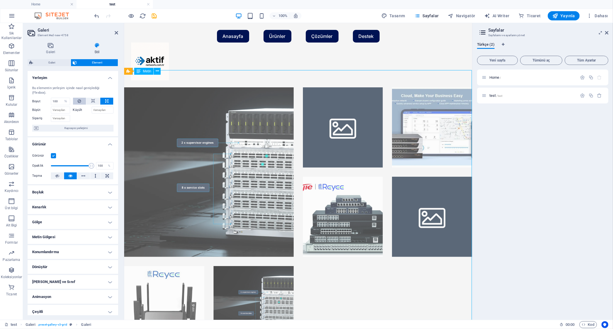
click at [79, 98] on icon at bounding box center [79, 101] width 3 height 7
select select "DISABLED_OPTION_VALUE"
click at [157, 114] on li at bounding box center [208, 171] width 169 height 169
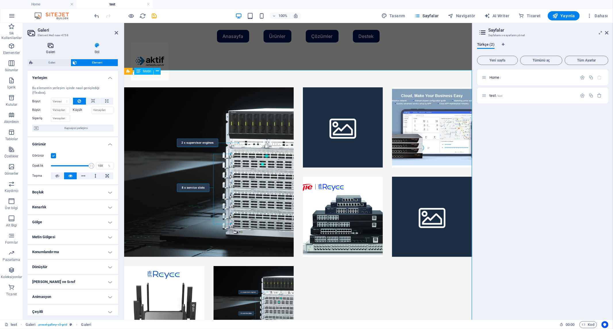
click at [55, 47] on icon at bounding box center [51, 46] width 46 height 6
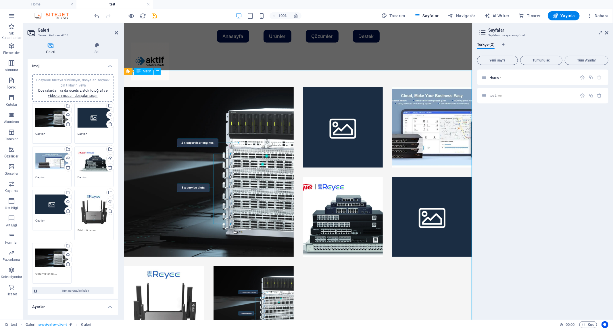
click at [51, 122] on div "Dosyaları buraya sürükleyin, dosyaları seçmek için tıklayın veya Dosyalardan ya…" at bounding box center [51, 117] width 33 height 23
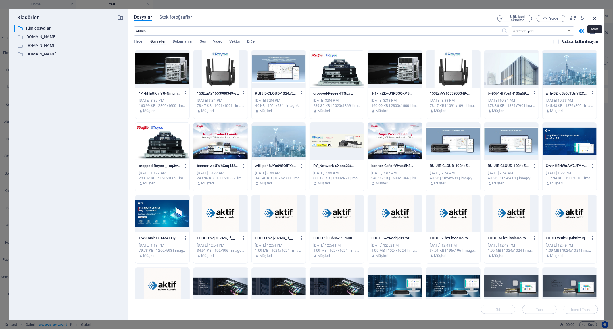
click at [594, 18] on icon "button" at bounding box center [594, 18] width 6 height 6
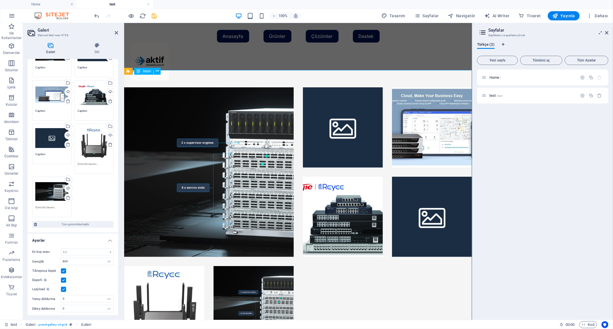
scroll to position [67, 0]
click at [63, 286] on label at bounding box center [63, 288] width 5 height 5
click at [0, 0] on input "Lazyload Sayfa yüklendikten sonra görüntülerin yüklenmesi, sayfa hızını artırır." at bounding box center [0, 0] width 0 height 0
drag, startPoint x: 64, startPoint y: 279, endPoint x: 64, endPoint y: 274, distance: 4.3
click at [64, 278] on label at bounding box center [63, 279] width 5 height 5
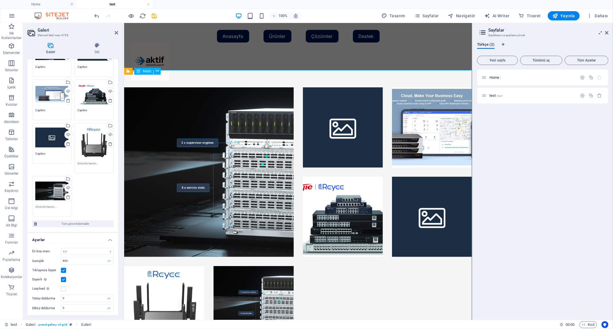
click at [0, 0] on input "Duyarlı Retina görüntüsünü ve akıllı telefon için optimize edilmiş boyutları ot…" at bounding box center [0, 0] width 0 height 0
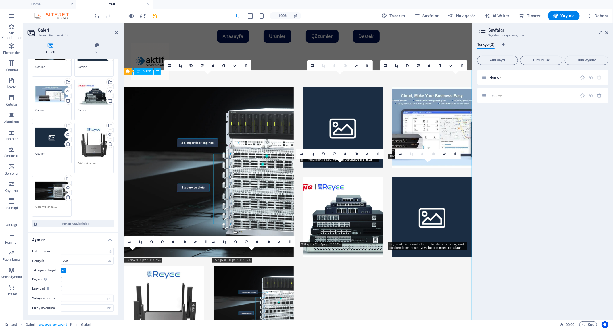
click at [64, 269] on label at bounding box center [63, 270] width 5 height 5
click at [0, 0] on input "Tıklayınca büyüt" at bounding box center [0, 0] width 0 height 0
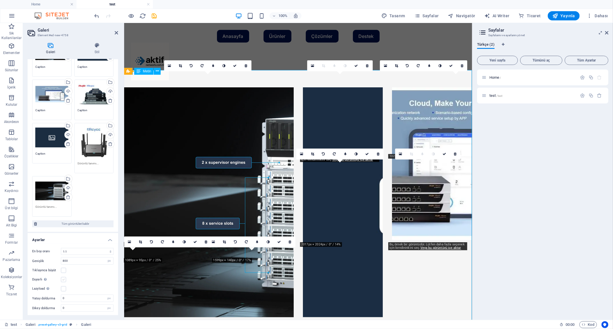
click at [63, 279] on label at bounding box center [63, 279] width 5 height 5
click at [0, 0] on input "Duyarlı Retina görüntüsünü ve akıllı telefon için optimize edilmiş boyutları ot…" at bounding box center [0, 0] width 0 height 0
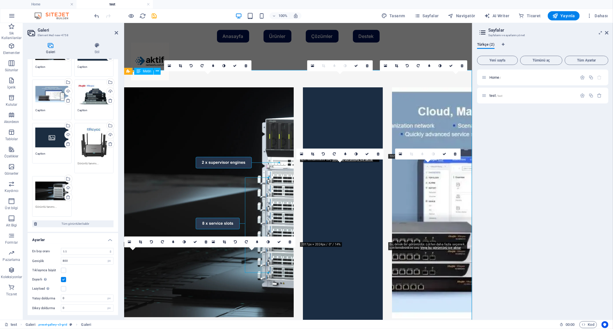
click at [63, 279] on label at bounding box center [63, 279] width 5 height 5
click at [0, 0] on input "Duyarlı Retina görüntüsünü ve akıllı telefon için optimize edilmiş boyutları ot…" at bounding box center [0, 0] width 0 height 0
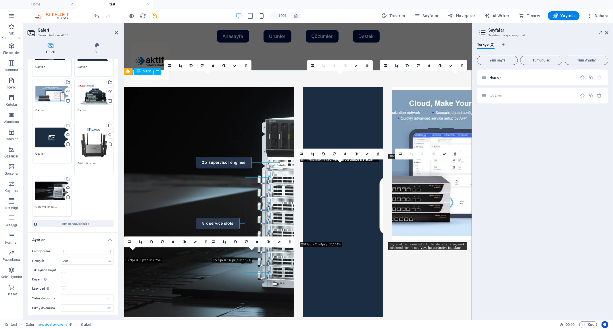
click at [63, 286] on label at bounding box center [63, 288] width 5 height 5
click at [0, 0] on input "Lazyload Sayfa yüklendikten sonra görüntülerin yüklenmesi, sayfa hızını artırır." at bounding box center [0, 0] width 0 height 0
click at [63, 286] on label at bounding box center [63, 288] width 5 height 5
click at [0, 0] on input "Lazyload Sayfa yüklendikten sonra görüntülerin yüklenmesi, sayfa hızını artırır." at bounding box center [0, 0] width 0 height 0
click at [63, 268] on label at bounding box center [63, 270] width 5 height 5
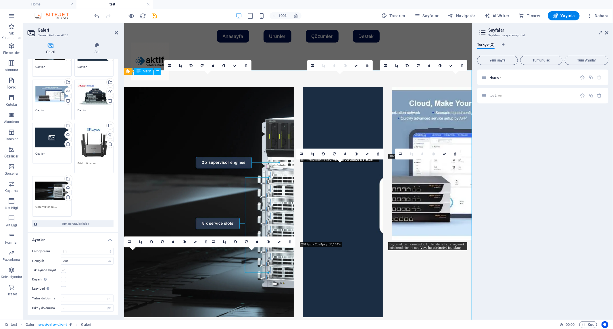
click at [0, 0] on input "Tıklayınca büyüt" at bounding box center [0, 0] width 0 height 0
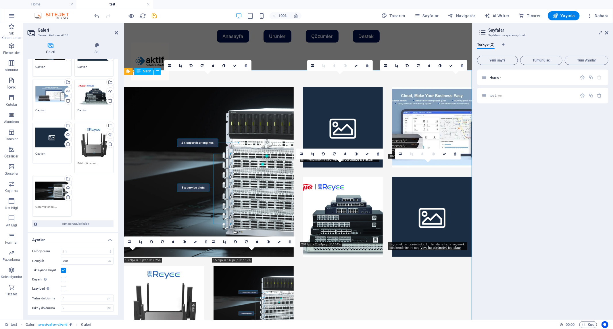
click at [63, 268] on label at bounding box center [63, 270] width 5 height 5
click at [0, 0] on input "Tıklayınca büyüt" at bounding box center [0, 0] width 0 height 0
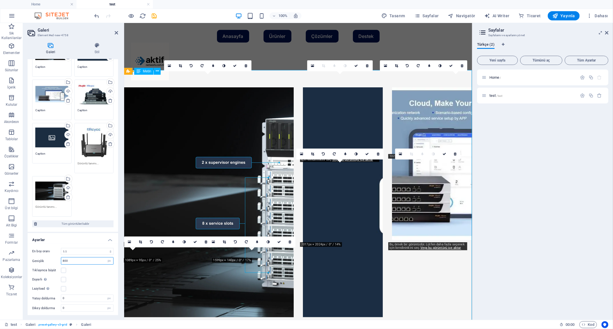
click at [79, 260] on input "800" at bounding box center [87, 260] width 52 height 7
click at [81, 278] on div "Duyarlı Retina görüntüsünü ve akıllı telefon için optimize edilmiş boyutları ot…" at bounding box center [72, 279] width 81 height 7
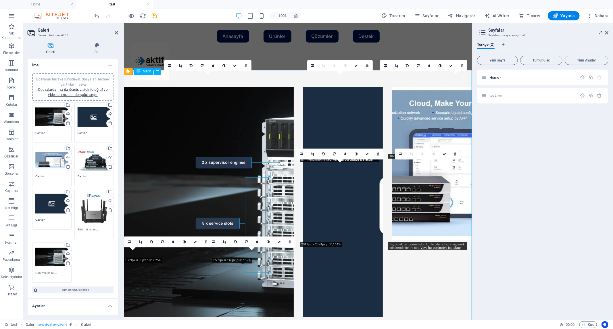
scroll to position [0, 0]
click at [102, 47] on icon at bounding box center [97, 46] width 42 height 6
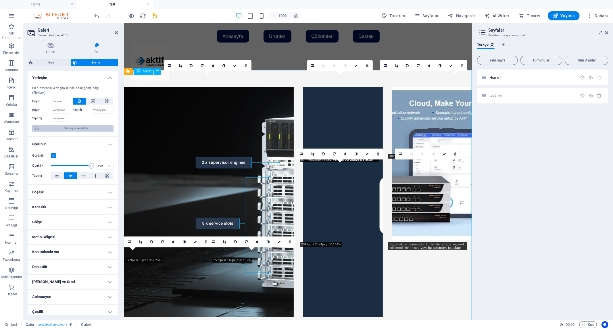
click at [75, 125] on span "Kapsayıcı yerleşimi" at bounding box center [76, 128] width 72 height 7
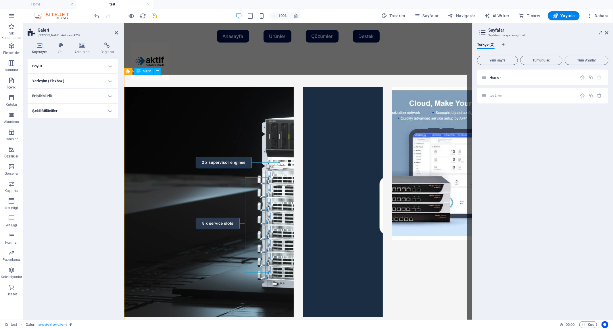
click at [55, 66] on h4 "Boyut" at bounding box center [73, 66] width 90 height 14
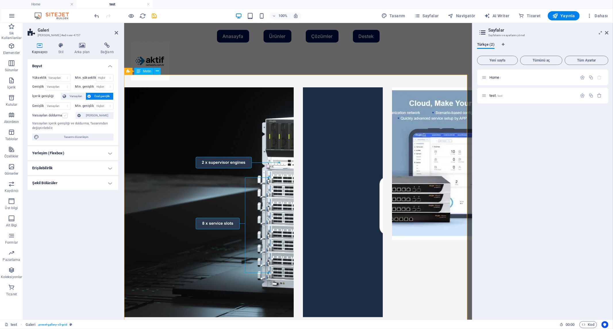
click at [66, 115] on label at bounding box center [64, 115] width 5 height 5
click at [0, 0] on input "Varsayılan doldurma" at bounding box center [0, 0] width 0 height 0
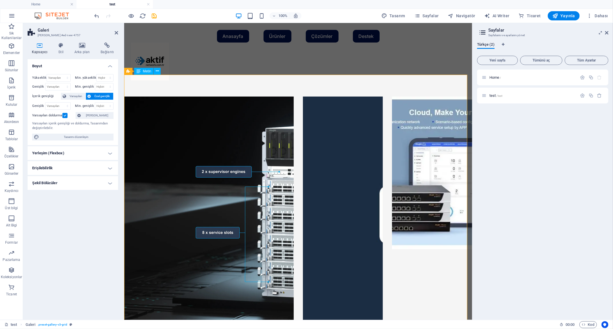
click at [66, 115] on label at bounding box center [64, 115] width 5 height 5
click at [0, 0] on input "Varsayılan doldurma" at bounding box center [0, 0] width 0 height 0
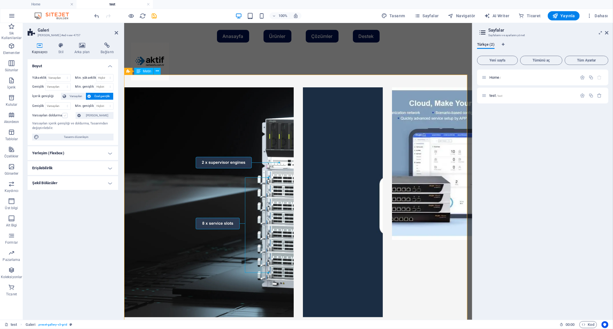
click at [66, 115] on label at bounding box center [64, 115] width 5 height 5
click at [0, 0] on input "Varsayılan doldurma" at bounding box center [0, 0] width 0 height 0
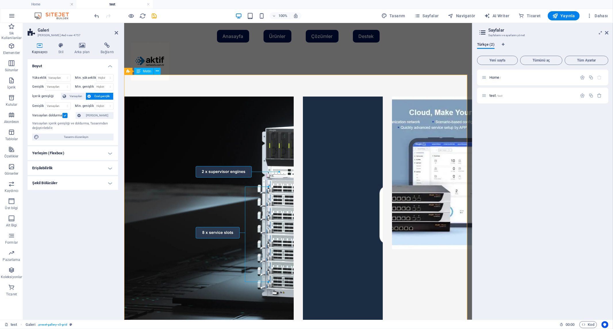
click at [66, 115] on label at bounding box center [64, 115] width 5 height 5
click at [0, 0] on input "Varsayılan doldurma" at bounding box center [0, 0] width 0 height 0
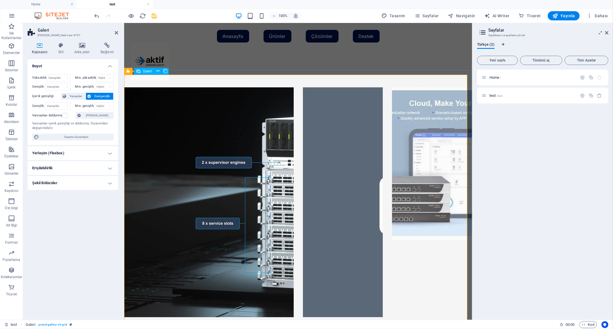
click at [167, 111] on img at bounding box center [239, 202] width 230 height 230
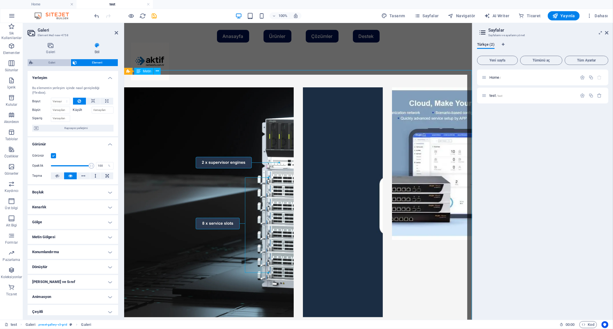
click at [53, 61] on span "Galeri" at bounding box center [52, 62] width 34 height 7
select select "rem"
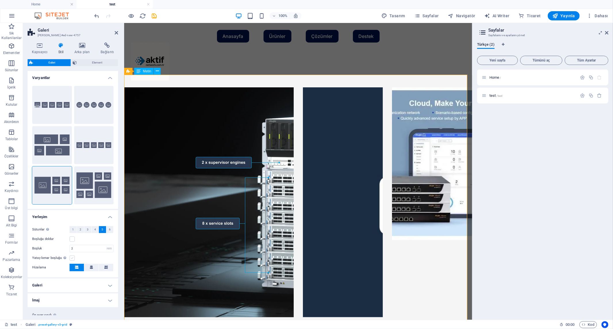
click at [74, 257] on label at bounding box center [72, 257] width 5 height 5
click at [0, 0] on input "Yatay kenar boşluğu Şayet "İçerik genişliği" kapsayıcıları, "Varsayılan" olarak…" at bounding box center [0, 0] width 0 height 0
click at [74, 257] on label at bounding box center [72, 257] width 5 height 5
click at [0, 0] on input "Yatay kenar boşluğu Şayet "İçerik genişliği" kapsayıcıları, "Varsayılan" olarak…" at bounding box center [0, 0] width 0 height 0
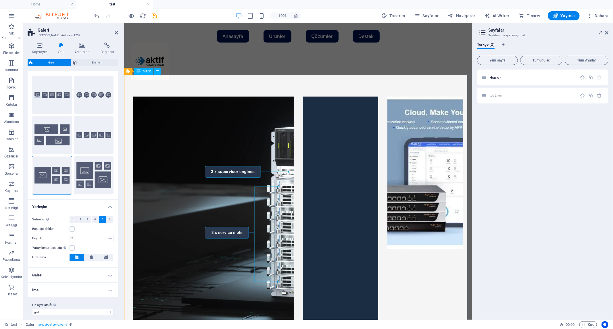
scroll to position [14, 0]
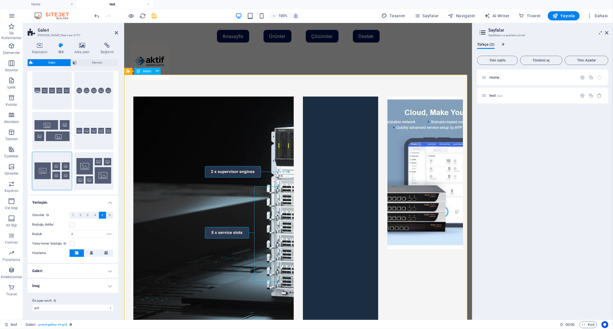
click at [60, 275] on h4 "Galeri" at bounding box center [73, 271] width 90 height 14
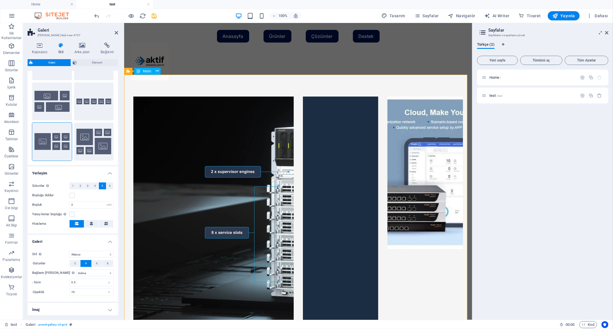
scroll to position [68, 0]
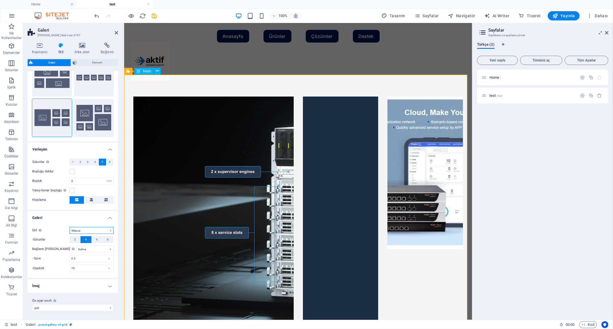
click at [99, 229] on select "Varsayılan Kılavuz Tersine kılavuz Kılavuz kaydırıldı Kolaj" at bounding box center [92, 230] width 44 height 7
click at [70, 227] on select "Varsayılan Kılavuz Tersine kılavuz Kılavuz kaydırıldı Kolaj" at bounding box center [92, 230] width 44 height 7
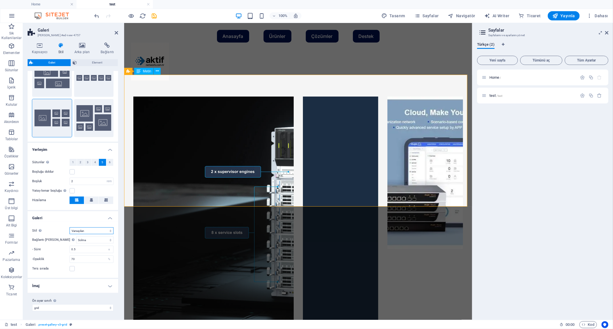
click at [89, 230] on select "Varsayılan Kılavuz Tersine kılavuz Kılavuz kaydırıldı Kolaj" at bounding box center [92, 230] width 44 height 7
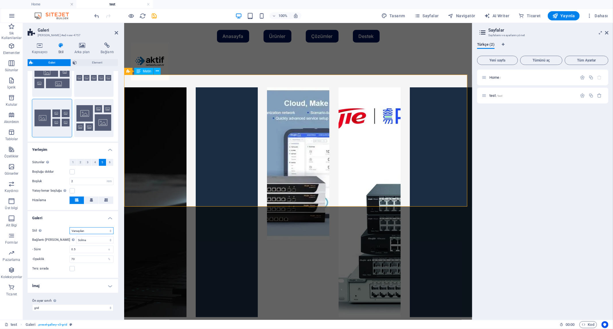
select select "grid"
click at [70, 227] on select "Varsayılan Kılavuz Tersine kılavuz Kılavuz kaydırıldı Kolaj" at bounding box center [92, 230] width 44 height 7
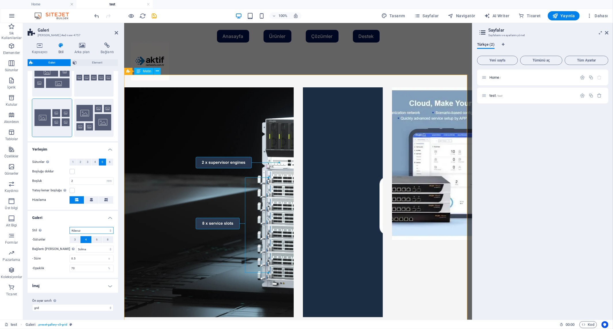
click at [87, 230] on select "Varsayılan Kılavuz Tersine kılavuz Kılavuz kaydırıldı Kolaj" at bounding box center [92, 230] width 44 height 7
click at [58, 219] on h4 "Galeri" at bounding box center [73, 216] width 90 height 10
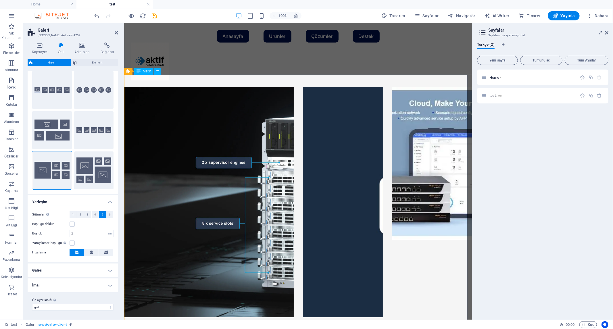
scroll to position [14, 0]
click at [72, 224] on label at bounding box center [72, 224] width 5 height 5
click at [0, 0] on input "Boşluğu doldur" at bounding box center [0, 0] width 0 height 0
click at [72, 224] on label at bounding box center [72, 224] width 5 height 5
click at [0, 0] on input "Boşluğu doldur" at bounding box center [0, 0] width 0 height 0
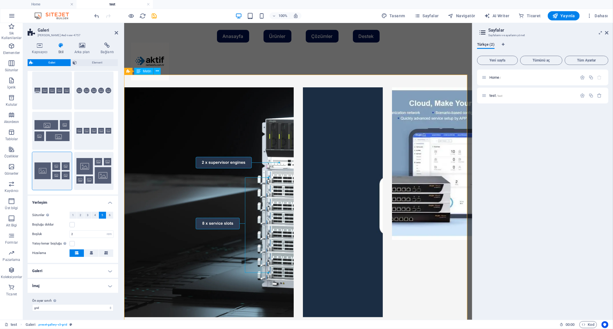
scroll to position [0, 0]
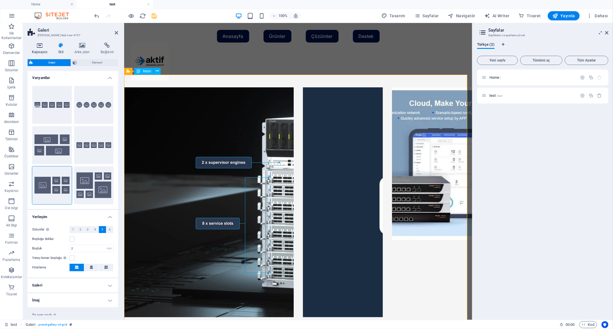
click at [44, 48] on icon at bounding box center [40, 46] width 24 height 6
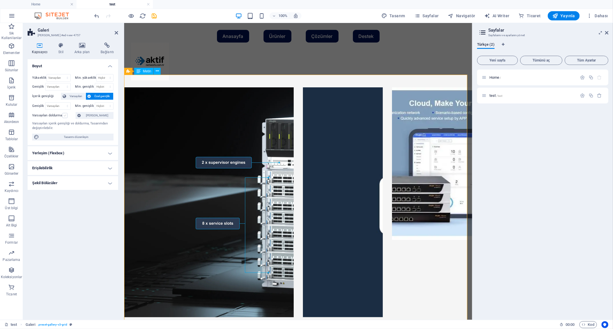
click at [65, 115] on label at bounding box center [64, 115] width 5 height 5
click at [0, 0] on input "Varsayılan doldurma" at bounding box center [0, 0] width 0 height 0
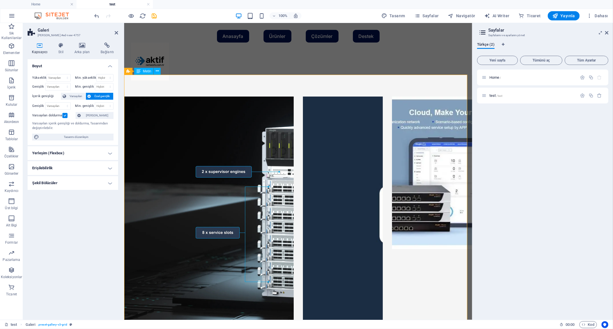
click at [65, 115] on label at bounding box center [64, 115] width 5 height 5
click at [0, 0] on input "Varsayılan doldurma" at bounding box center [0, 0] width 0 height 0
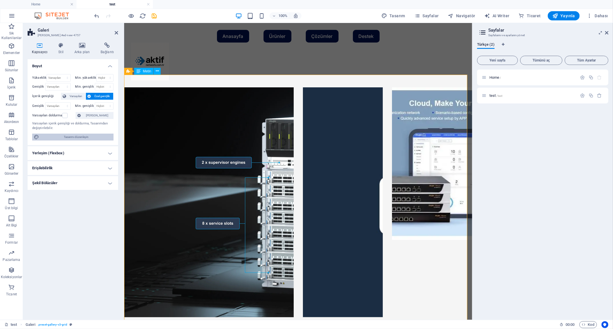
click at [76, 136] on span "Tasarımı düzenleyin" at bounding box center [76, 137] width 71 height 7
select select "px"
select select "400"
select select "px"
select select "rem"
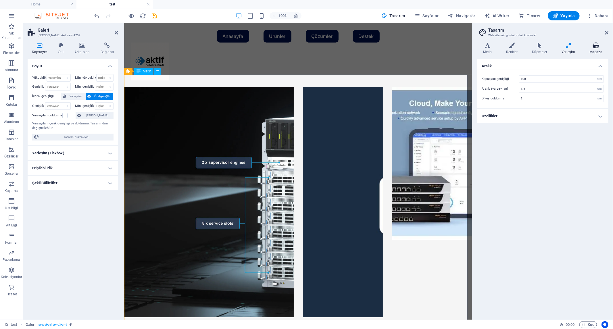
click at [593, 47] on icon at bounding box center [595, 46] width 25 height 6
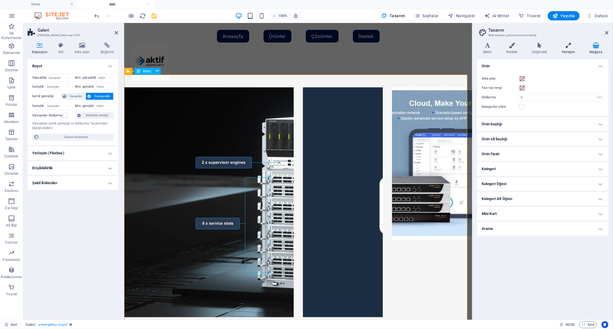
click at [567, 47] on icon at bounding box center [568, 46] width 26 height 6
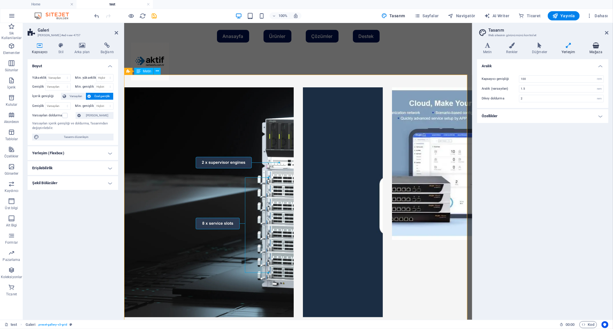
click at [598, 48] on icon at bounding box center [595, 46] width 25 height 6
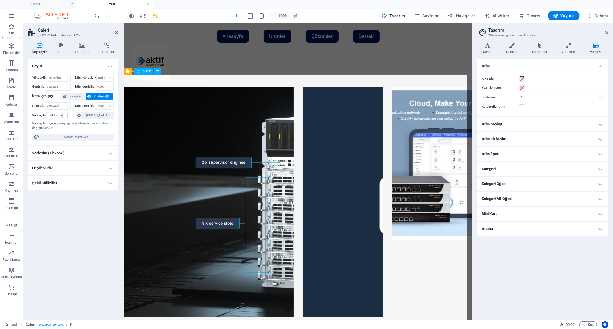
click at [506, 126] on h4 "Ürün başlığı" at bounding box center [542, 124] width 131 height 14
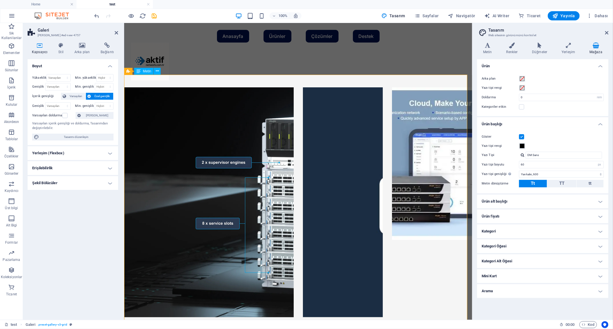
click at [500, 122] on h4 "Ürün başlığı" at bounding box center [542, 122] width 131 height 10
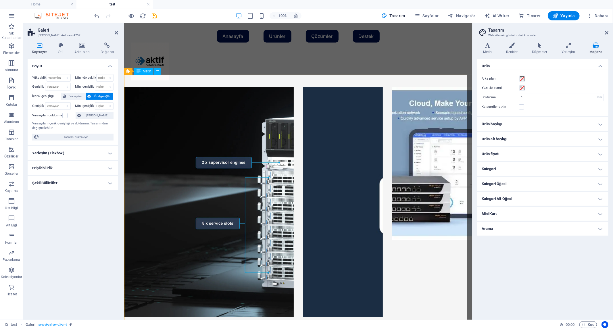
click at [506, 155] on h4 "Ürün fiyatı" at bounding box center [542, 154] width 131 height 14
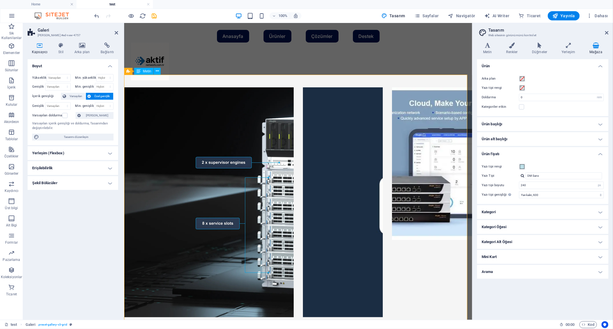
click at [506, 155] on h4 "Ürün fiyatı" at bounding box center [542, 152] width 131 height 10
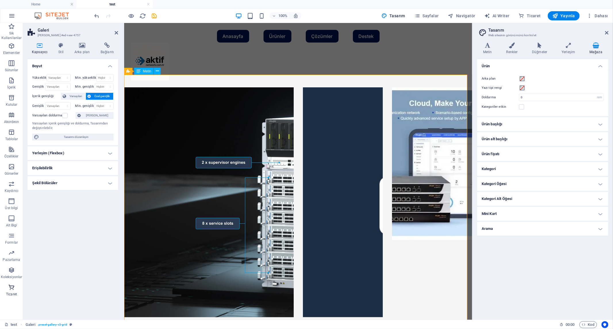
click at [11, 288] on icon "button" at bounding box center [11, 287] width 7 height 7
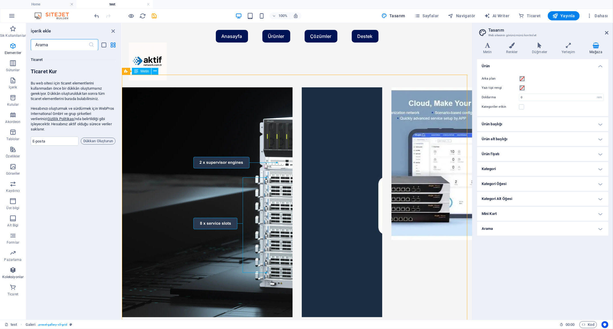
scroll to position [5534, 0]
click at [13, 271] on icon "button" at bounding box center [12, 270] width 7 height 7
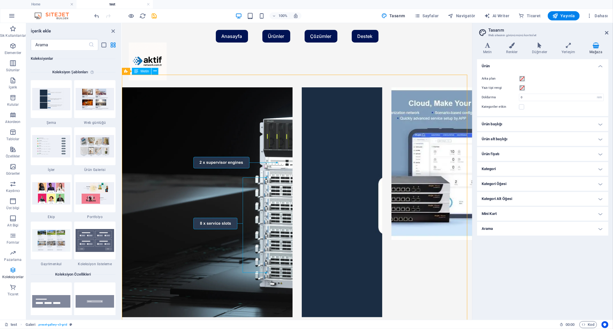
scroll to position [5257, 0]
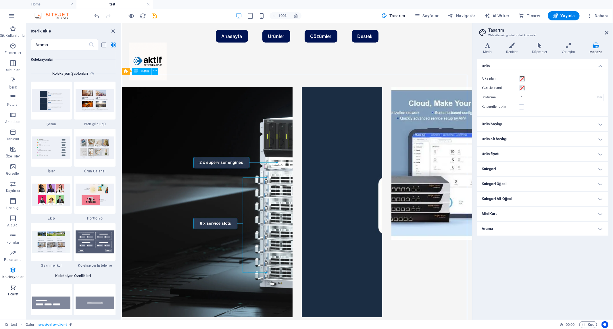
click at [14, 288] on icon "button" at bounding box center [12, 287] width 7 height 7
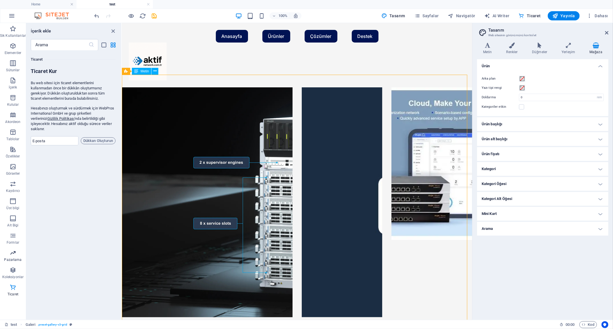
click at [15, 254] on icon "button" at bounding box center [12, 252] width 7 height 7
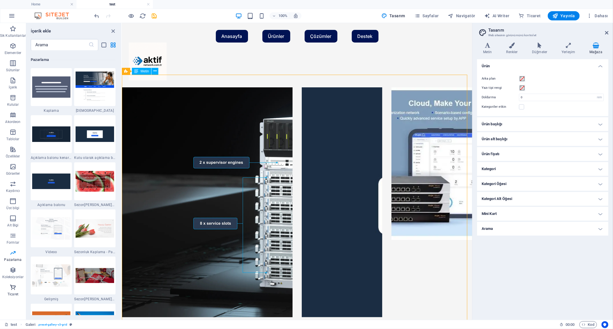
click at [15, 294] on p "Ticaret" at bounding box center [12, 294] width 11 height 5
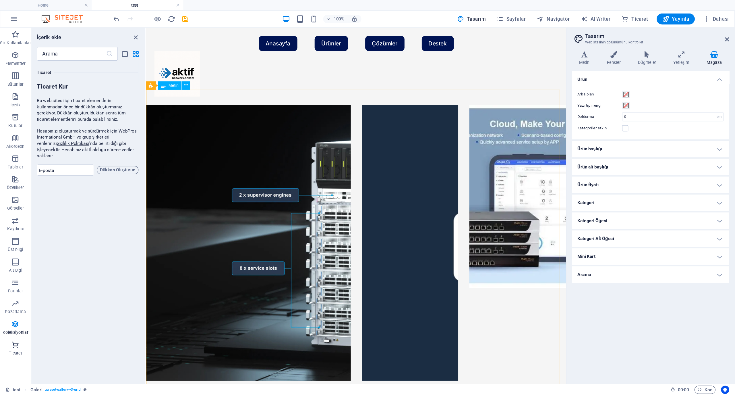
scroll to position [5534, 0]
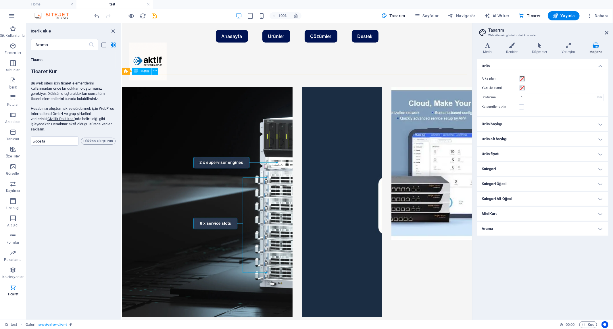
drag, startPoint x: 87, startPoint y: 110, endPoint x: 97, endPoint y: 111, distance: 10.2
click at [97, 111] on p "Hesabınızı oluşturmak ve sürdürmek için WebPros International GmbH ve grup şirk…" at bounding box center [73, 119] width 85 height 26
click at [96, 119] on p "Hesabınızı oluşturmak ve sürdürmek için WebPros International GmbH ve grup şirk…" at bounding box center [73, 119] width 85 height 26
drag, startPoint x: 93, startPoint y: 124, endPoint x: 80, endPoint y: 114, distance: 16.1
click at [80, 114] on p "Hesabınızı oluşturmak ve sürdürmek için WebPros International GmbH ve grup şirk…" at bounding box center [73, 119] width 85 height 26
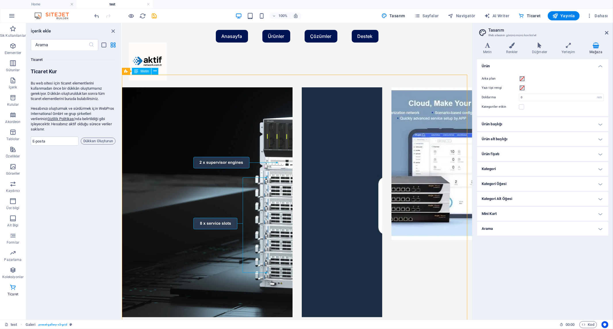
click at [66, 93] on p "Bu web sitesi için ticaret elementlerini kullanmadan önce bir dükkân oluşturman…" at bounding box center [73, 91] width 85 height 21
drag, startPoint x: 52, startPoint y: 81, endPoint x: 84, endPoint y: 92, distance: 33.4
click at [84, 92] on p "Bu web sitesi için ticaret elementlerini kullanmadan önce bir dükkân oluşturman…" at bounding box center [73, 91] width 85 height 21
click at [85, 100] on div "Bu web sitesi için ticaret elementlerini kullanmadan önce bir dükkân oluşturman…" at bounding box center [73, 106] width 85 height 51
click at [65, 42] on input "text" at bounding box center [60, 44] width 58 height 11
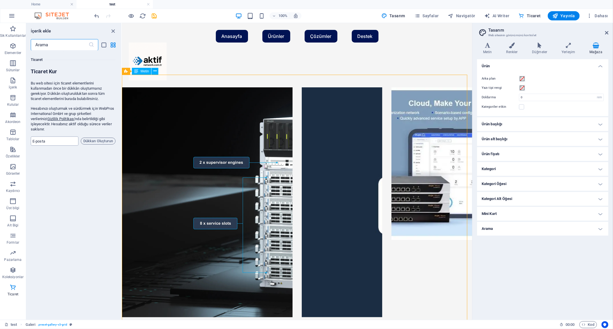
click at [55, 136] on input "email" at bounding box center [55, 140] width 48 height 9
type input "tuncaygokdemir@gmail.com"
click at [105, 138] on span "Dükkan Oluşturun" at bounding box center [98, 141] width 30 height 7
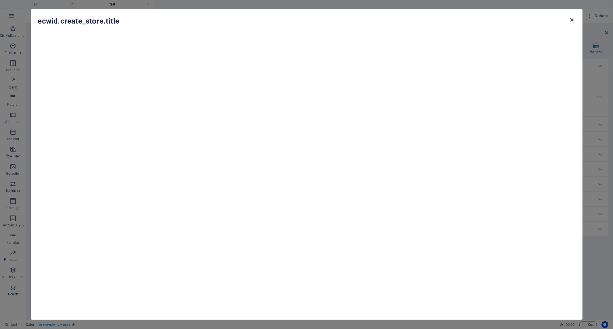
click at [572, 19] on icon "button" at bounding box center [571, 20] width 7 height 7
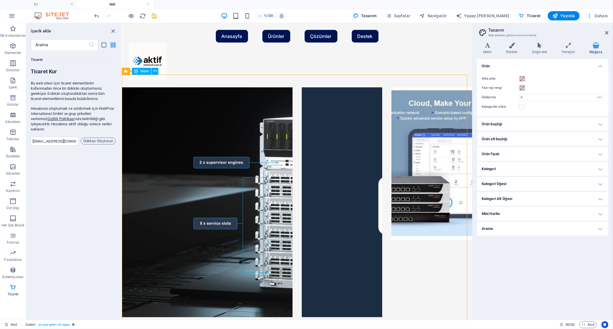
click at [110, 190] on div "Sik Kullanilanlar 1 Yıldız Başlık 1 Yıldız Kapsayıcı Elementler 1 Yıldız Başlık…" at bounding box center [73, 183] width 95 height 265
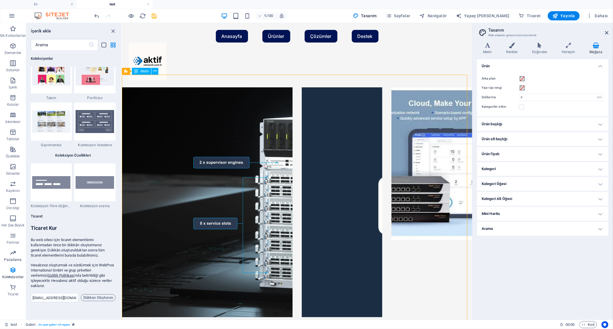
click at [14, 257] on span "Pazarlama" at bounding box center [13, 256] width 26 height 14
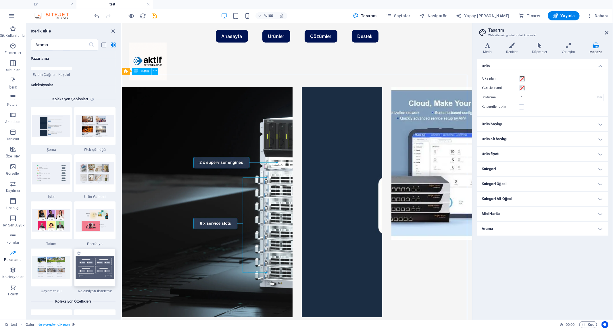
scroll to position [5221, 0]
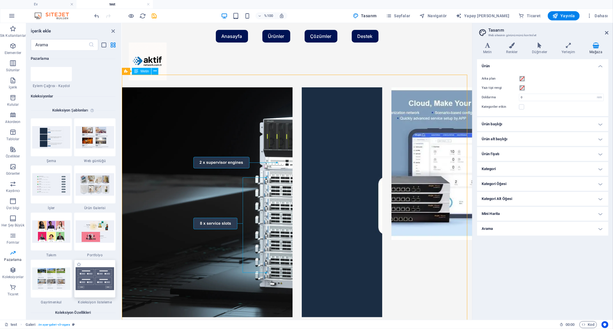
click at [95, 277] on img at bounding box center [95, 278] width 38 height 23
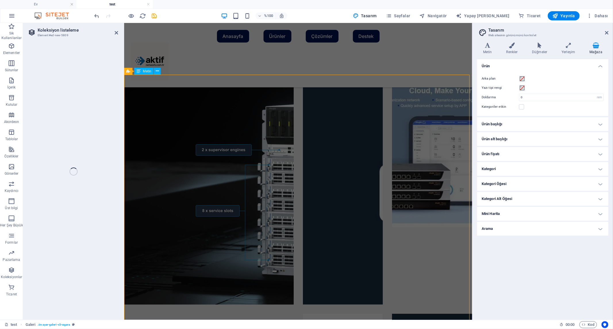
select select
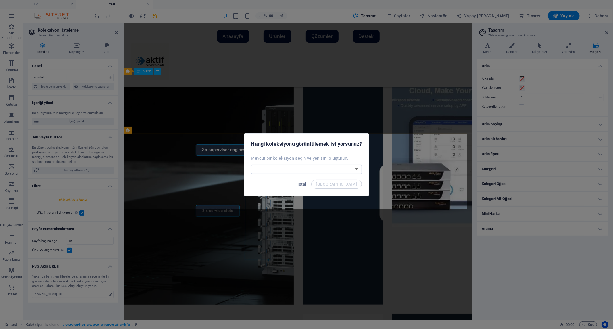
scroll to position [196, 0]
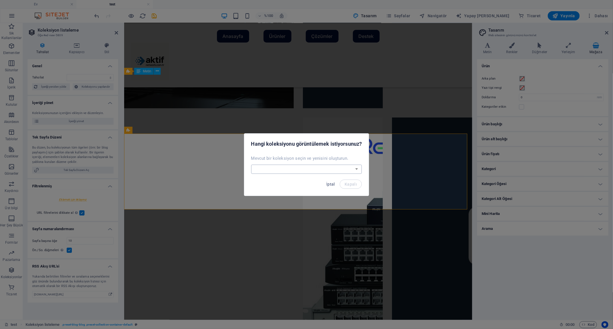
click at [324, 170] on select "CCTV İşler Gönderiler Gayrimenkul Yeni Koleksiyon Yeni bir koleksiyon oluşturun" at bounding box center [306, 169] width 111 height 9
select select "--createNew--"
click at [251, 165] on select "CCTV İşler Gönderiler Gayrimenkul Yeni Koleksiyon Yeni bir koleksiyon oluşturun" at bounding box center [306, 169] width 111 height 9
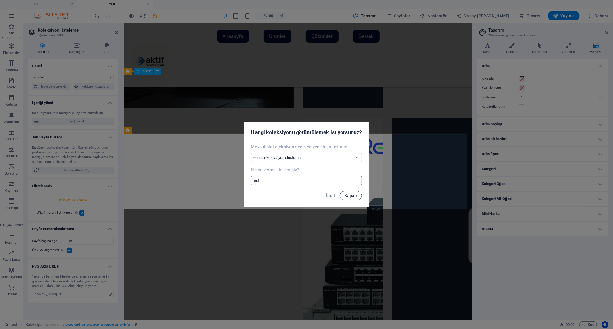
type input "test"
click at [351, 197] on font "Kapalı" at bounding box center [350, 195] width 12 height 5
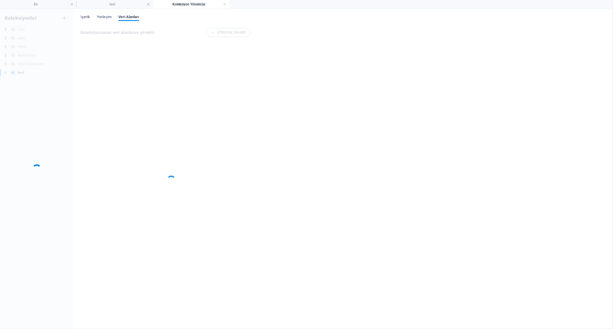
scroll to position [0, 0]
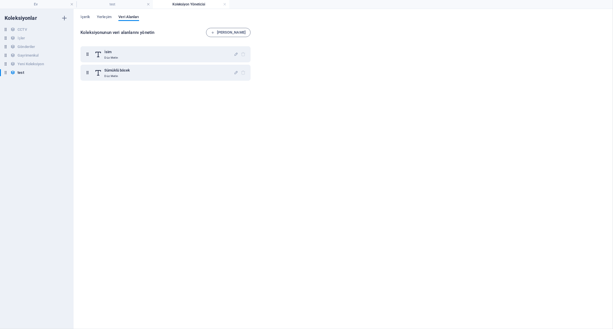
click at [232, 136] on div "İsim Düz Metin Sümüklü böcek Düz Metin" at bounding box center [166, 182] width 172 height 279
click at [118, 2] on h4 "test" at bounding box center [114, 4] width 76 height 6
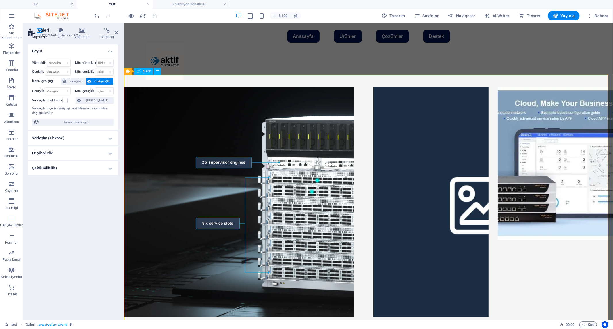
scroll to position [196, 0]
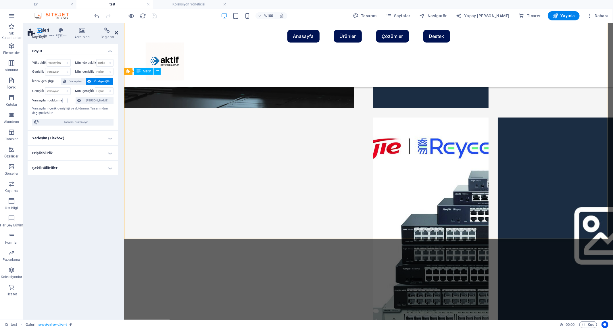
click at [116, 33] on icon at bounding box center [116, 32] width 3 height 5
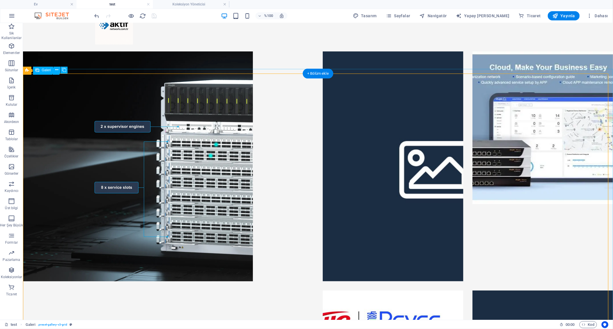
scroll to position [0, 0]
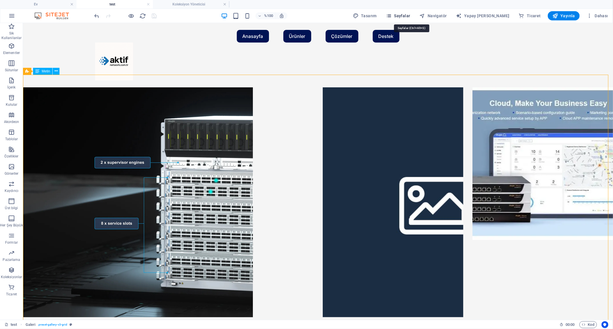
click at [410, 15] on font "Sayfalar" at bounding box center [402, 16] width 16 height 5
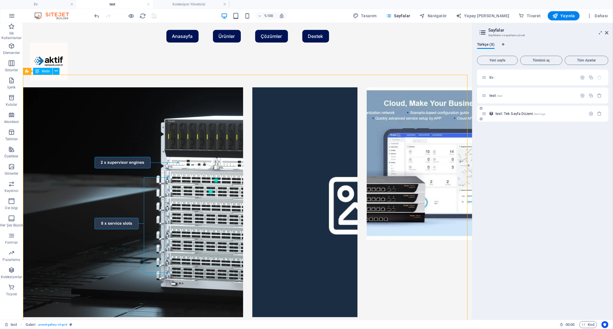
click at [519, 113] on span "test: Tek Sayfa Düzeni /test-öge" at bounding box center [520, 113] width 50 height 4
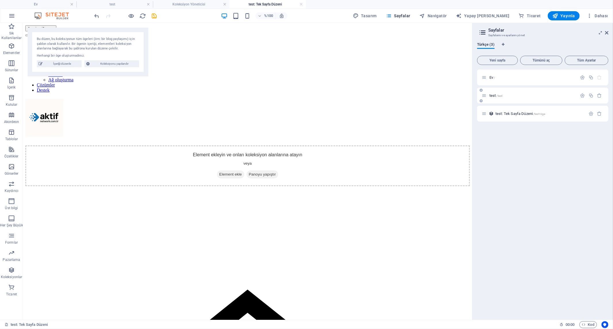
click at [493, 94] on font "test" at bounding box center [492, 95] width 7 height 4
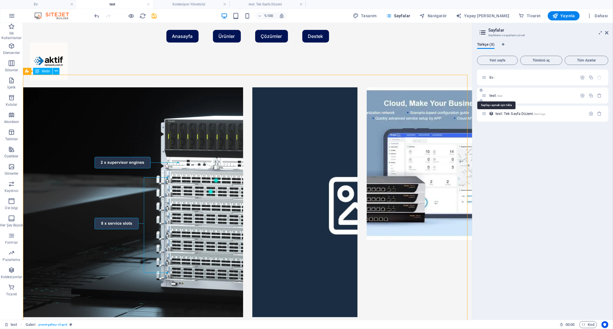
click at [493, 94] on font "test" at bounding box center [492, 95] width 7 height 4
click at [515, 111] on div "test: Tek Sayfa Düzeni /test-öge" at bounding box center [533, 113] width 104 height 7
click at [515, 114] on span "test: Tek Sayfa Düzeni /test-öge" at bounding box center [520, 113] width 50 height 4
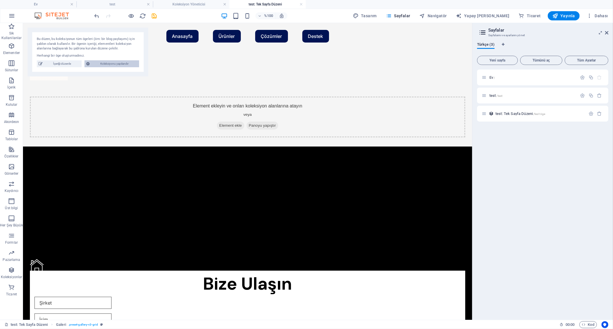
click at [125, 62] on font "Koleksiyonu yapılandır" at bounding box center [114, 63] width 28 height 3
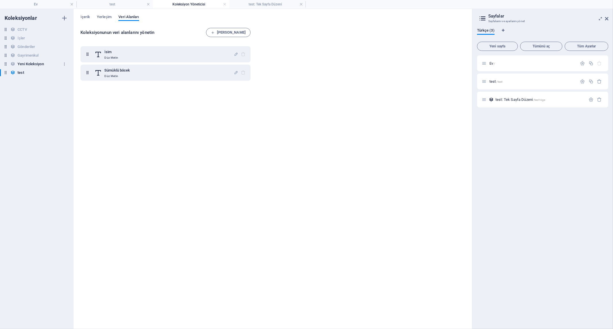
click at [36, 63] on font "Yeni Koleksiyon" at bounding box center [31, 64] width 26 height 4
click at [30, 53] on font "Gayrimenkul" at bounding box center [28, 55] width 21 height 4
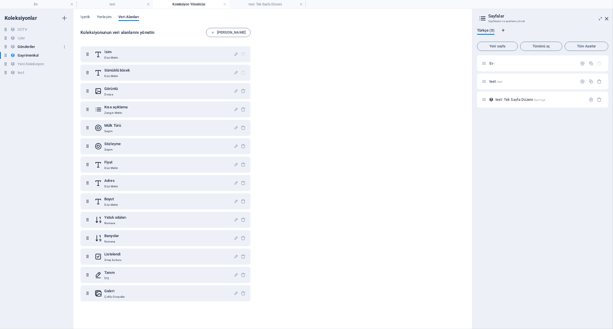
click at [27, 45] on font "Gönderiler" at bounding box center [27, 47] width 18 height 4
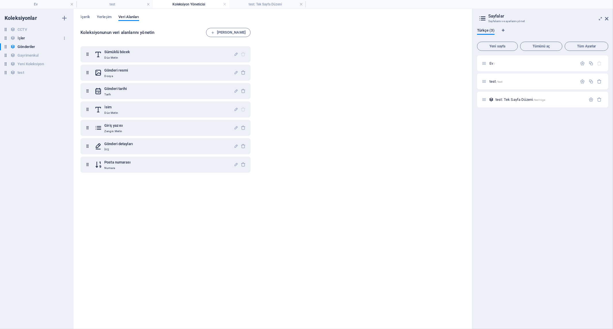
click at [25, 38] on div "Jobs İşler" at bounding box center [34, 38] width 68 height 7
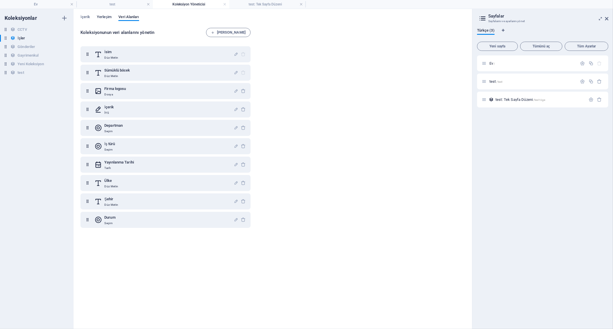
click at [104, 18] on span "Yerleşim" at bounding box center [104, 18] width 15 height 8
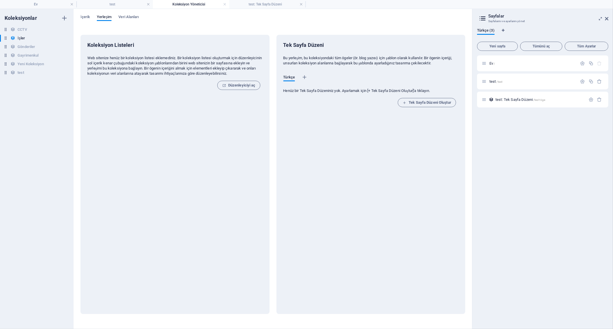
drag, startPoint x: 130, startPoint y: 57, endPoint x: 146, endPoint y: 64, distance: 16.7
click at [146, 64] on p "Web sitenize henüz bir koleksiyon listesi eklemediniz. Bir koleksiyon listesi o…" at bounding box center [174, 65] width 175 height 21
click at [153, 64] on p "Web sitenize henüz bir koleksiyon listesi eklemediniz. Bir koleksiyon listesi o…" at bounding box center [174, 65] width 175 height 21
drag, startPoint x: 159, startPoint y: 64, endPoint x: 163, endPoint y: 67, distance: 4.3
click at [163, 67] on p "Web sitenize henüz bir koleksiyon listesi eklemediniz. Bir koleksiyon listesi o…" at bounding box center [174, 65] width 175 height 21
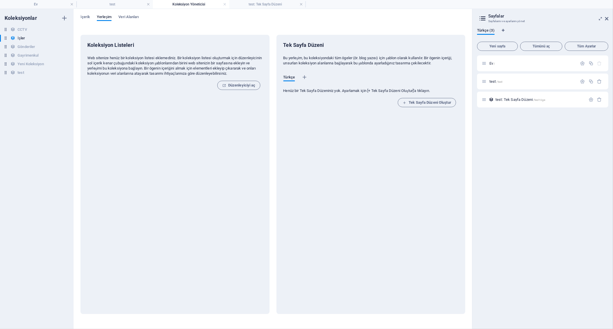
click at [162, 70] on p "Web sitenize henüz bir koleksiyon listesi eklemediniz. Bir koleksiyon listesi o…" at bounding box center [174, 65] width 175 height 21
drag, startPoint x: 181, startPoint y: 68, endPoint x: 190, endPoint y: 72, distance: 10.4
click at [190, 72] on p "Web sitenize henüz bir koleksiyon listesi eklemediniz. Bir koleksiyon listesi o…" at bounding box center [174, 65] width 175 height 21
click at [201, 73] on p "Web sitenize henüz bir koleksiyon listesi eklemediniz. Bir koleksiyon listesi o…" at bounding box center [174, 65] width 175 height 21
drag, startPoint x: 137, startPoint y: 58, endPoint x: 153, endPoint y: 59, distance: 15.8
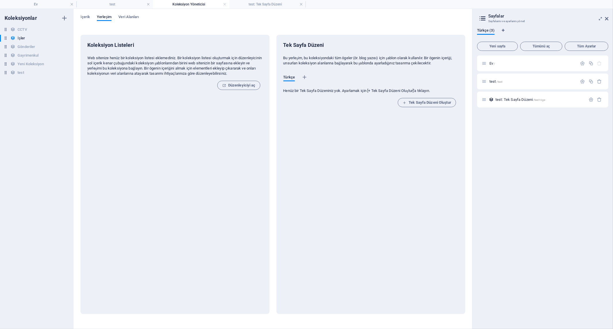
click at [153, 59] on p "Web sitenize henüz bir koleksiyon listesi eklemediniz. Bir koleksiyon listesi o…" at bounding box center [174, 65] width 175 height 21
click at [156, 67] on p "Web sitenize henüz bir koleksiyon listesi eklemediniz. Bir koleksiyon listesi o…" at bounding box center [174, 65] width 175 height 21
click at [119, 3] on h4 "test" at bounding box center [114, 4] width 76 height 6
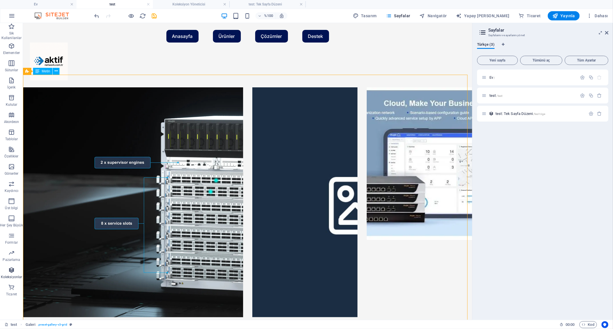
click at [13, 267] on icon "button" at bounding box center [11, 270] width 7 height 7
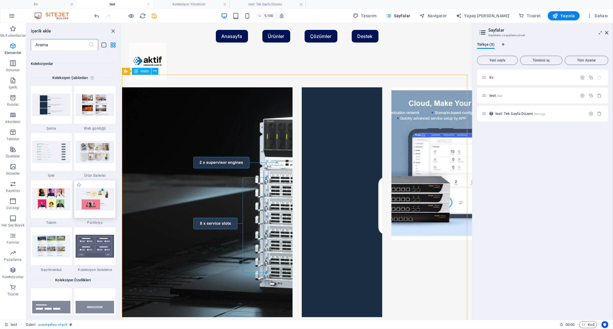
scroll to position [5257, 0]
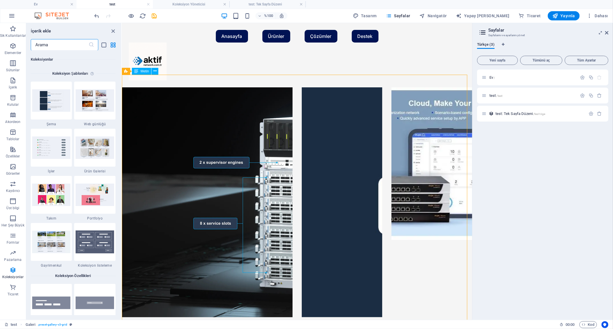
click at [101, 241] on img at bounding box center [95, 241] width 38 height 23
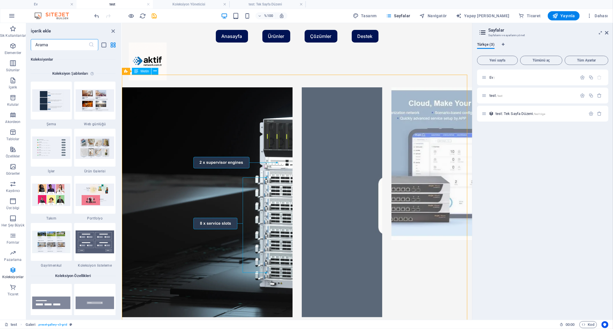
select select
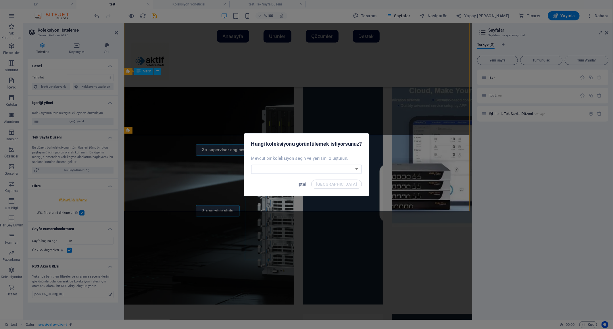
drag, startPoint x: 162, startPoint y: 182, endPoint x: 260, endPoint y: 94, distance: 132.0
click at [260, 94] on body "aktifnetwork.com.tr Ev test Koleksiyon Yöneticisi test: Tek Sayfa Düzeni Sik Ku…" at bounding box center [306, 164] width 613 height 329
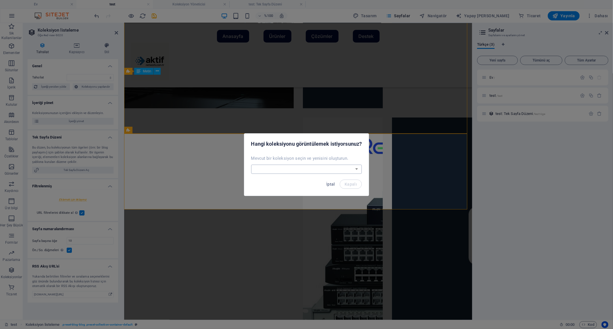
click at [329, 170] on select "CCTV İşler Gönderiler Gayrimenkul test Yeni Koleksiyon Yeni bir koleksiyon oluş…" at bounding box center [306, 169] width 111 height 9
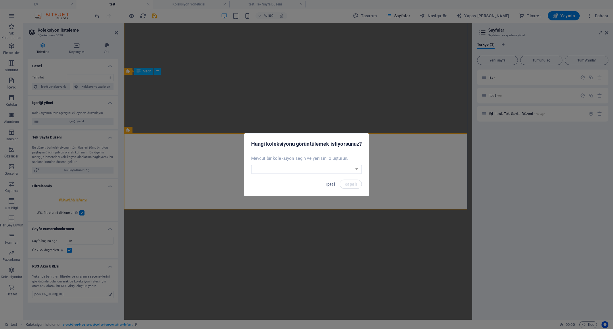
select select
select select "createdAt_DESC"
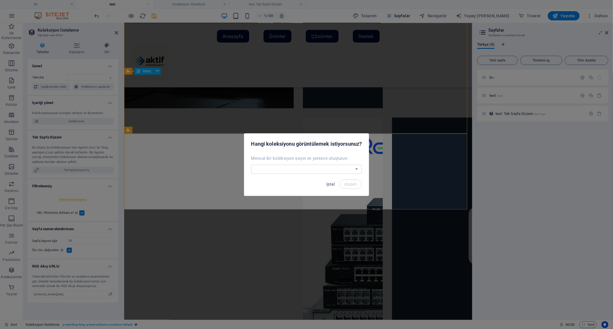
select select "68dfd2983b7235d2b9007cca"
click at [251, 165] on select "CCTV İşler Gönderiler Gayrimenkul test Yeni Koleksiyon Yeni bir koleksiyon oluş…" at bounding box center [306, 169] width 111 height 9
click at [351, 184] on font "Kapalı" at bounding box center [350, 184] width 12 height 5
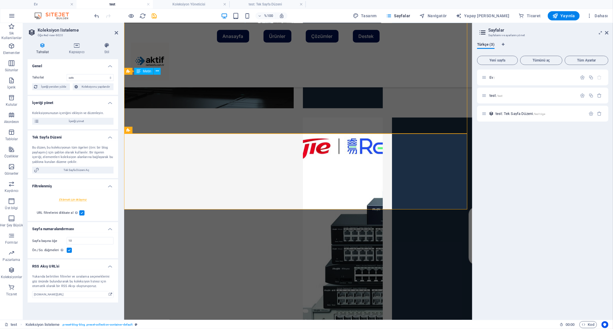
select select "68dfd2983b7235d2b9007cca"
select select "createdAt_DESC"
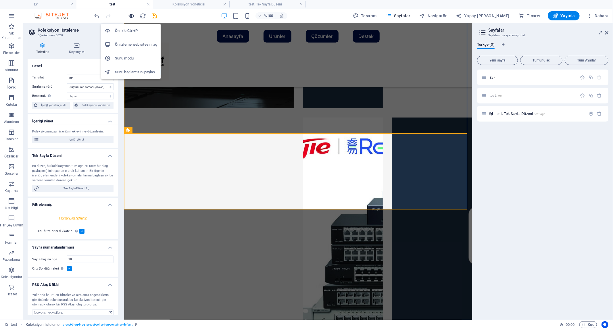
click at [130, 16] on icon "button" at bounding box center [131, 16] width 7 height 7
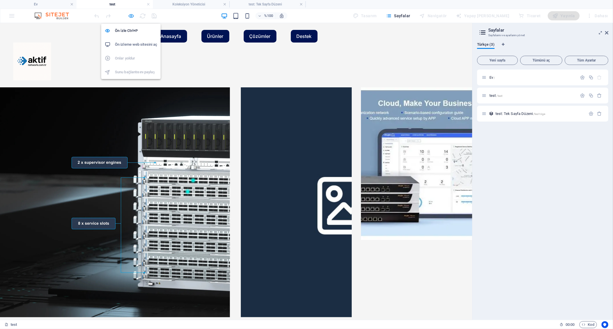
click at [131, 17] on icon "button" at bounding box center [131, 16] width 7 height 7
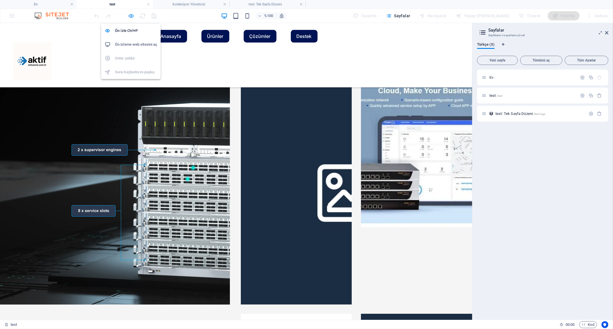
select select "68dfd2983b7235d2b9007cca"
select select "createdAt_DESC"
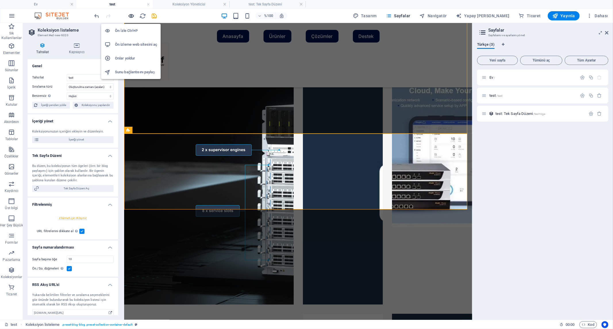
scroll to position [196, 0]
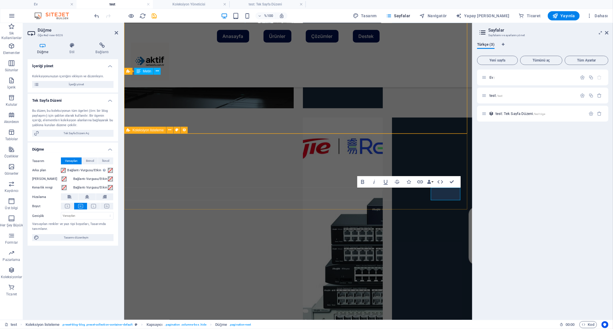
select select "68dfd2983b7235d2b9007cca"
select select "createdAt_DESC"
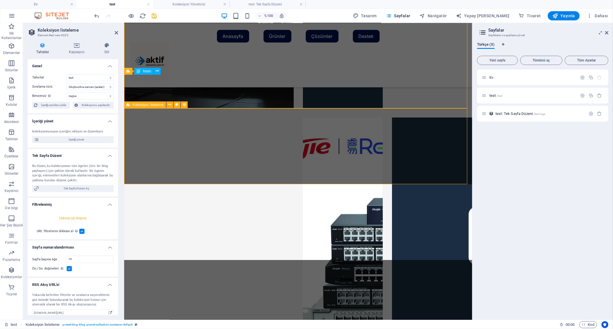
scroll to position [221, 0]
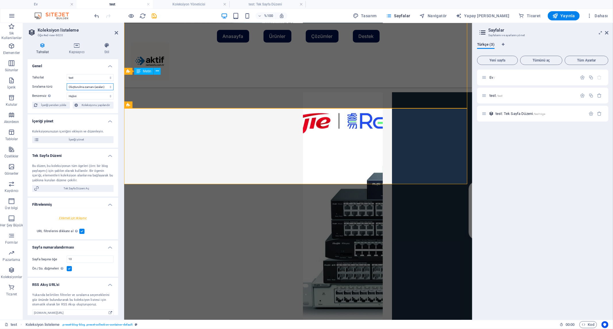
click at [92, 86] on select "Oluşturulma zamanı (artan) Oluşturulma zamanı (azalan) Güncellenme zamanı (arta…" at bounding box center [90, 86] width 47 height 7
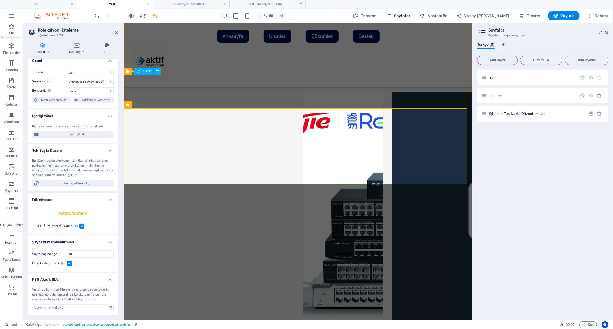
drag, startPoint x: 58, startPoint y: 224, endPoint x: 50, endPoint y: 223, distance: 7.6
click at [50, 223] on label "URL filtrelerini dikkate al Yukarıda ayarlanan filtrelere ek olarak URL aracılı…" at bounding box center [58, 226] width 43 height 7
click at [0, 0] on input "URL filtrelerini dikkate al Yukarıda ayarlanan filtrelere ek olarak URL aracılı…" at bounding box center [0, 0] width 0 height 0
select select "68dfd2983b7235d2b9007cca"
click at [76, 212] on div at bounding box center [72, 212] width 81 height 11
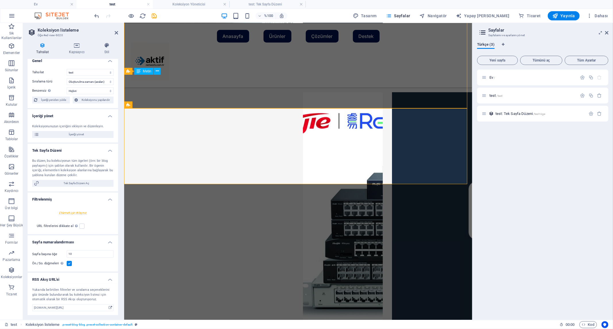
select select
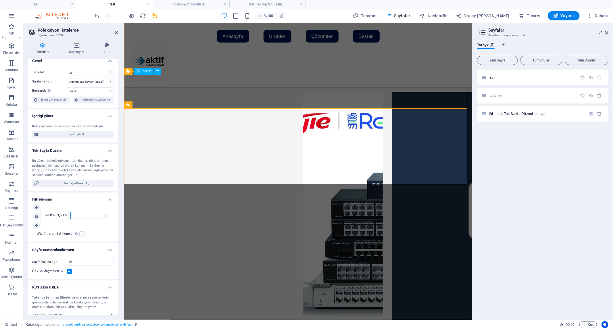
click at [84, 214] on select "Oluşturulma zamanı Güncellenme zamanı İsim Sümüklü böcek" at bounding box center [89, 215] width 38 height 7
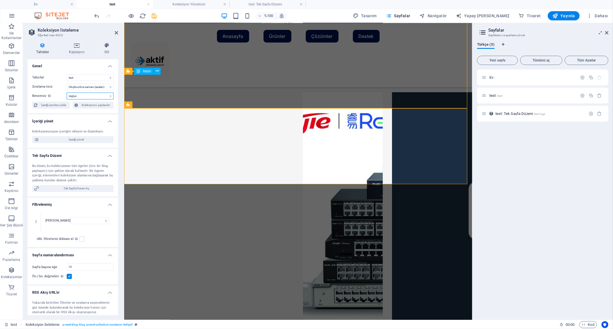
click at [92, 95] on select "Hiçbiri İsim Sümüklü böcek" at bounding box center [90, 95] width 47 height 7
drag, startPoint x: 92, startPoint y: 95, endPoint x: 88, endPoint y: 77, distance: 18.6
click at [92, 95] on select "Hiçbiri İsim Sümüklü böcek" at bounding box center [90, 95] width 47 height 7
click at [88, 77] on select "cctv Jobs Posts Real Estate test Yeni Koleksiyon" at bounding box center [90, 77] width 47 height 7
select select "68dfcf60d2a2b755f4026d23"
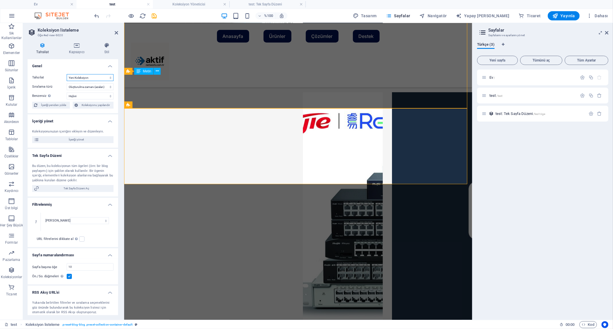
click at [67, 74] on select "cctv Jobs Posts Real Estate test Yeni Koleksiyon" at bounding box center [90, 77] width 47 height 7
select select "createdAt_DESC"
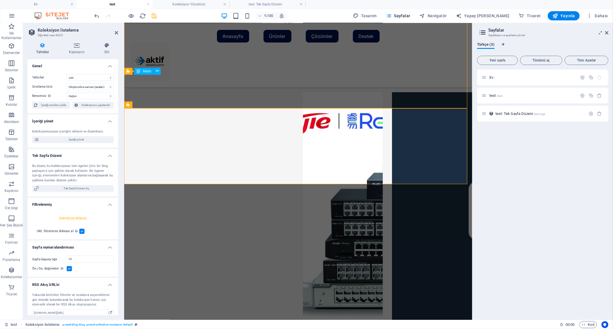
click at [154, 15] on icon "kaydetmek" at bounding box center [154, 16] width 7 height 7
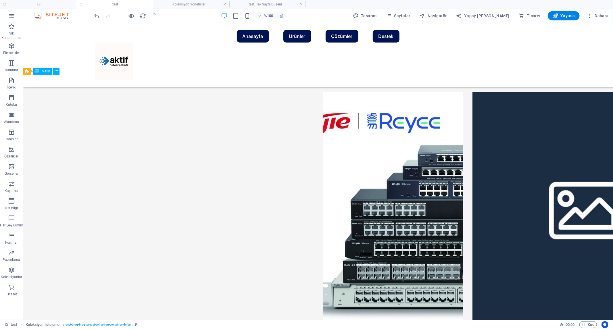
select select "68dfcf60d2a2b755f4026d23"
select select "createdAt_DESC"
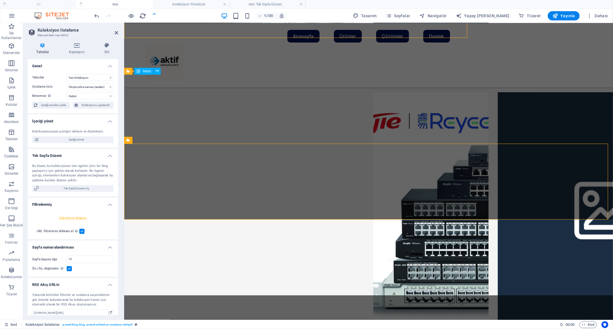
scroll to position [292, 0]
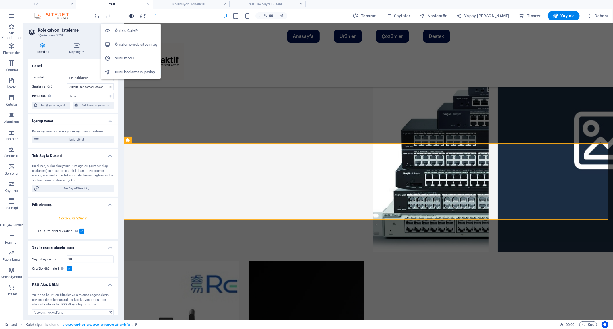
click at [131, 15] on icon "button" at bounding box center [131, 16] width 7 height 7
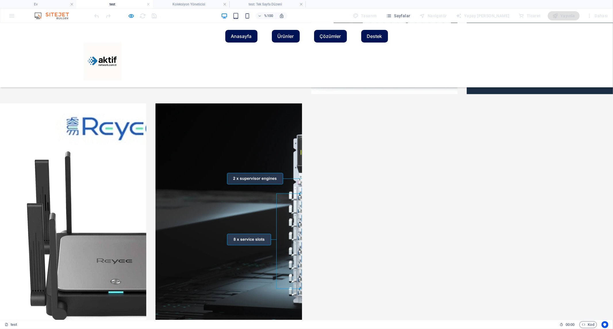
scroll to position [269, 0]
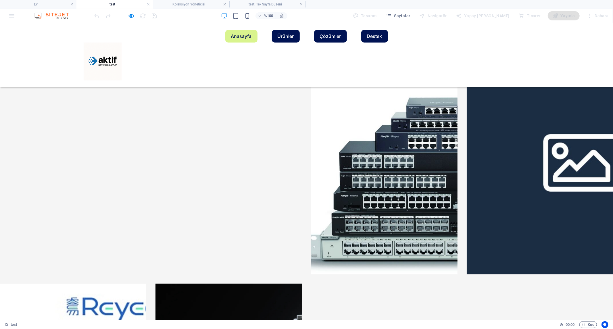
click at [252, 39] on font "Anasayfa" at bounding box center [241, 36] width 21 height 6
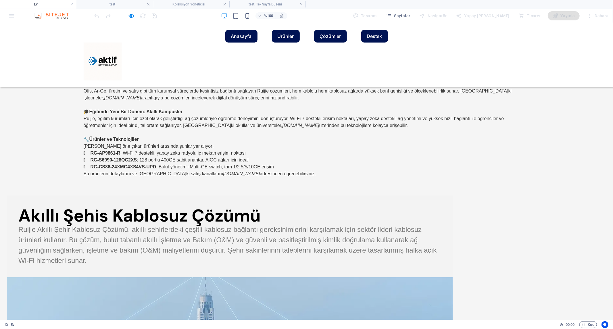
scroll to position [128, 0]
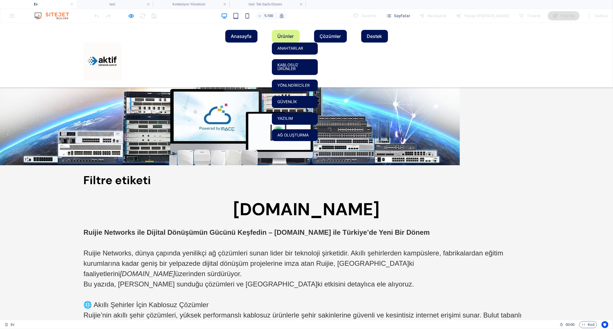
click at [294, 39] on font "Ürünler" at bounding box center [285, 36] width 16 height 6
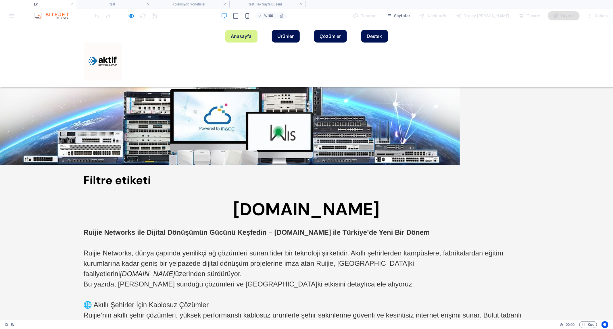
click at [252, 39] on font "Anasayfa" at bounding box center [241, 36] width 21 height 6
click at [388, 42] on link "Destek" at bounding box center [374, 36] width 27 height 13
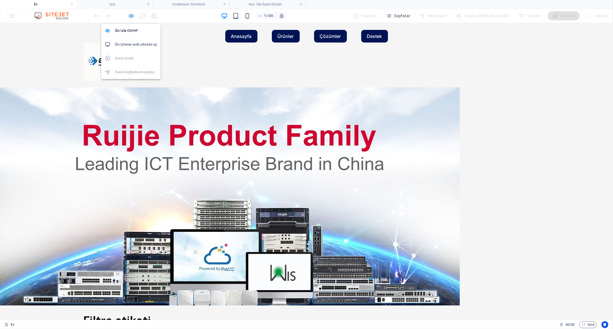
click at [130, 15] on icon "button" at bounding box center [131, 16] width 7 height 7
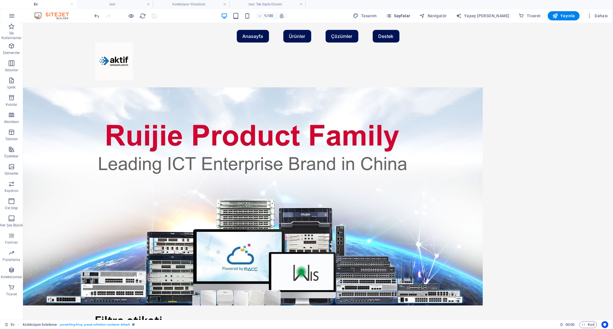
click at [410, 14] on font "Sayfalar" at bounding box center [402, 16] width 16 height 5
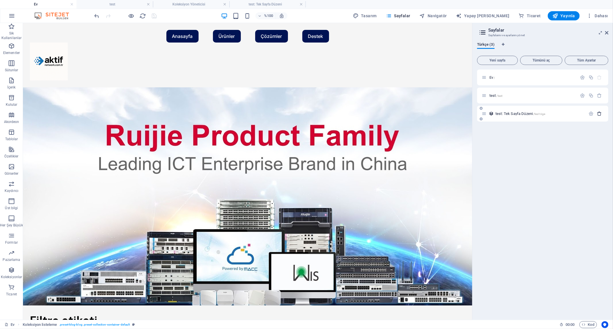
click at [598, 114] on icon "button" at bounding box center [599, 113] width 5 height 5
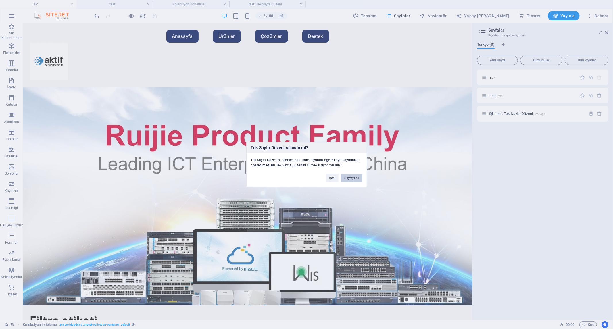
click at [353, 176] on button "Sayfayı sil" at bounding box center [351, 177] width 21 height 9
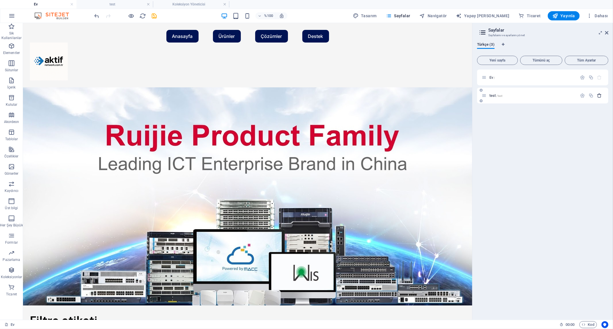
click at [601, 97] on icon "button" at bounding box center [599, 95] width 5 height 5
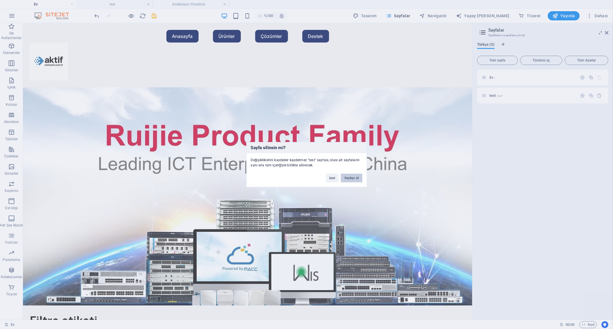
click at [357, 177] on font "Sayfayı sil" at bounding box center [351, 177] width 14 height 3
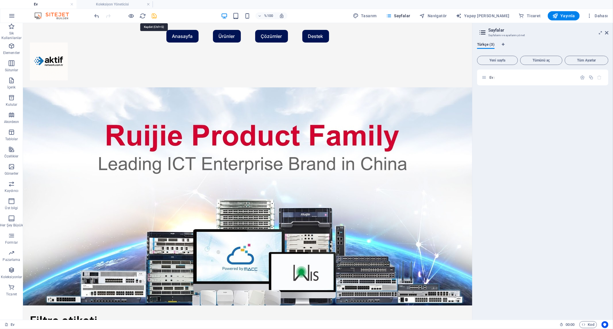
click at [154, 15] on icon "kaydetmek" at bounding box center [154, 16] width 7 height 7
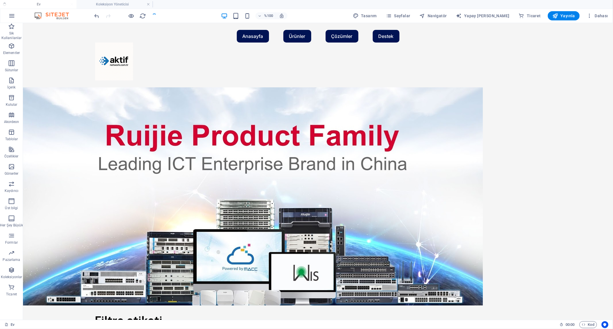
checkbox input "false"
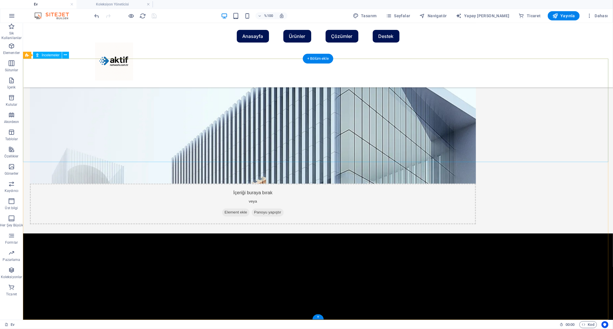
scroll to position [852, 0]
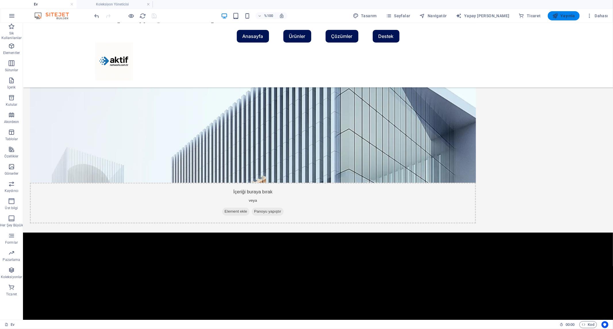
click at [567, 14] on font "Yayınla" at bounding box center [567, 16] width 15 height 5
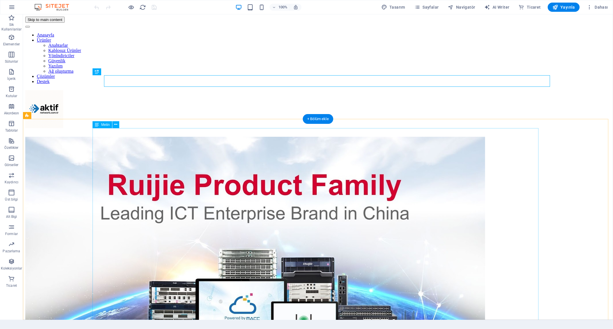
scroll to position [191, 0]
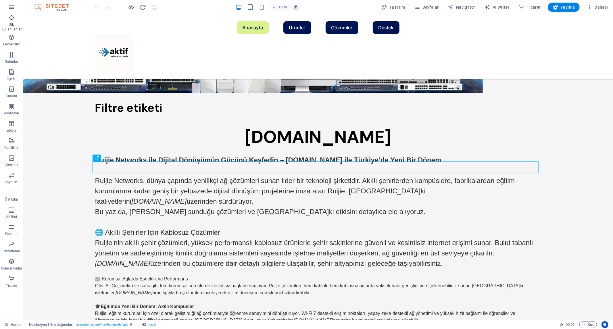
click at [13, 20] on icon "button" at bounding box center [11, 17] width 7 height 7
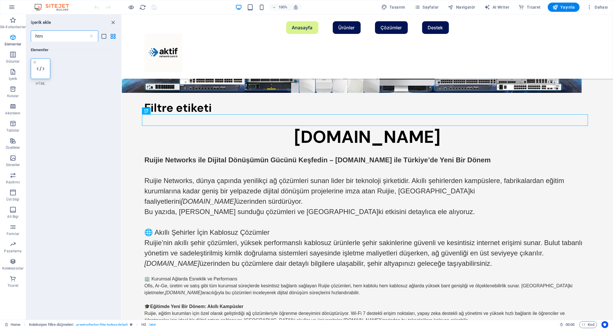
type input "htm"
click at [38, 69] on icon at bounding box center [40, 68] width 7 height 7
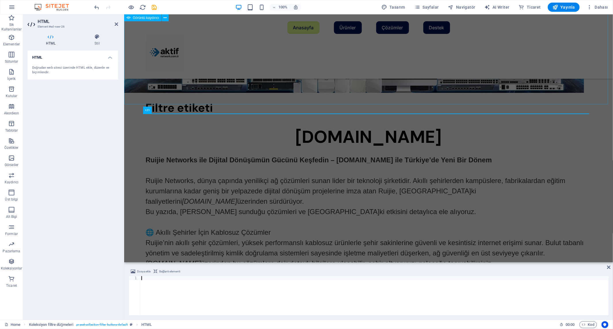
type textarea "</html>"
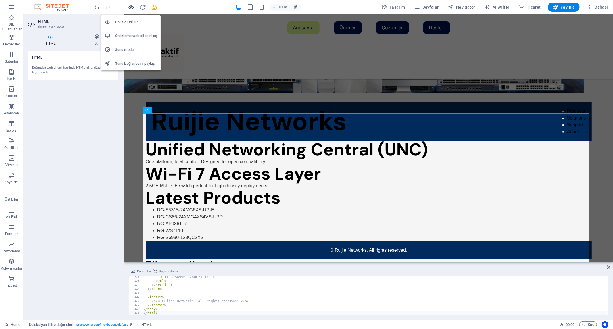
click at [131, 5] on icon "button" at bounding box center [131, 7] width 7 height 7
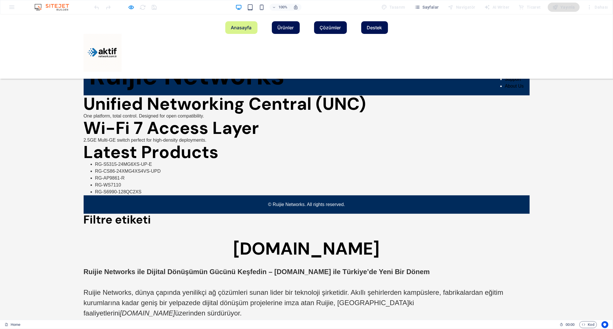
scroll to position [223, 0]
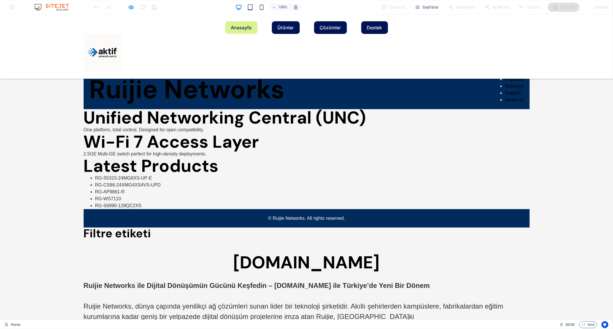
click at [183, 157] on p "2.5GE Multi-GE switch perfect for high-density deployments." at bounding box center [307, 153] width 446 height 7
click at [168, 150] on h2 "Wi-Fi 7 Access Layer" at bounding box center [307, 141] width 446 height 17
click at [169, 150] on h2 "Wi-Fi 7 Access Layer" at bounding box center [307, 141] width 446 height 17
click at [133, 7] on icon "button" at bounding box center [131, 7] width 7 height 7
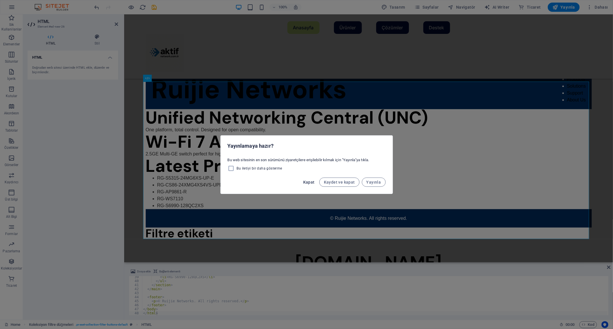
click at [308, 182] on span "Kapat" at bounding box center [308, 182] width 11 height 5
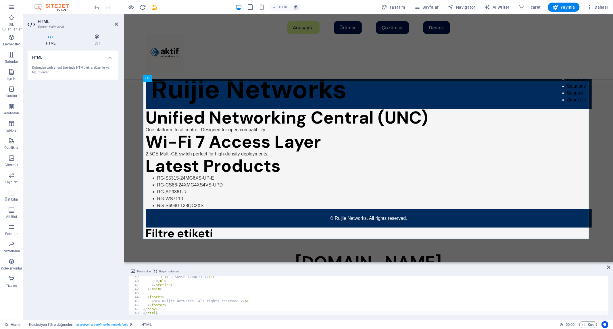
scroll to position [0, 1]
paste textarea "main"
type textarea "</html>"
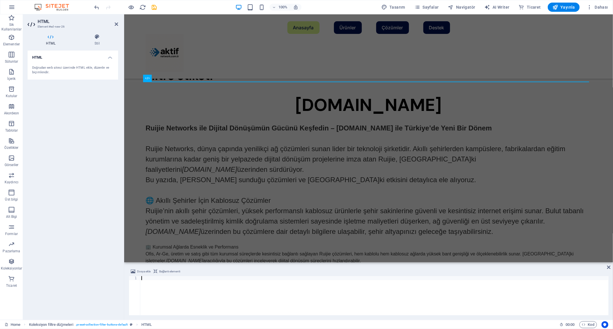
paste textarea "</main>"
type textarea "</main>"
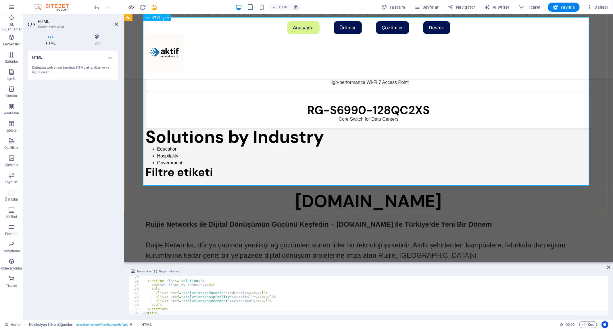
scroll to position [288, 0]
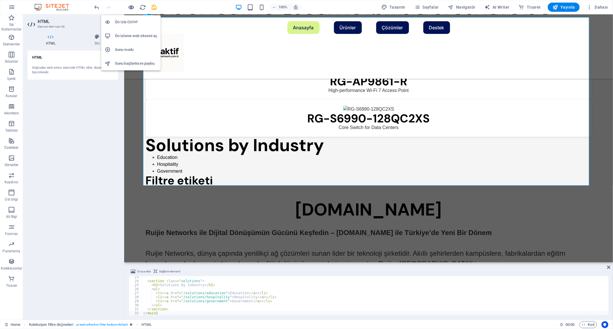
click at [131, 7] on icon "button" at bounding box center [131, 7] width 7 height 7
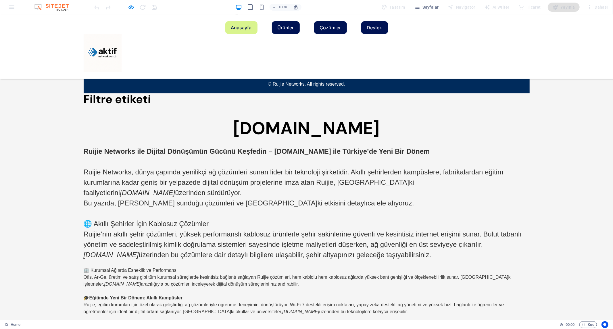
scroll to position [275, 0]
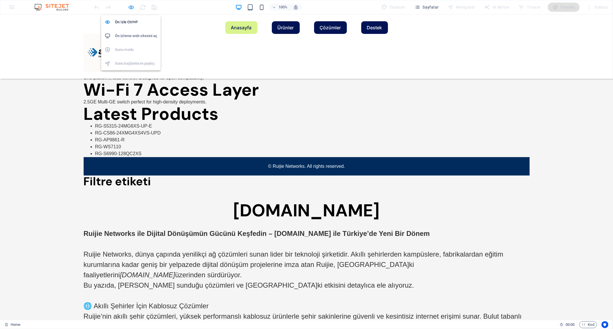
click at [131, 8] on icon "button" at bounding box center [131, 7] width 7 height 7
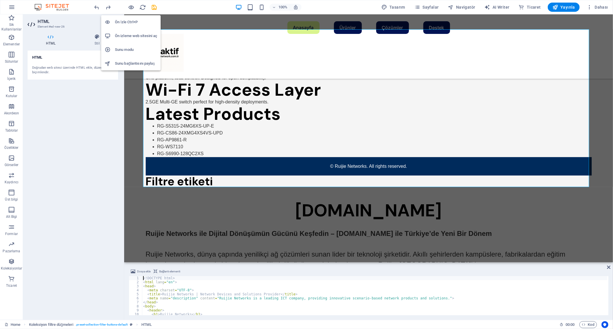
scroll to position [0, 0]
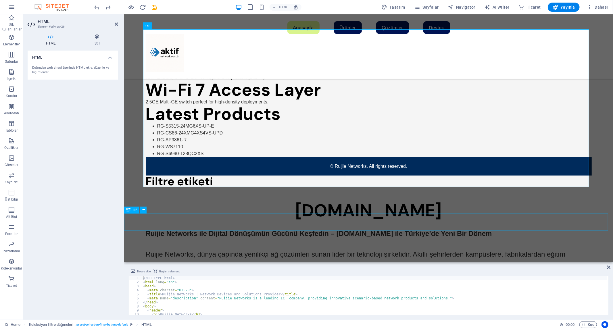
click at [173, 219] on div "[DOMAIN_NAME]" at bounding box center [368, 210] width 489 height 17
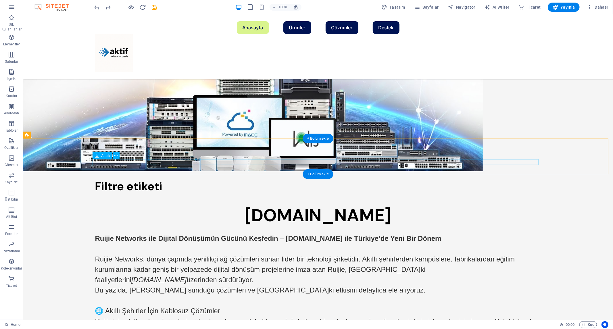
scroll to position [211, 0]
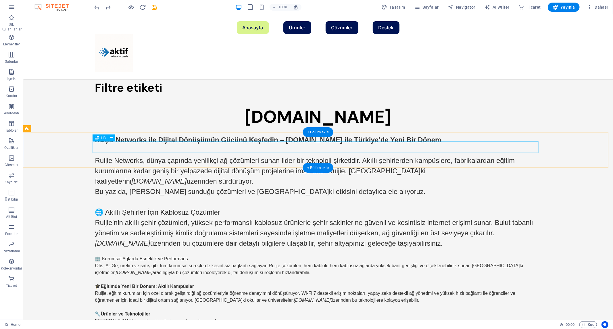
click at [137, 93] on div "Filtre etiketi" at bounding box center [318, 87] width 446 height 11
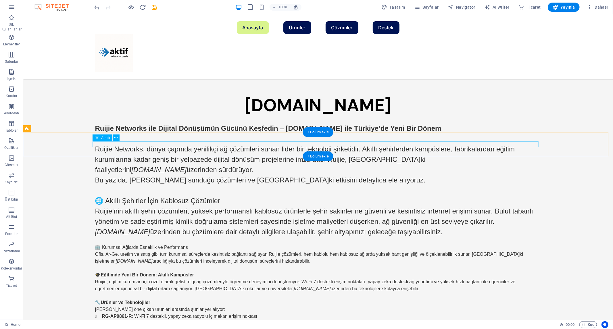
click at [141, 87] on div at bounding box center [318, 85] width 446 height 6
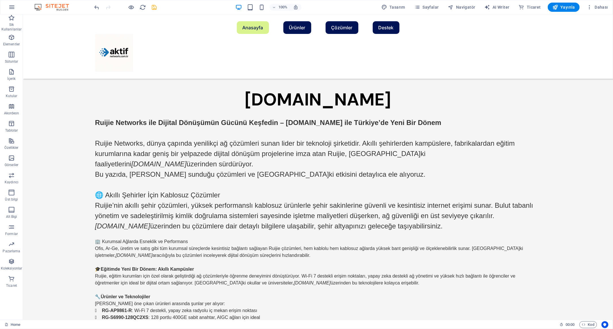
click at [154, 8] on icon "save" at bounding box center [154, 7] width 7 height 7
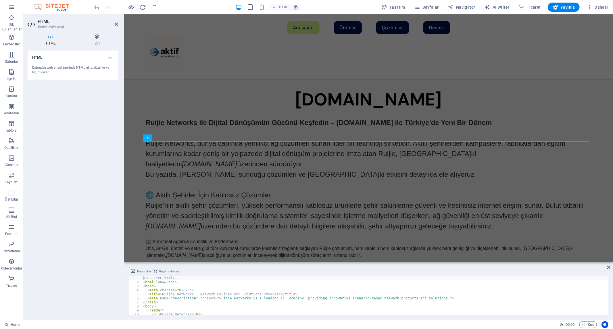
checkbox input "false"
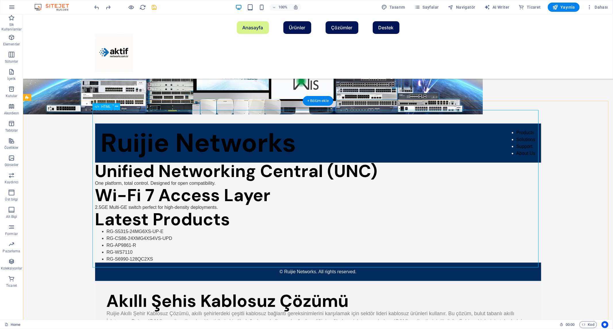
scroll to position [254, 0]
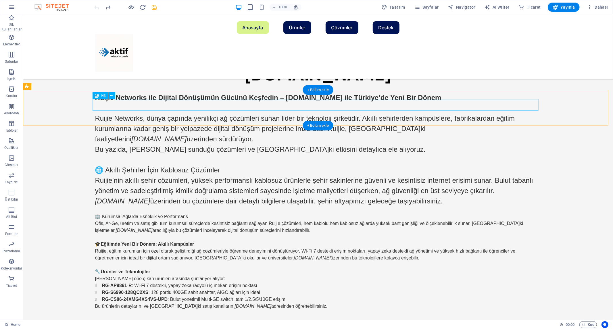
click at [162, 51] on div "Filtre etiketi" at bounding box center [318, 44] width 446 height 11
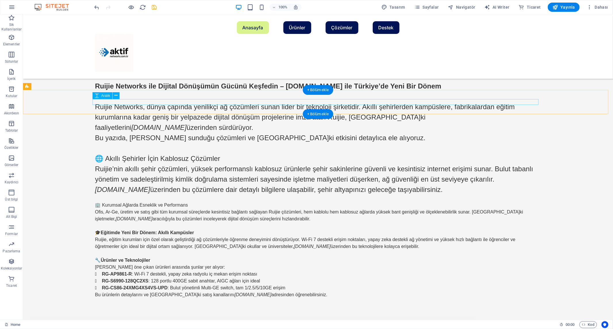
click at [162, 45] on div at bounding box center [318, 42] width 446 height 6
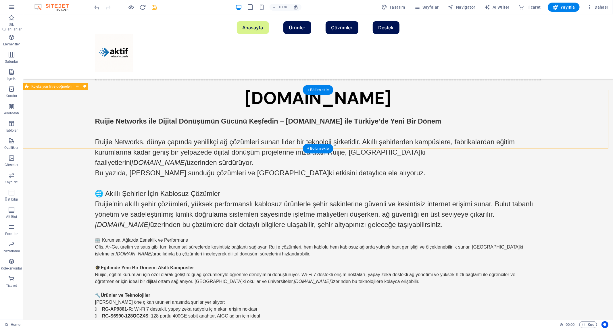
click at [190, 80] on div "İçeriği buraya bırak veya Element ekle Panoyu yapıştır" at bounding box center [318, 59] width 446 height 41
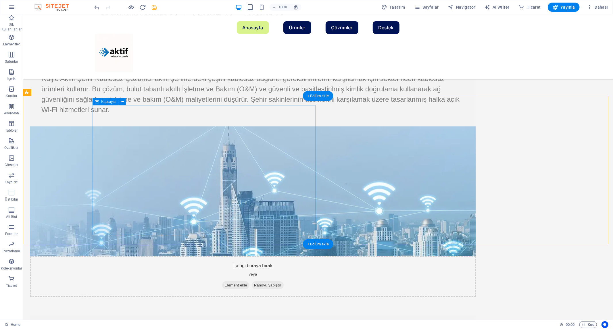
scroll to position [477, 0]
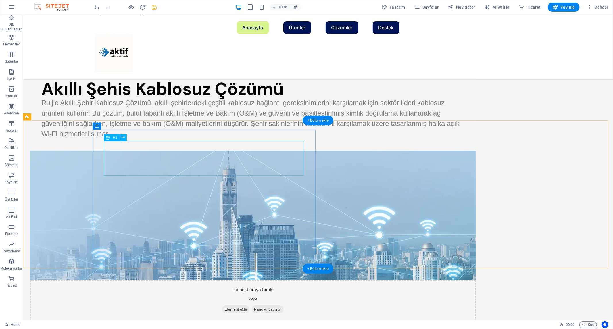
click at [192, 97] on div "Akıllı Şehis Kablosuz Çözümü" at bounding box center [252, 88] width 423 height 17
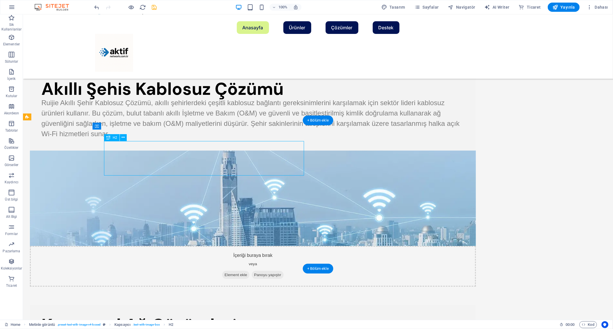
scroll to position [429, 0]
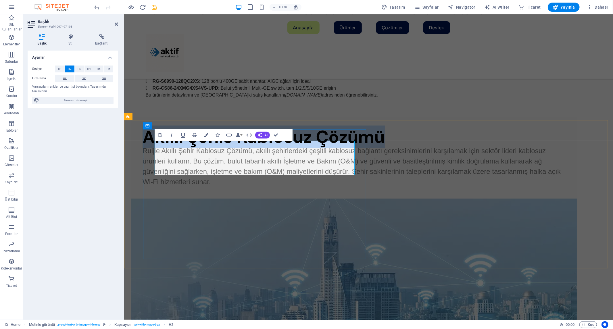
click at [243, 145] on h2 "Akıllı Şehis Kablosuz Çözümü" at bounding box center [353, 136] width 423 height 17
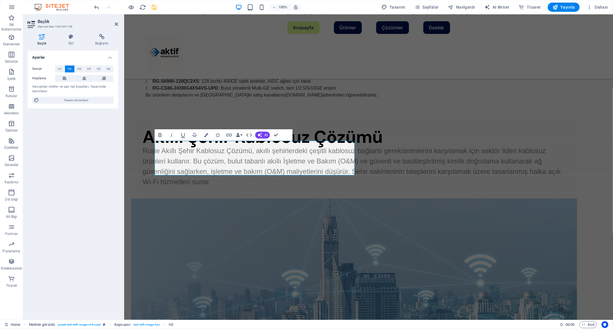
click at [159, 7] on div "100% Tasarım Sayfalar Navigatör AI Writer Ticaret Yayınla Dahası" at bounding box center [351, 7] width 517 height 9
click at [157, 8] on icon "save" at bounding box center [154, 7] width 7 height 7
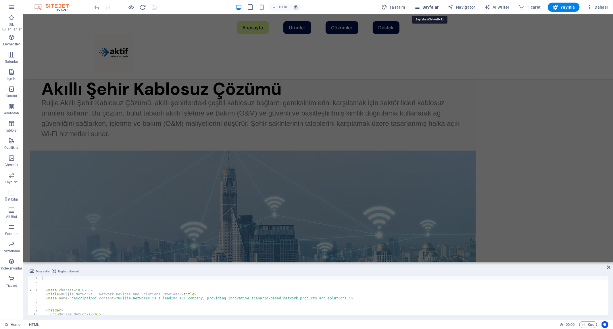
click at [434, 5] on span "Sayfalar" at bounding box center [426, 7] width 24 height 6
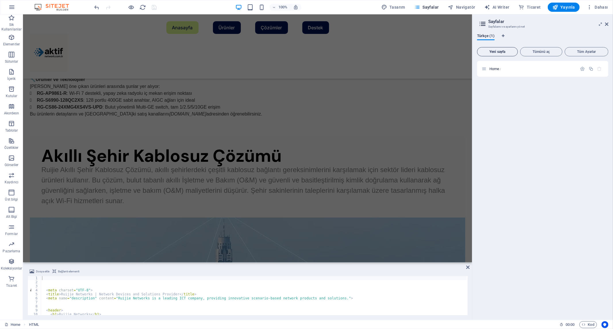
click at [498, 50] on span "Yeni sayfa" at bounding box center [497, 51] width 36 height 3
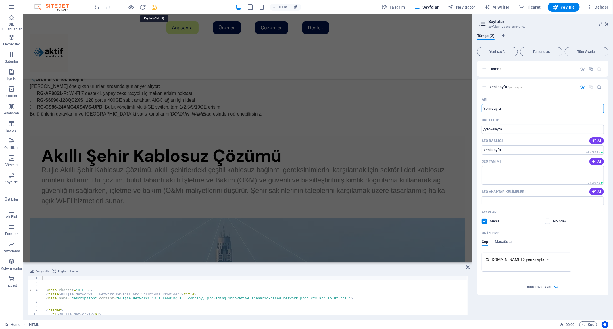
click at [157, 7] on icon "save" at bounding box center [154, 7] width 7 height 7
checkbox input "false"
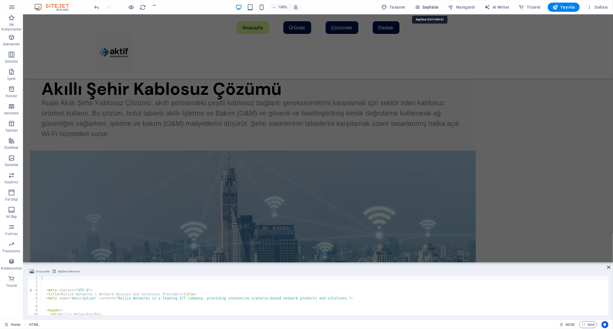
click at [435, 6] on span "Sayfalar" at bounding box center [426, 7] width 24 height 6
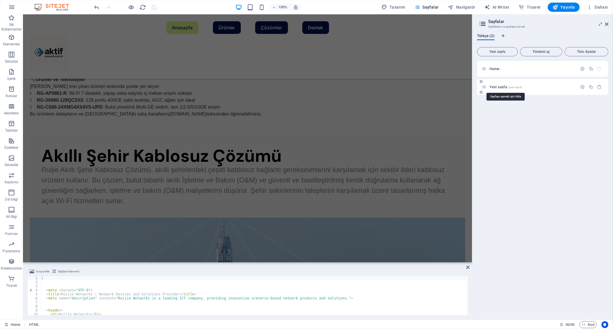
click at [498, 86] on span "Yeni sayfa /yeni-sayfa" at bounding box center [505, 87] width 32 height 4
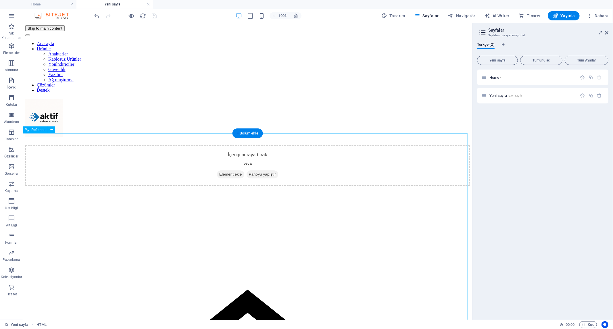
scroll to position [0, 0]
click at [158, 145] on div "İçeriği buraya bırak veya Element ekle Panoyu yapıştır" at bounding box center [247, 165] width 444 height 41
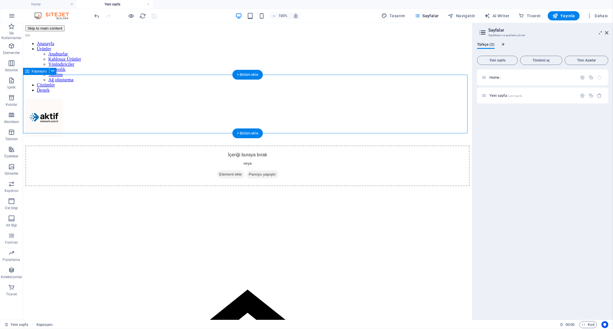
click at [219, 174] on icon at bounding box center [219, 174] width 0 height 0
click at [217, 170] on span "Element ekle" at bounding box center [230, 174] width 27 height 8
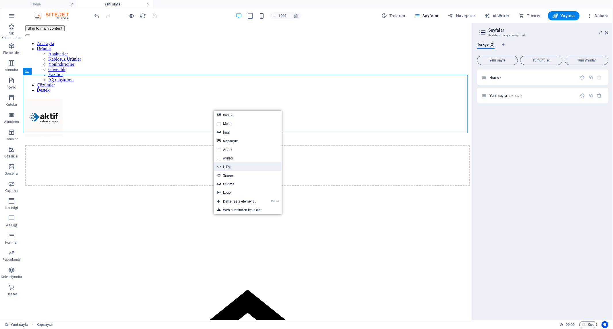
click at [229, 167] on link "HTML" at bounding box center [248, 166] width 68 height 9
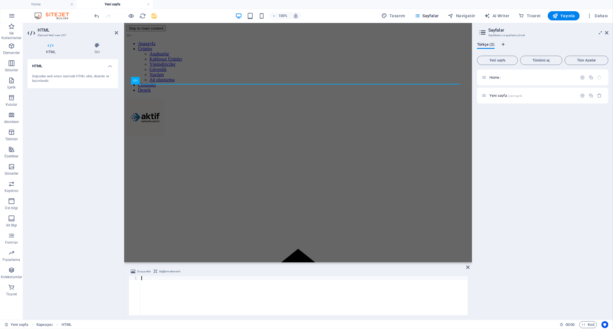
scroll to position [93, 0]
drag, startPoint x: 178, startPoint y: 313, endPoint x: 163, endPoint y: 313, distance: 15.5
click at [163, 313] on div "< main > < section class = "hero" > < h1 > FS.com ile Güçlü Ağ Altyapısı </ h1 …" at bounding box center [304, 298] width 325 height 47
click at [340, 298] on div "< main > < section class = "hero" > < h1 > FS.com ile Güçlü Ağ Altyapısı </ h1 …" at bounding box center [304, 298] width 325 height 47
type textarea "<h2>Öne Ç"
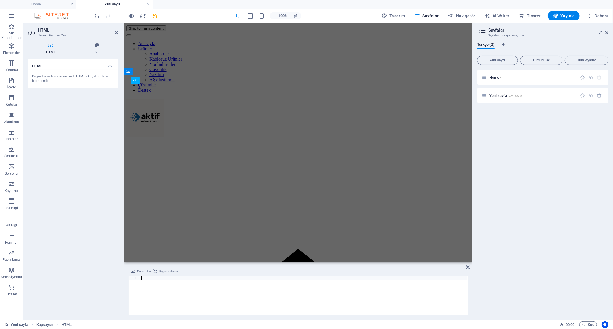
click at [182, 294] on div at bounding box center [303, 299] width 327 height 47
paste textarea "</html>"
type textarea "</html>"
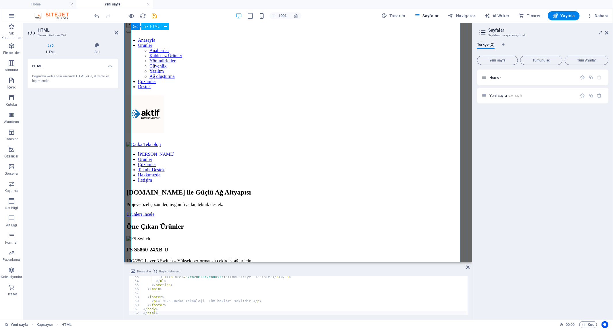
scroll to position [0, 0]
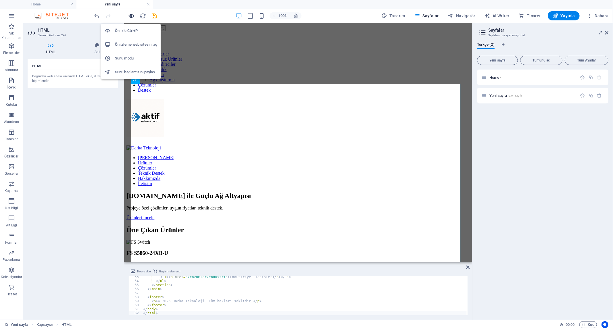
click at [131, 15] on icon "button" at bounding box center [131, 16] width 7 height 7
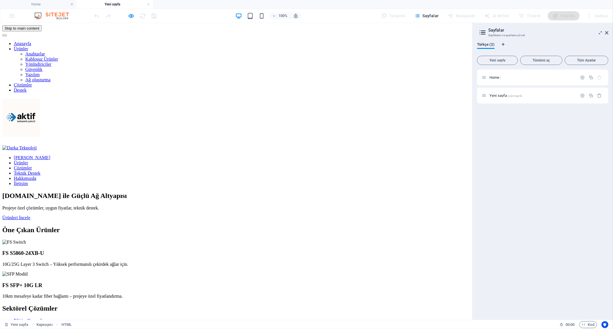
click at [28, 160] on link "Ürünler" at bounding box center [21, 162] width 14 height 5
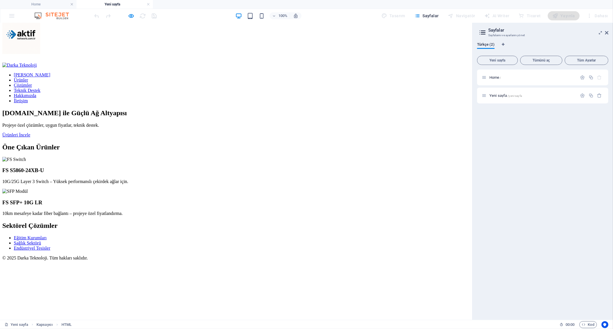
scroll to position [128, 0]
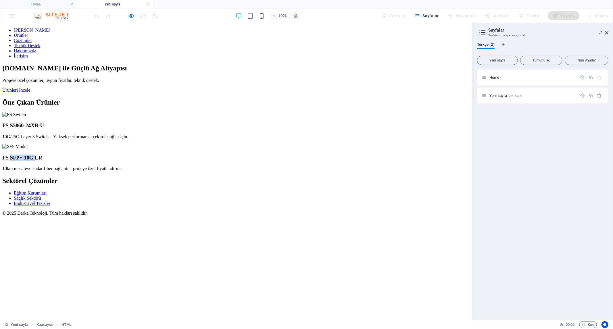
drag, startPoint x: 30, startPoint y: 137, endPoint x: 27, endPoint y: 141, distance: 5.1
click at [27, 154] on h3 "FS SFP+ 10G LR" at bounding box center [235, 157] width 467 height 6
drag, startPoint x: 90, startPoint y: 159, endPoint x: 139, endPoint y: 158, distance: 49.1
click at [129, 177] on h2 "Sektörel Çözümler" at bounding box center [235, 181] width 467 height 8
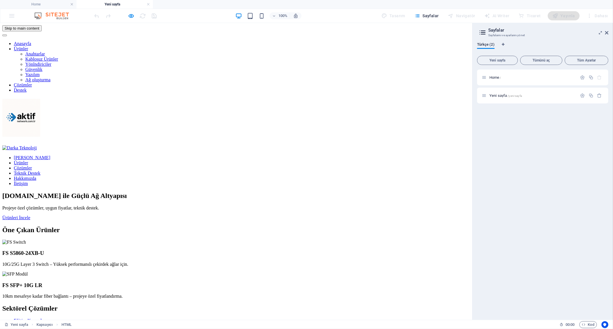
click at [386, 250] on h3 "FS S5860-24XB-U" at bounding box center [235, 253] width 467 height 6
click at [328, 145] on header "Ana Sayfa Ürünler Çözümler Teknik Destek Hakkımızda İletişim" at bounding box center [235, 165] width 467 height 41
click at [132, 16] on icon "button" at bounding box center [131, 16] width 7 height 7
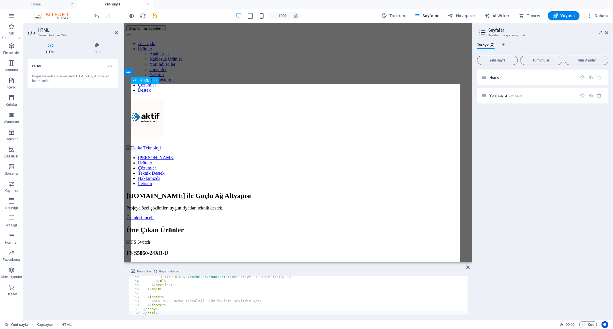
click at [368, 223] on div "Darka Teknoloji | FS.com Çözümleri Ana Sayfa Ürünler Çözümler Teknik Destek Hak…" at bounding box center [297, 244] width 343 height 198
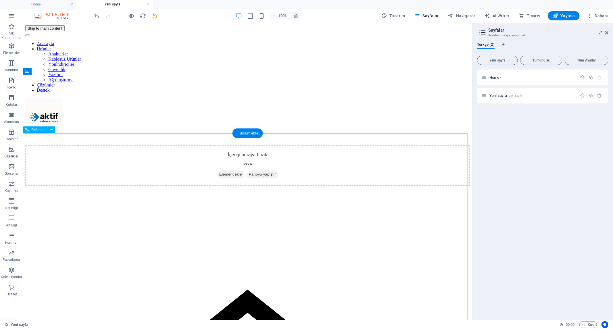
click at [409, 188] on div at bounding box center [247, 237] width 444 height 103
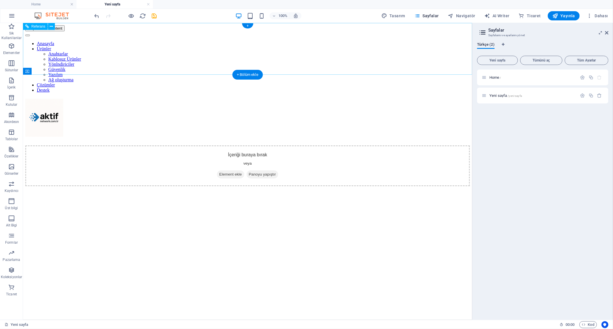
click at [371, 45] on nav "Anasayfa Ürünler Anahtarlar Kablosuz Ürünler Yönlndiriciler Güvenlik Yazılım Ağ…" at bounding box center [247, 67] width 444 height 52
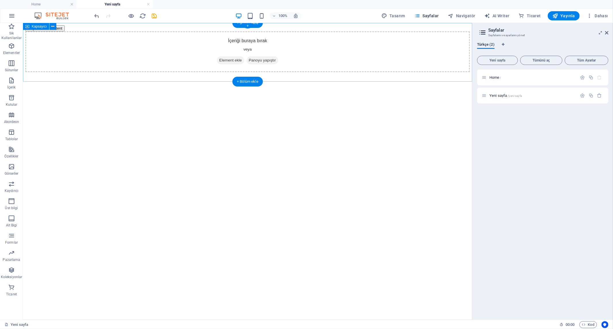
click at [371, 51] on div "İçeriği buraya bırak veya Element ekle Panoyu yapıştır" at bounding box center [247, 51] width 444 height 41
click at [392, 74] on html "Skip to main content İçeriği buraya bırak veya Element ekle Panoyu yapıştır" at bounding box center [247, 48] width 449 height 51
click at [217, 61] on span "Element ekle" at bounding box center [230, 60] width 27 height 8
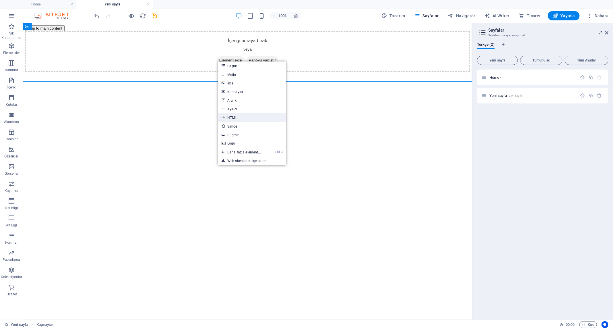
drag, startPoint x: 233, startPoint y: 116, endPoint x: 109, endPoint y: 93, distance: 125.6
click at [233, 116] on link "HTML" at bounding box center [252, 117] width 68 height 9
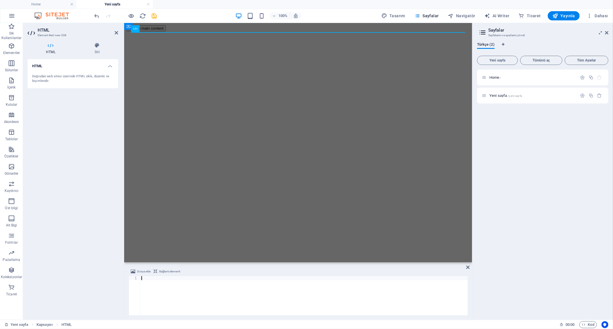
paste textarea "</html>"
type textarea "</html>"
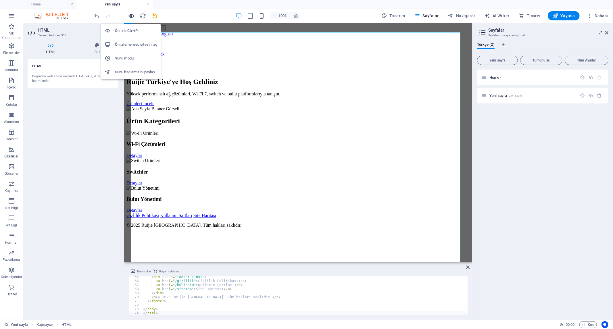
click at [131, 14] on icon "button" at bounding box center [131, 16] width 7 height 7
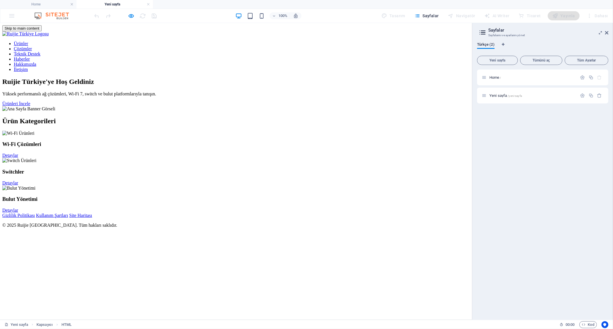
click at [32, 49] on link "Çözümler" at bounding box center [23, 48] width 18 height 5
click at [499, 94] on span "Yeni sayfa /yeni-sayfa" at bounding box center [505, 95] width 32 height 4
click at [507, 95] on span "Yeni sayfa /yeni-sayfa" at bounding box center [505, 95] width 32 height 4
click at [246, 185] on div "Switchler Detaylar" at bounding box center [235, 171] width 467 height 27
click at [133, 16] on icon "button" at bounding box center [131, 16] width 7 height 7
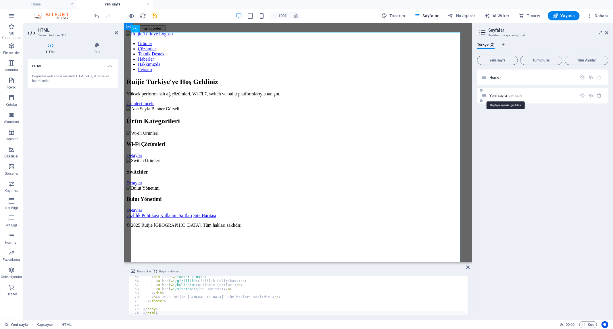
click at [498, 93] on div "Yeni sayfa /yeni-sayfa" at bounding box center [529, 95] width 96 height 7
click at [499, 95] on span "Yeni sayfa /yeni-sayfa" at bounding box center [505, 95] width 32 height 4
click at [506, 97] on span "Yeni sayfa /yeni-sayfa" at bounding box center [505, 95] width 32 height 4
click at [491, 78] on span "Home /" at bounding box center [495, 77] width 12 height 4
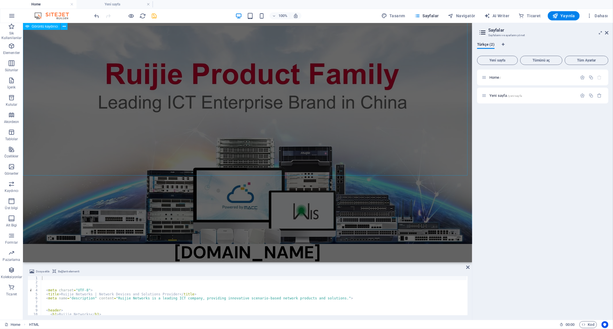
scroll to position [0, 0]
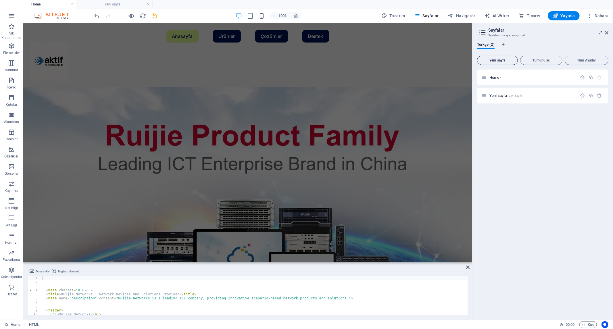
click at [500, 59] on span "Yeni sayfa" at bounding box center [497, 60] width 36 height 3
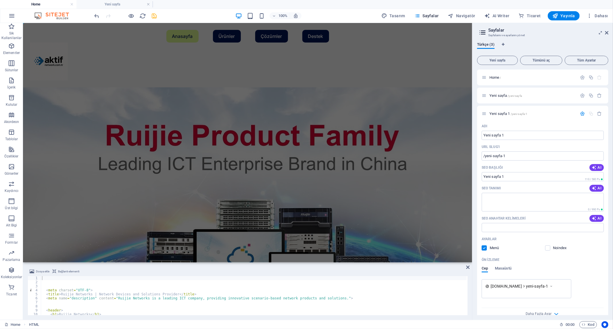
click at [157, 15] on span "save" at bounding box center [154, 16] width 7 height 7
checkbox input "false"
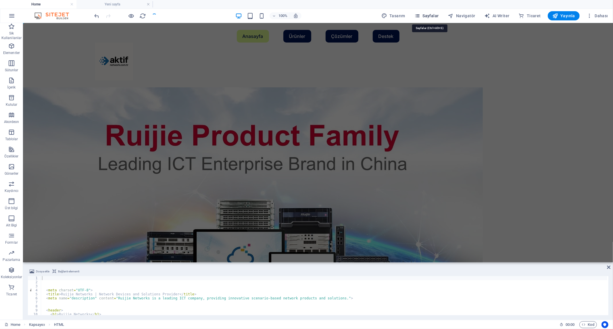
click at [433, 16] on span "Sayfalar" at bounding box center [426, 16] width 24 height 6
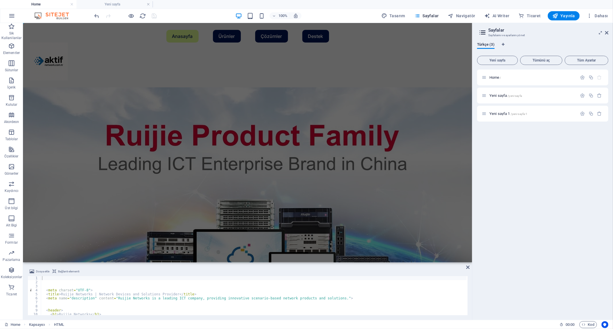
click at [503, 113] on span "Yeni sayfa 1 /yeni-sayfa-1" at bounding box center [508, 113] width 38 height 4
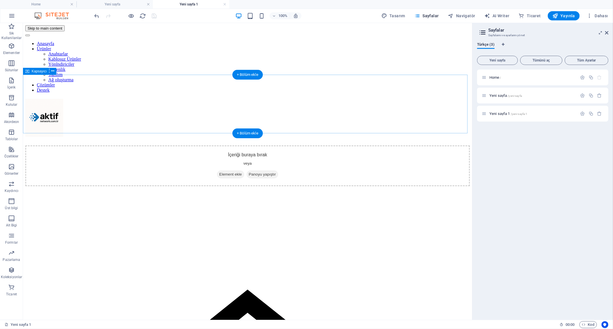
click at [219, 174] on icon at bounding box center [219, 174] width 0 height 0
click at [227, 170] on span "Element ekle" at bounding box center [230, 174] width 27 height 8
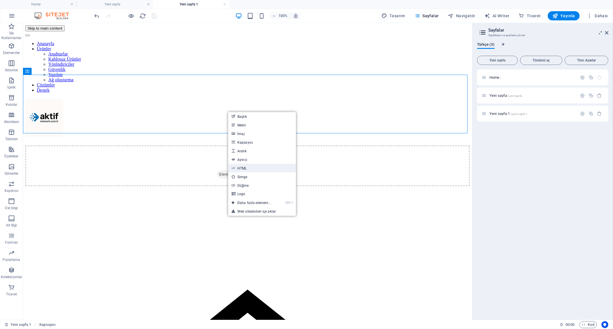
click at [250, 166] on link "HTML" at bounding box center [262, 168] width 68 height 9
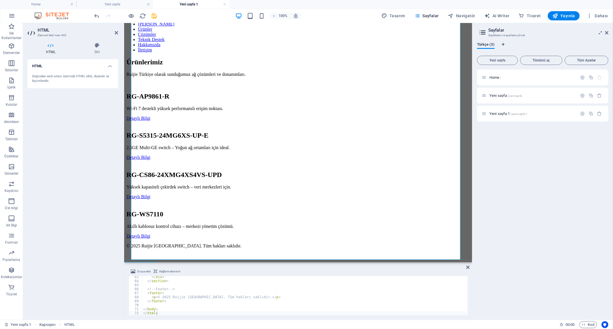
scroll to position [128, 0]
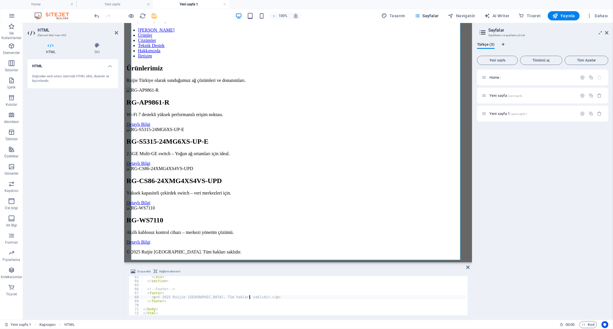
click at [273, 297] on div "</ div > </ section > <!-- Footer --> < footer > < p > © 2025 Ruijie Türkiye. T…" at bounding box center [304, 298] width 325 height 47
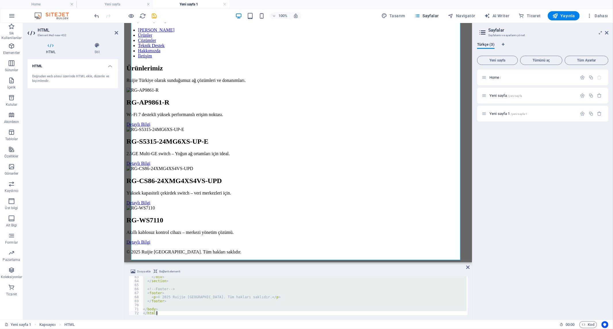
paste textarea
type textarea "</html>"
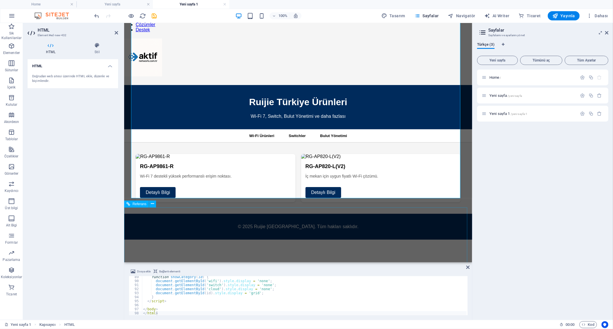
scroll to position [0, 0]
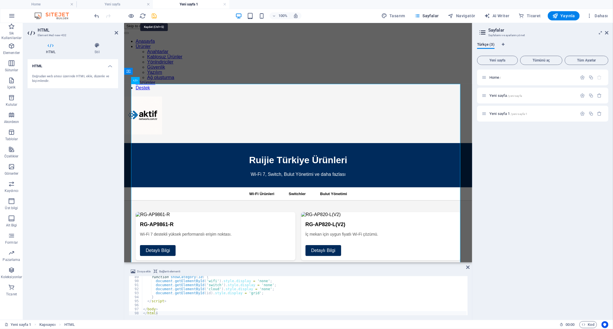
click at [155, 16] on icon "save" at bounding box center [154, 16] width 7 height 7
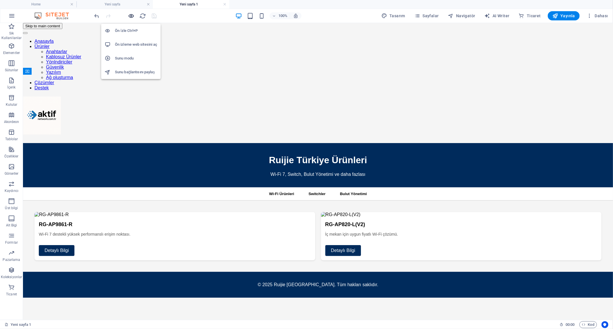
click at [132, 15] on icon "button" at bounding box center [131, 16] width 7 height 7
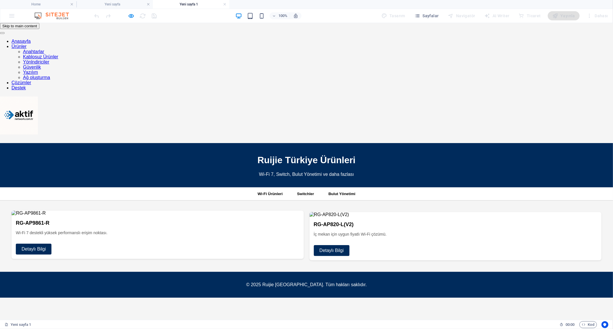
click at [51, 243] on link "Detaylı Bilgi" at bounding box center [34, 248] width 36 height 11
drag, startPoint x: 355, startPoint y: 101, endPoint x: 322, endPoint y: 89, distance: 35.1
click at [323, 155] on h1 "Ruijie Türkiye Ürünleri" at bounding box center [306, 160] width 601 height 11
drag, startPoint x: 450, startPoint y: 102, endPoint x: 513, endPoint y: 101, distance: 63.5
click at [506, 171] on p "Wi-Fi 7, Switch, Bulut Yönetimi ve daha fazlası" at bounding box center [306, 173] width 601 height 5
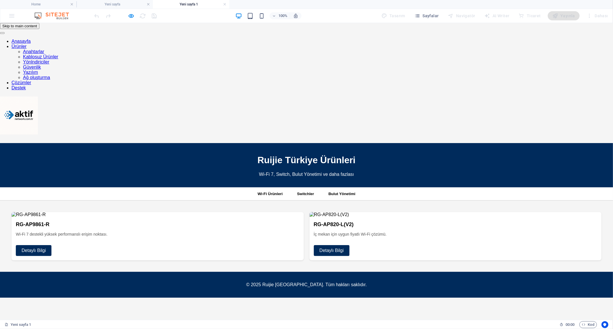
click at [547, 143] on div "Ürünler | Ruijie Türkiye Ruijie Türkiye Ürünleri Wi-Fi 7, Switch, Bulut Yönetim…" at bounding box center [306, 220] width 613 height 155
click at [304, 187] on button "Switchler" at bounding box center [305, 193] width 31 height 13
click at [358, 187] on button "Bulut Yönetimi" at bounding box center [341, 193] width 41 height 13
click at [117, 3] on h4 "Yeni sayfa" at bounding box center [114, 4] width 76 height 6
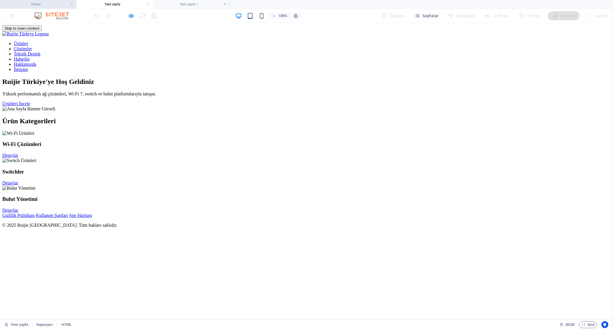
click at [49, 4] on h4 "Home" at bounding box center [38, 4] width 76 height 6
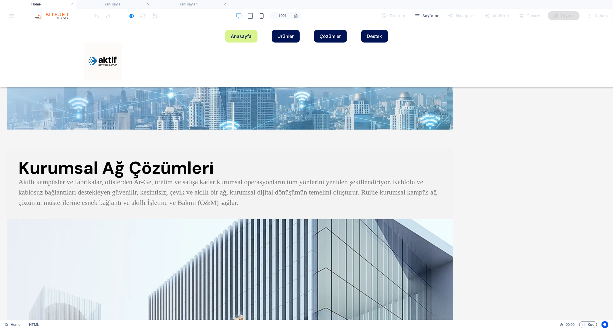
scroll to position [635, 0]
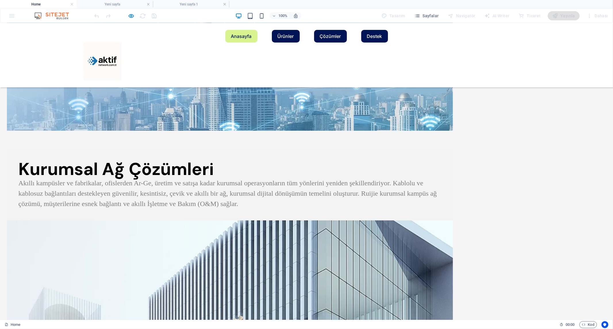
click at [272, 209] on p "Akıllı kampüsler ve fabrikalar, ofislerden Ar-Ge, üretim ve satışa kadar kurums…" at bounding box center [229, 193] width 423 height 31
click at [130, 15] on icon "button" at bounding box center [131, 16] width 7 height 7
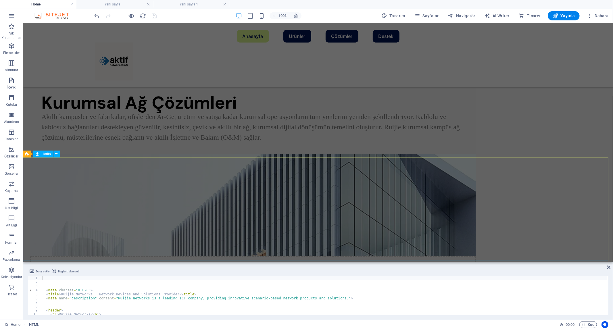
scroll to position [746, 0]
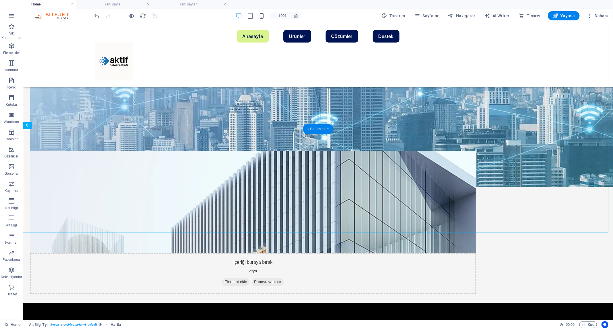
click at [307, 127] on div "+ Bölüm ekle" at bounding box center [317, 129] width 31 height 10
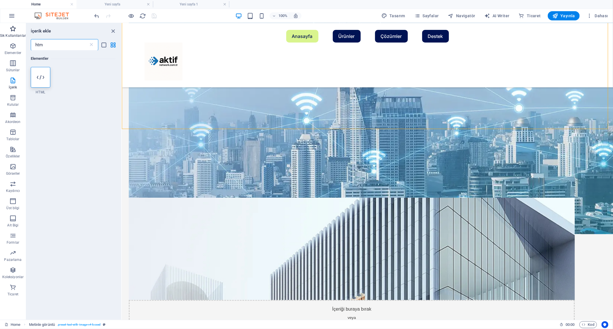
drag, startPoint x: 52, startPoint y: 45, endPoint x: 0, endPoint y: 28, distance: 54.3
click at [0, 28] on div "Sik Kullanilanlar Elementler Sütunlar İçerik Kutular Akordeon Tablolar Özellikl…" at bounding box center [61, 171] width 122 height 297
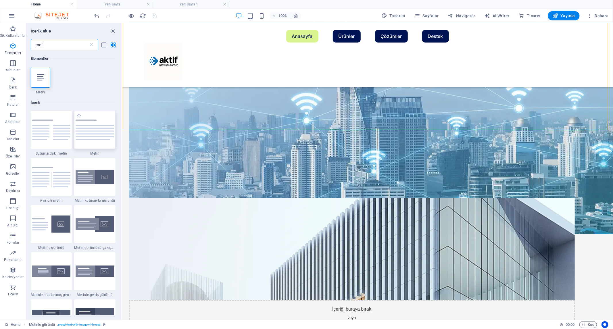
type input "met"
click at [100, 128] on img at bounding box center [95, 129] width 38 height 20
click at [122, 128] on div "H3 Koleksiyon filtre düğmeleri Metin Metin Metin Görüntü kaydırıcı H2 Aralık Me…" at bounding box center [367, 171] width 491 height 297
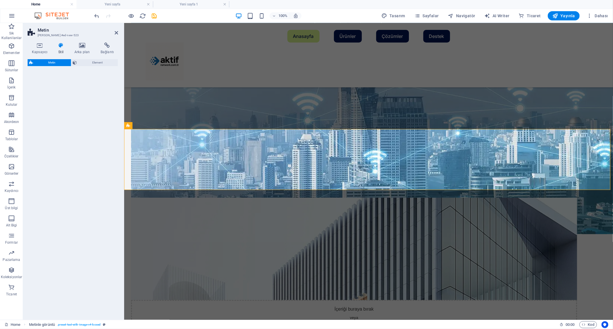
select select "preset-text-v2-default"
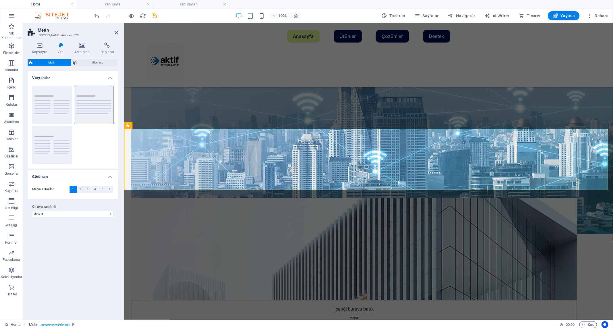
scroll to position [698, 0]
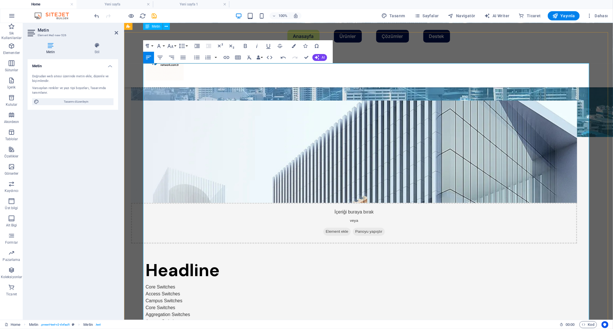
scroll to position [794, 0]
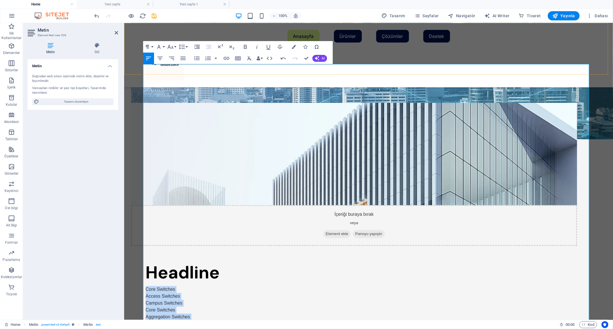
drag, startPoint x: 196, startPoint y: 162, endPoint x: 126, endPoint y: 41, distance: 140.4
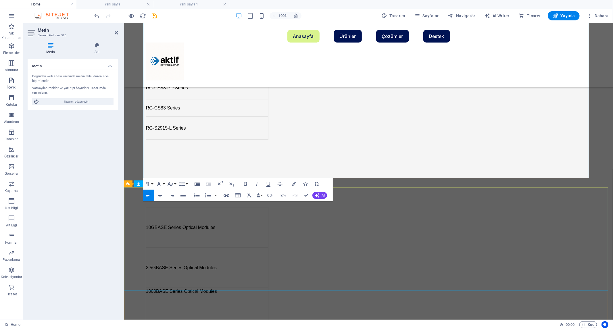
scroll to position [2070, 0]
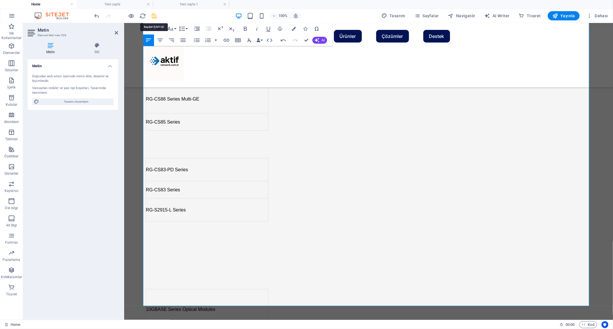
click at [155, 16] on icon "save" at bounding box center [154, 16] width 7 height 7
checkbox input "false"
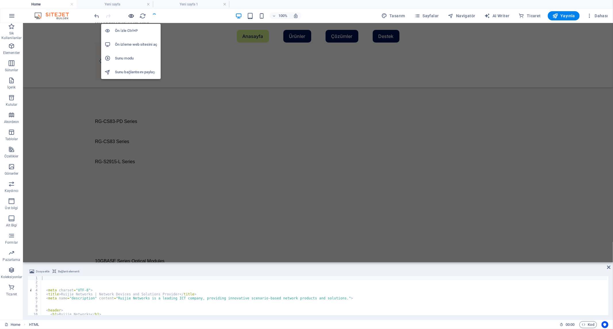
click at [130, 14] on icon "button" at bounding box center [131, 16] width 7 height 7
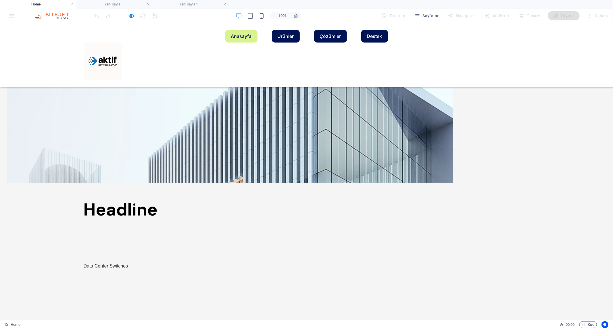
scroll to position [830, 0]
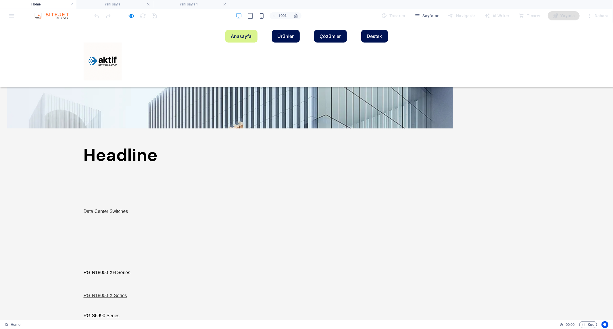
click at [105, 293] on link "RG-N18000-X Series" at bounding box center [105, 295] width 43 height 5
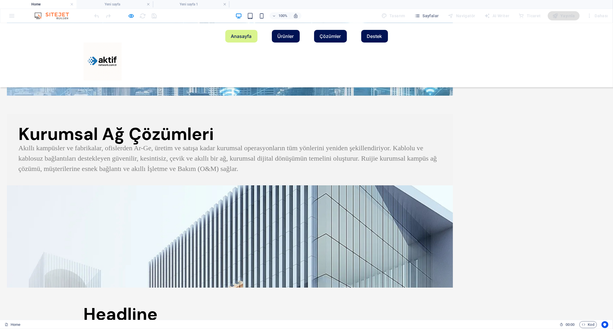
scroll to position [670, 0]
click at [132, 14] on icon "button" at bounding box center [131, 16] width 7 height 7
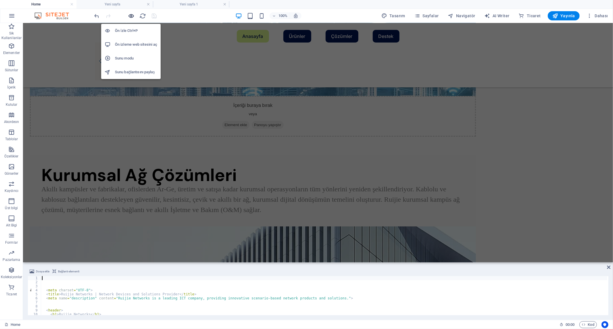
scroll to position [659, 0]
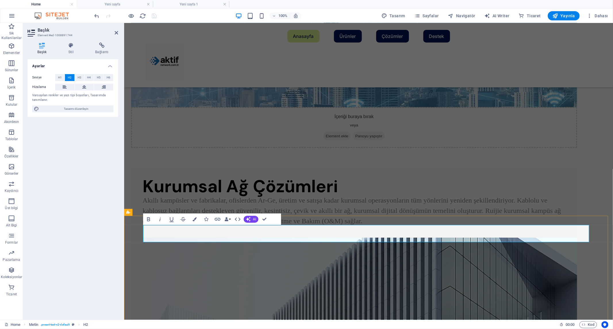
scroll to position [611, 0]
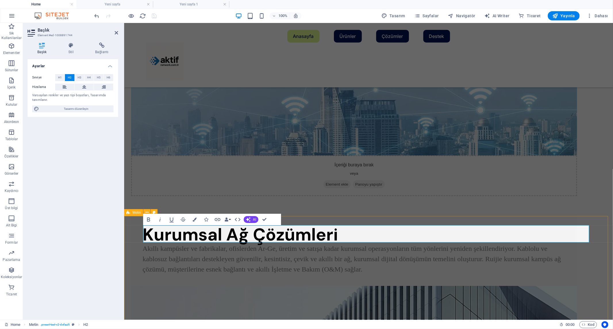
drag, startPoint x: 253, startPoint y: 232, endPoint x: 136, endPoint y: 224, distance: 116.8
drag, startPoint x: 196, startPoint y: 234, endPoint x: 21, endPoint y: 238, distance: 175.3
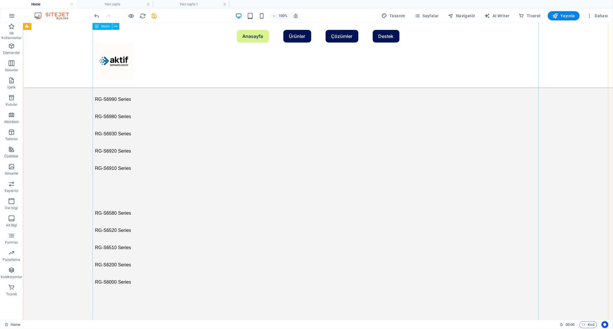
scroll to position [1201, 0]
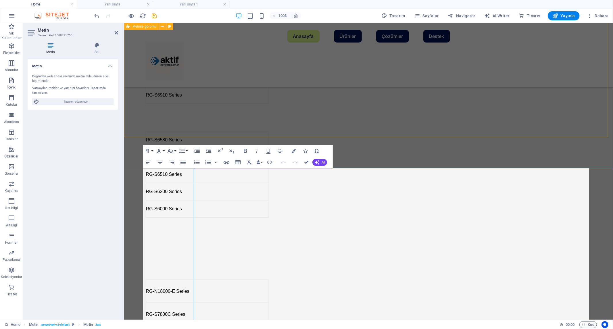
scroll to position [690, 0]
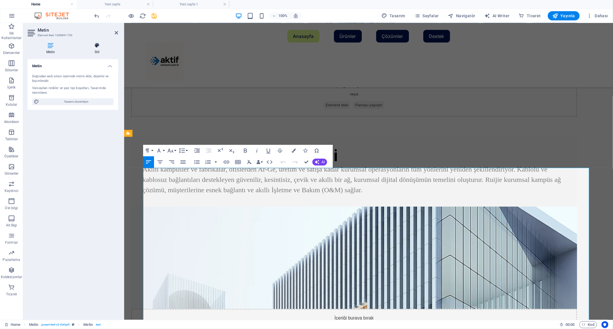
click at [93, 49] on h4 "Stil" at bounding box center [97, 49] width 42 height 12
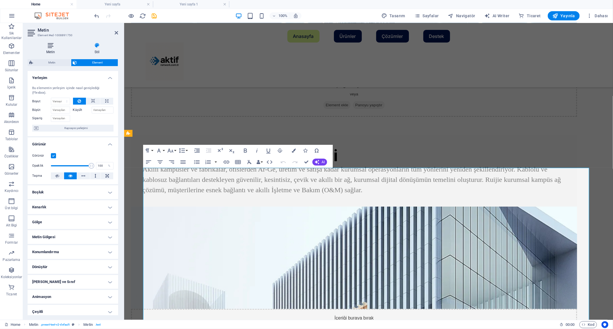
click at [53, 49] on h4 "Metin" at bounding box center [52, 49] width 48 height 12
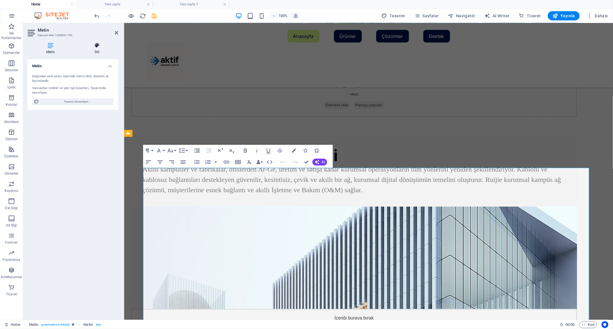
click at [97, 50] on h4 "Stil" at bounding box center [97, 49] width 42 height 12
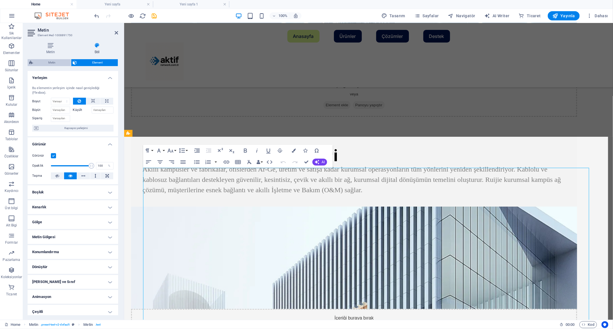
click at [53, 62] on span "Metin" at bounding box center [52, 62] width 34 height 7
select select "rem"
select select "px"
select select "preset-text-v2-default"
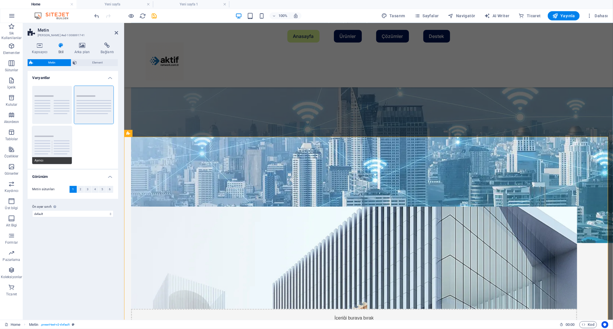
click at [45, 144] on button "Ayırıcı" at bounding box center [52, 145] width 40 height 38
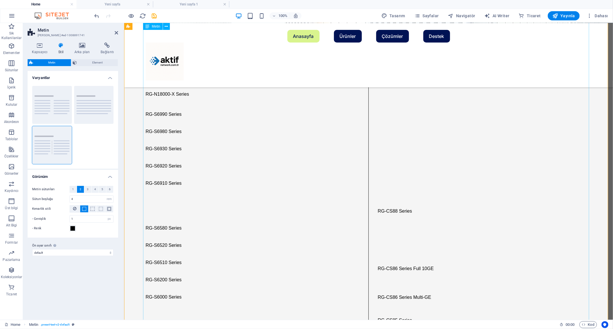
scroll to position [1105, 0]
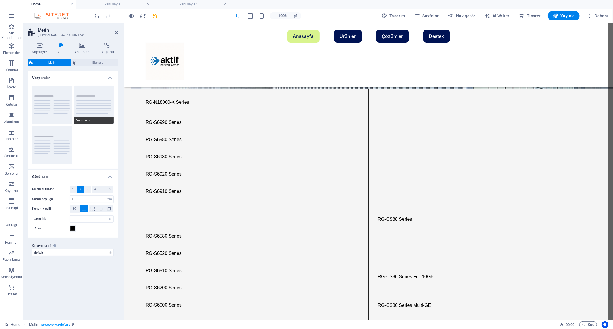
click at [100, 110] on button "Varsayılan" at bounding box center [94, 105] width 40 height 38
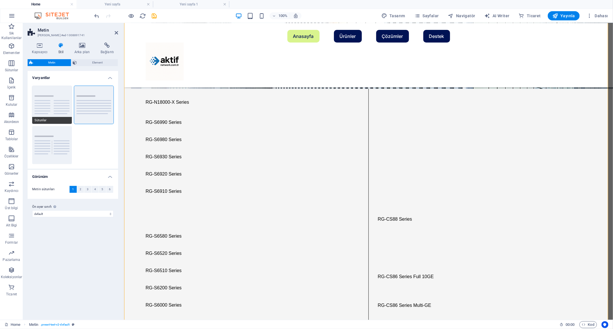
click at [57, 106] on button "Sütunlar" at bounding box center [52, 105] width 40 height 38
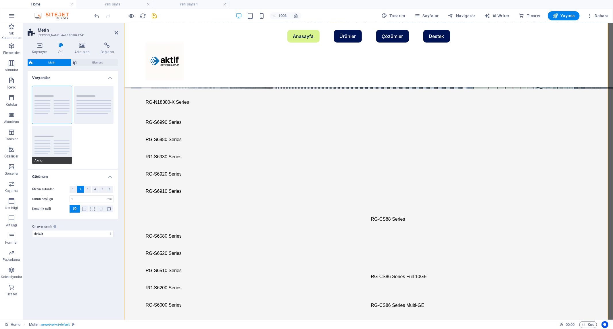
click at [61, 139] on button "Ayırıcı" at bounding box center [52, 145] width 40 height 38
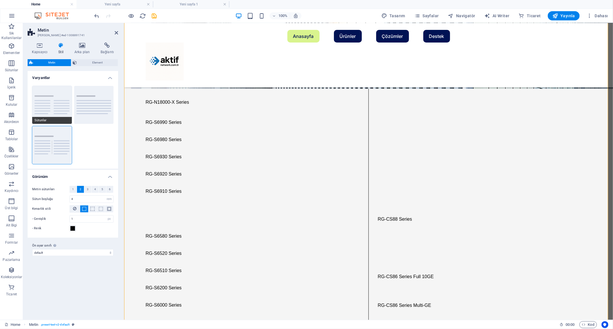
click at [52, 109] on button "Sütunlar" at bounding box center [52, 105] width 40 height 38
type input "1"
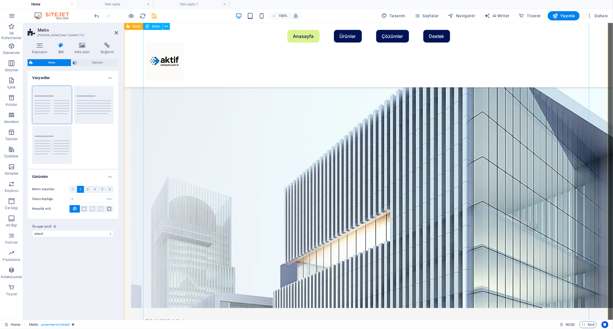
scroll to position [881, 0]
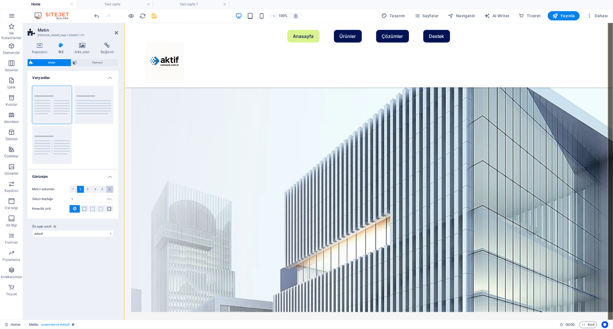
click at [111, 188] on button "6" at bounding box center [109, 189] width 7 height 7
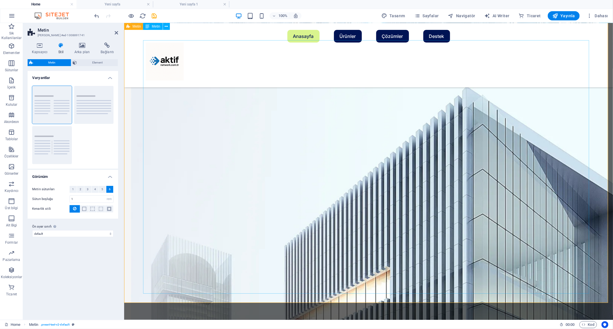
scroll to position [818, 0]
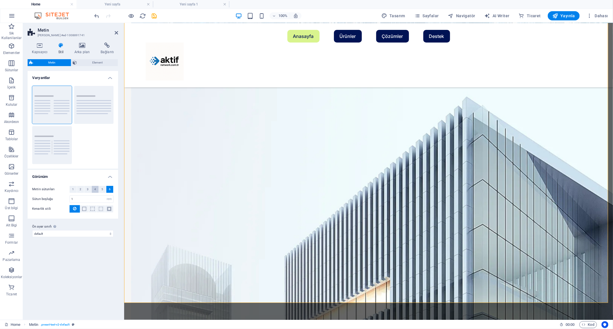
click at [95, 190] on span "4" at bounding box center [95, 189] width 2 height 7
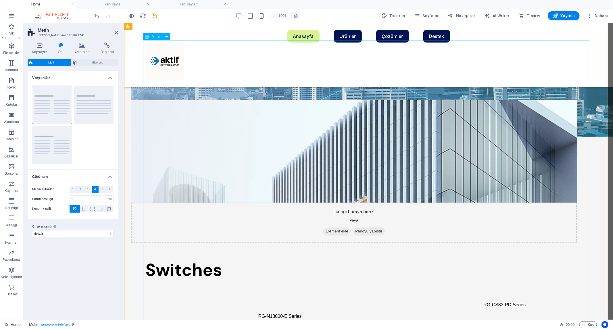
scroll to position [754, 0]
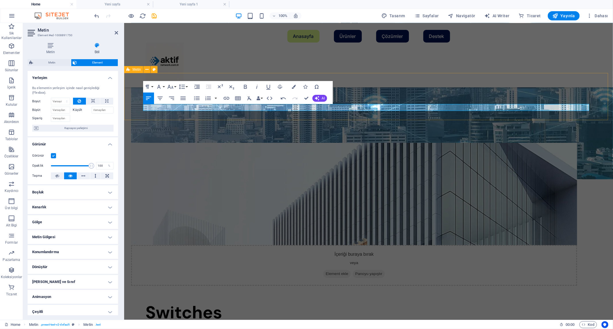
click at [188, 295] on div "Switches" at bounding box center [368, 318] width 489 height 47
select select "rem"
select select "px"
select select "preset-text-v2-default"
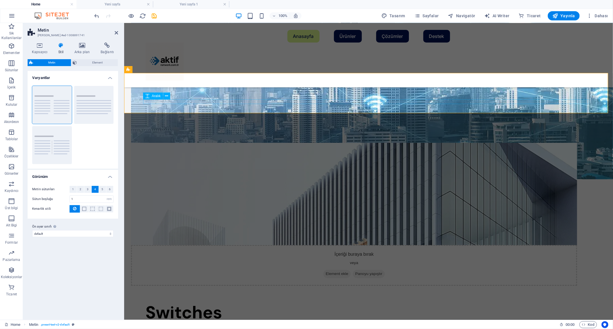
click at [245, 321] on div at bounding box center [368, 323] width 446 height 5
select select "rem"
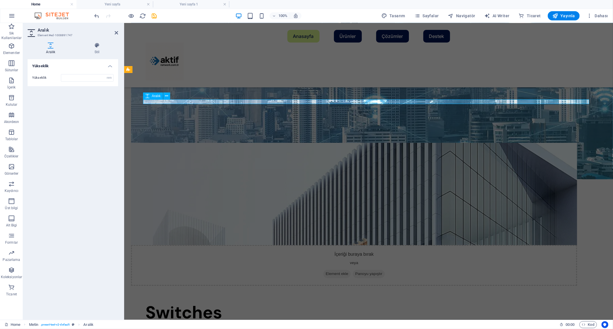
scroll to position [0, 181]
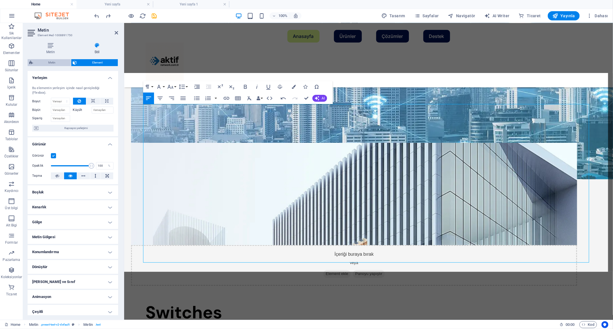
click at [55, 62] on span "Metin" at bounding box center [52, 62] width 34 height 7
select select "rem"
select select "preset-text-v2-default"
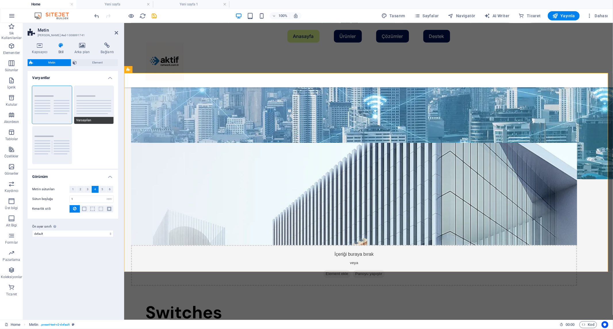
click at [87, 100] on button "Varsayılan" at bounding box center [94, 105] width 40 height 38
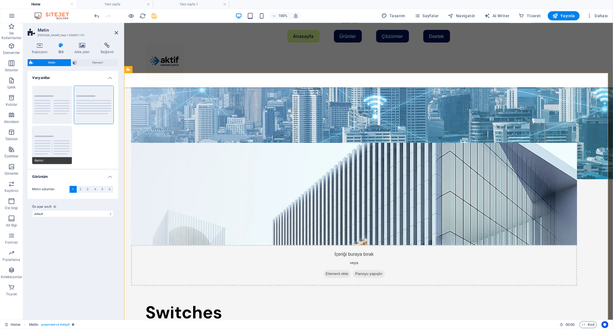
click at [58, 141] on button "Ayırıcı" at bounding box center [52, 145] width 40 height 38
type input "4"
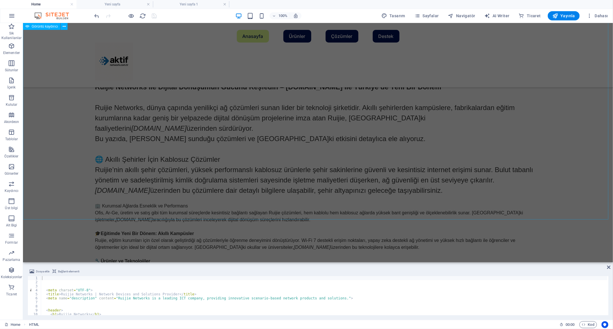
scroll to position [255, 0]
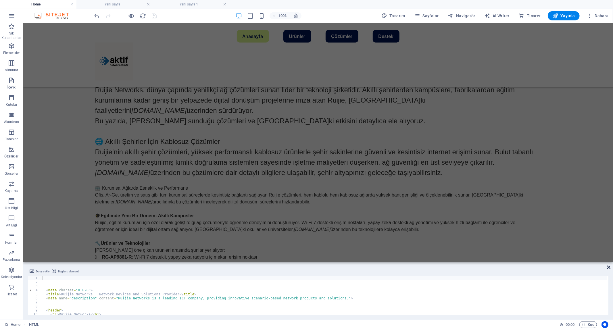
click at [608, 267] on icon at bounding box center [608, 267] width 3 height 5
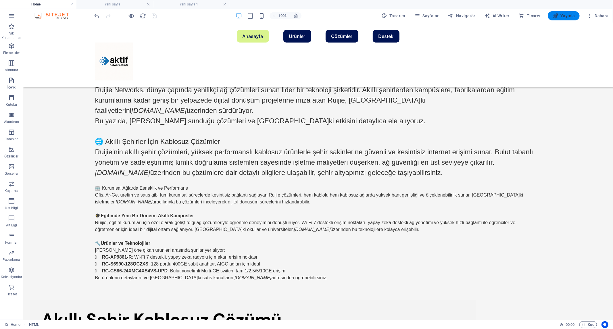
click at [558, 15] on icon "button" at bounding box center [555, 16] width 6 height 6
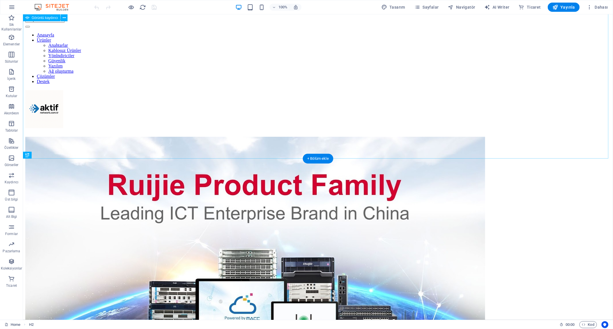
scroll to position [185, 0]
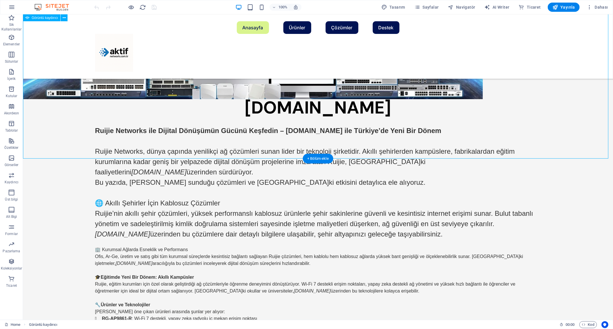
select select "px"
select select "ms"
select select "s"
select select "progressive"
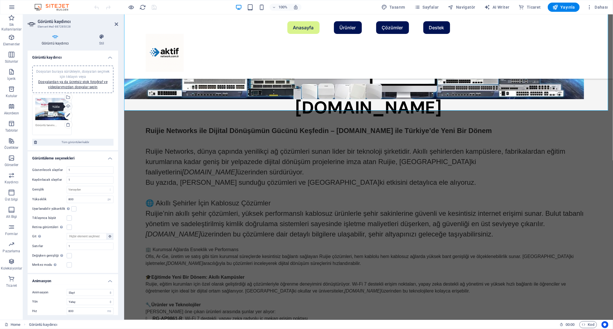
click at [68, 106] on div "Yükle" at bounding box center [67, 107] width 9 height 9
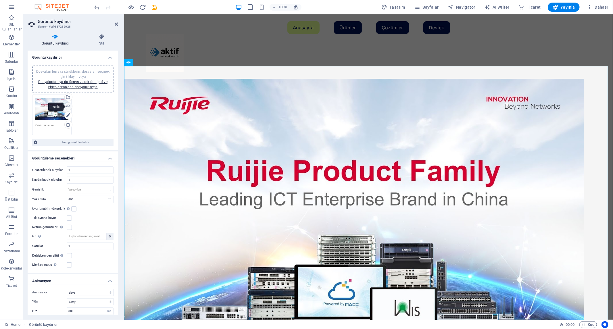
click at [67, 105] on div "Yükle" at bounding box center [67, 107] width 9 height 9
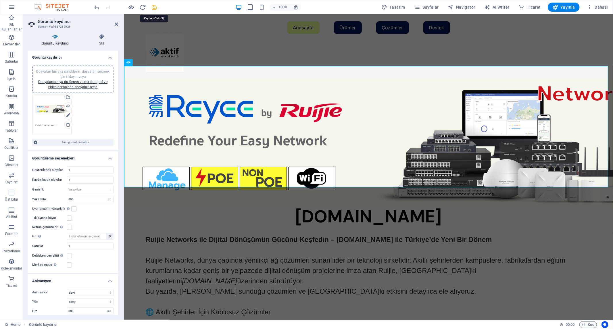
click at [154, 7] on icon "save" at bounding box center [154, 7] width 7 height 7
checkbox input "false"
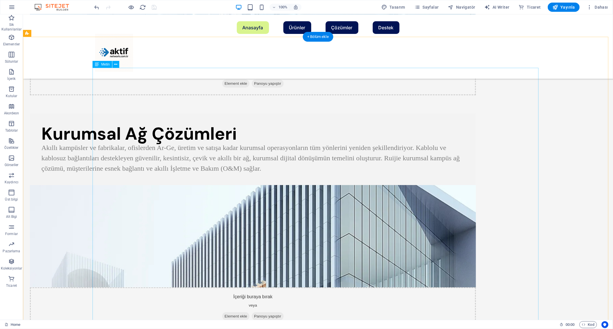
scroll to position [702, 0]
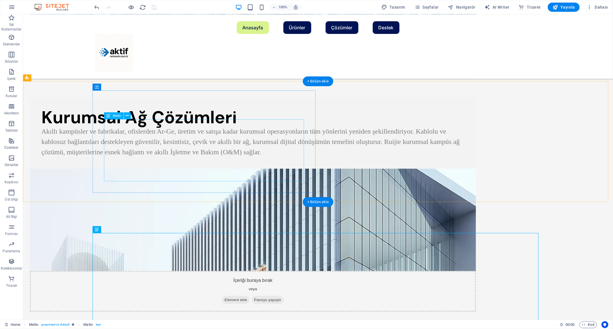
scroll to position [479, 0]
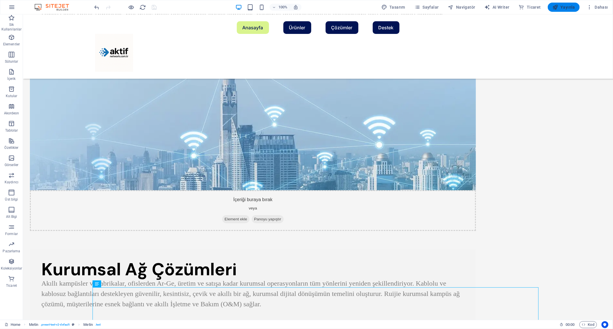
click at [565, 6] on span "Yayınla" at bounding box center [563, 7] width 23 height 6
